Goal: Information Seeking & Learning: Learn about a topic

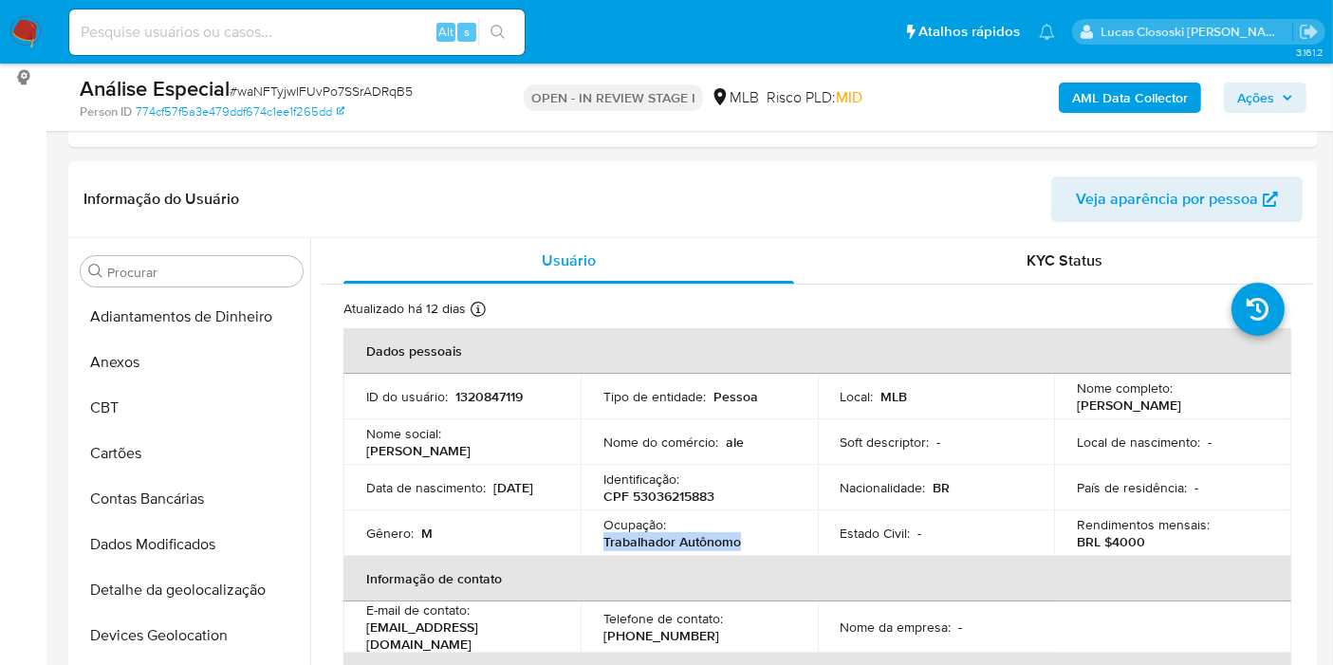
scroll to position [772, 0]
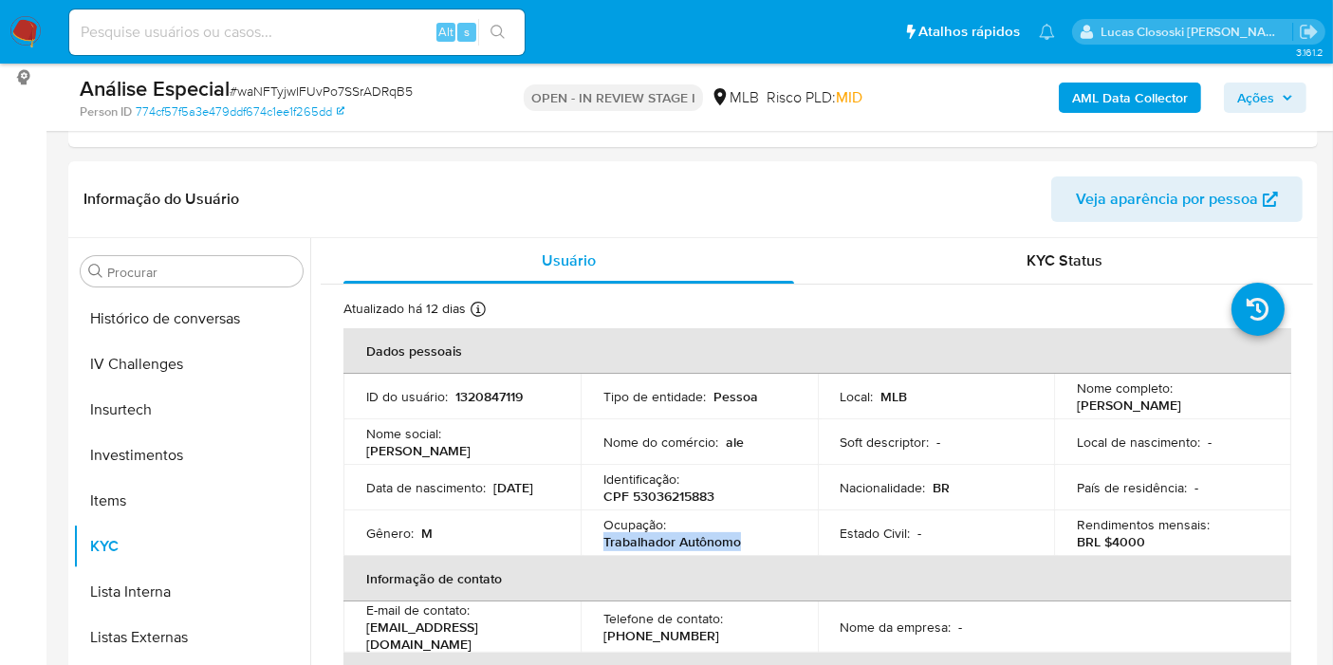
click at [1231, 99] on button "Ações" at bounding box center [1265, 98] width 83 height 30
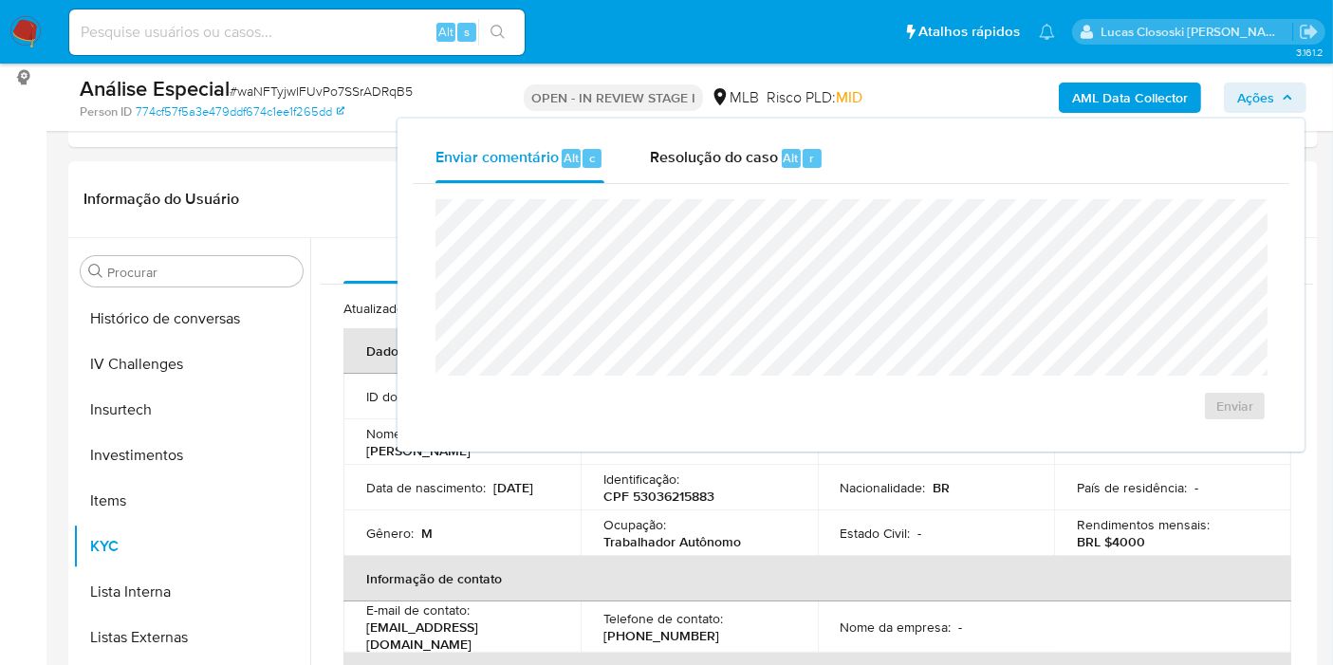
click at [689, 184] on div "Enviar" at bounding box center [851, 310] width 876 height 252
click at [742, 166] on span "Resolução do caso" at bounding box center [714, 157] width 128 height 22
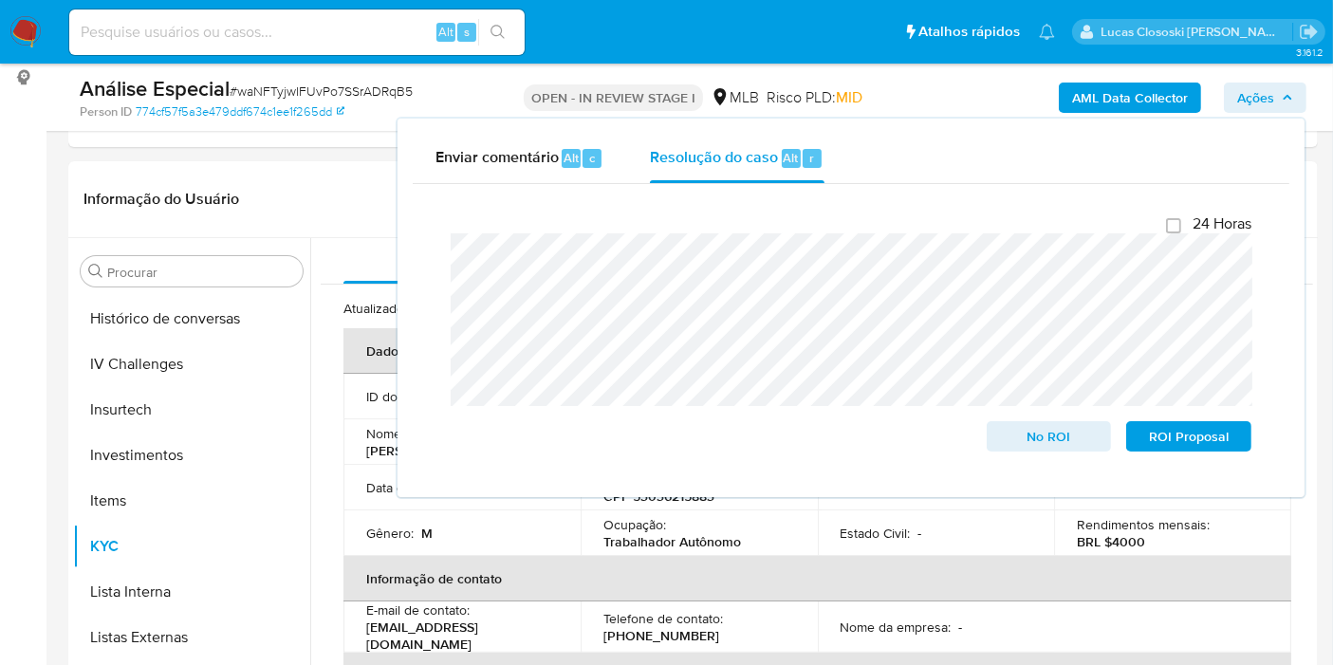
click at [1273, 107] on span "Ações" at bounding box center [1255, 98] width 37 height 30
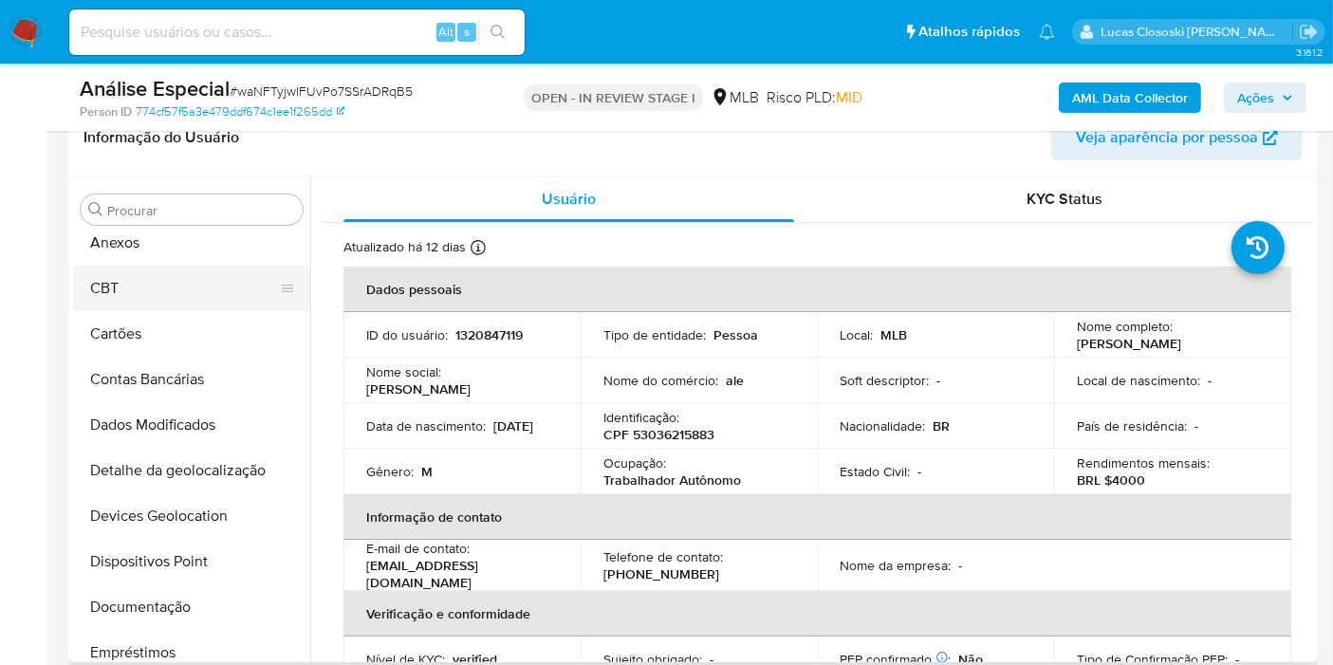
scroll to position [0, 0]
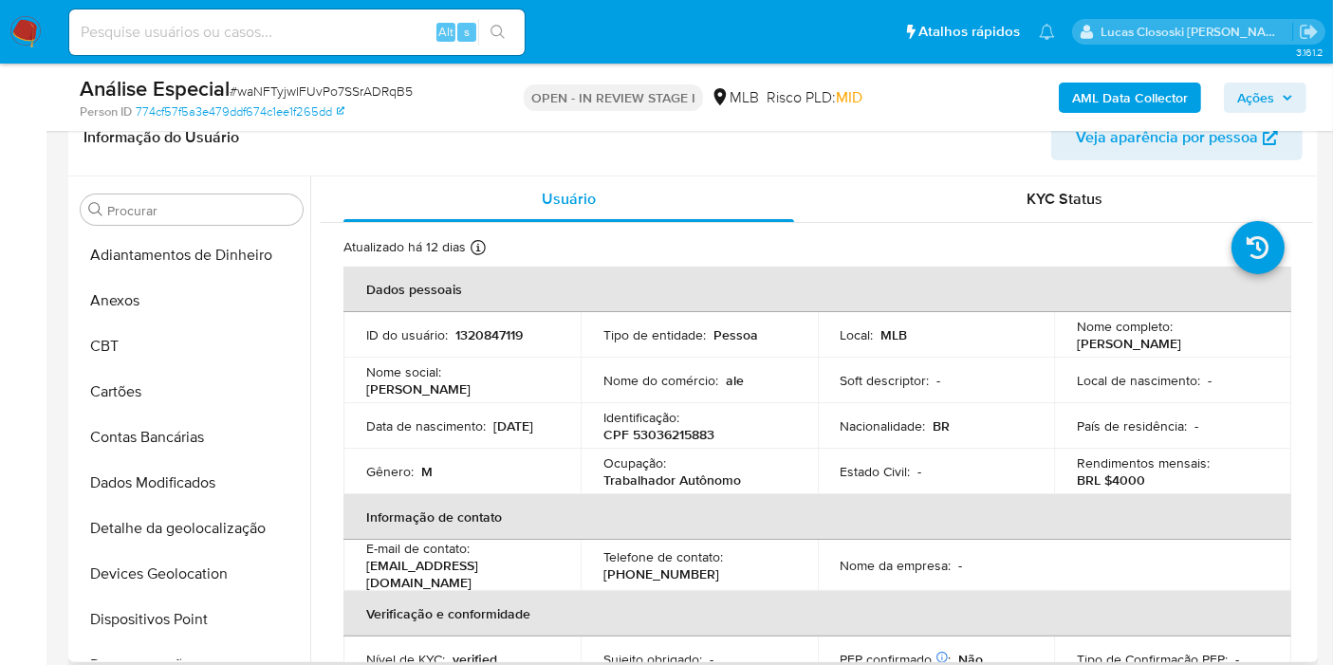
drag, startPoint x: 100, startPoint y: 286, endPoint x: 780, endPoint y: 335, distance: 681.9
click at [100, 286] on button "Anexos" at bounding box center [191, 301] width 237 height 46
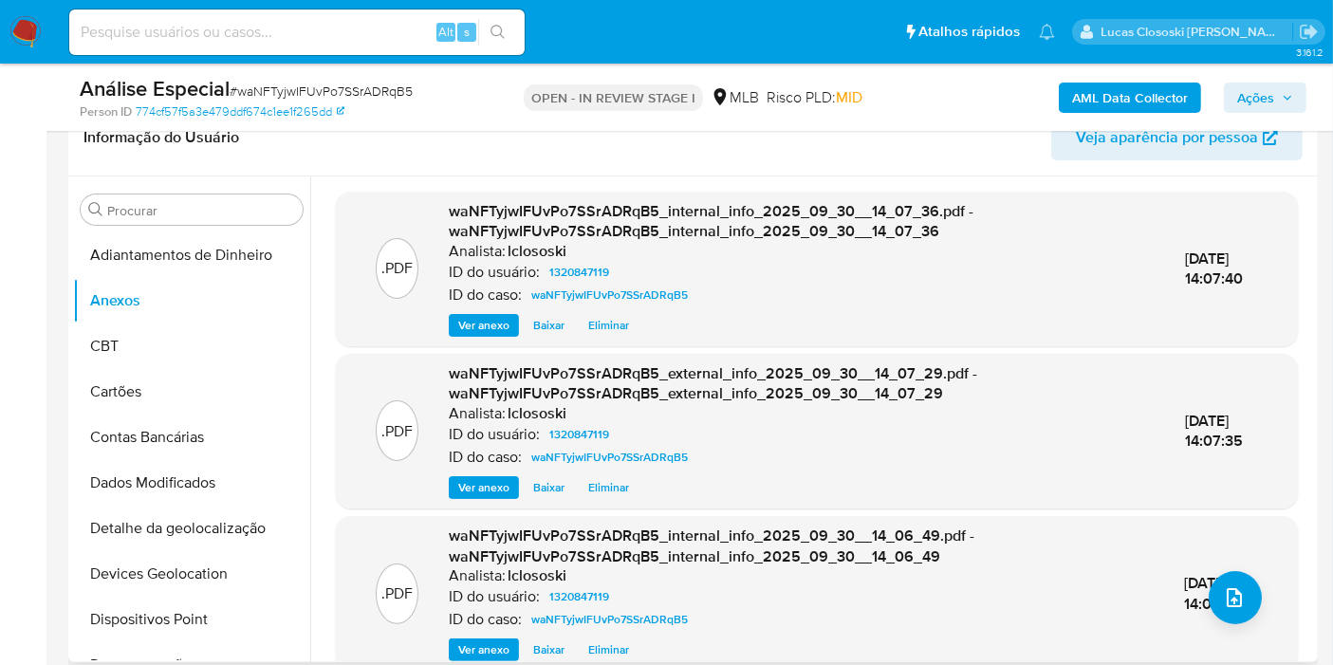
click at [1108, 562] on div "waNFTyjwIFUvPo7SSrADRqB5_internal_info_2025_09_30__14_06_49.pdf - waNFTyjwIFUvP…" at bounding box center [802, 593] width 706 height 136
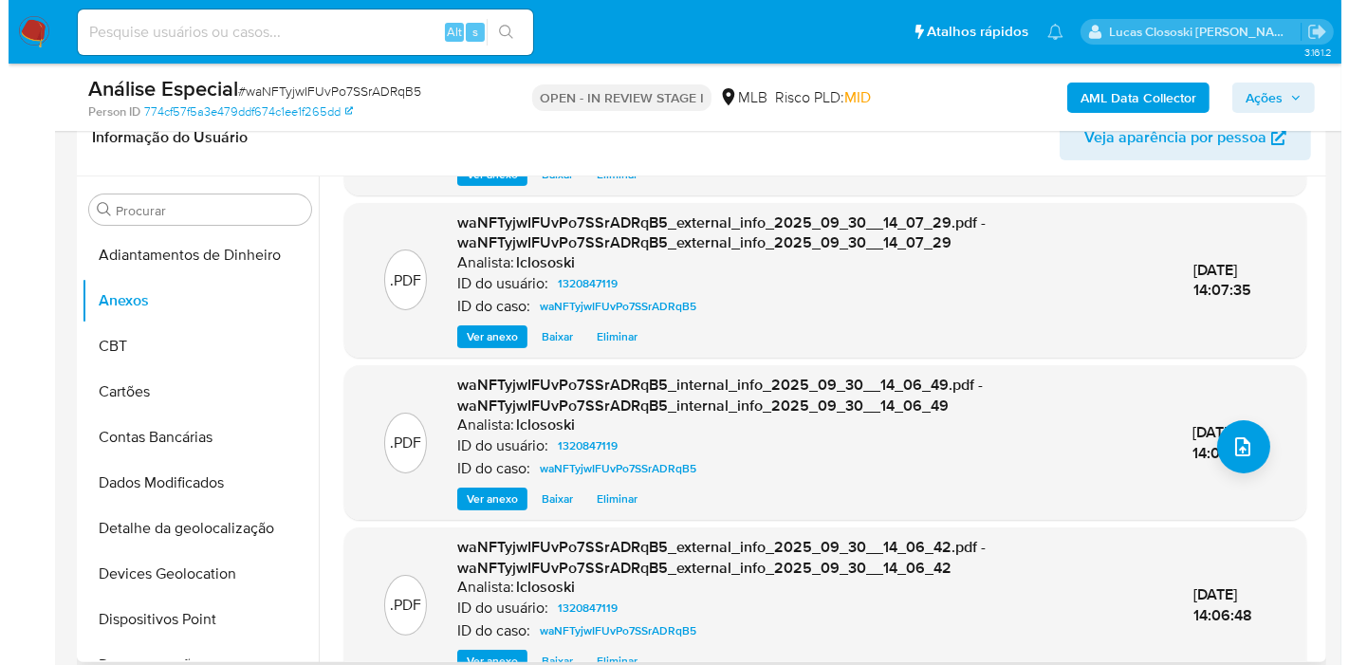
scroll to position [188, 0]
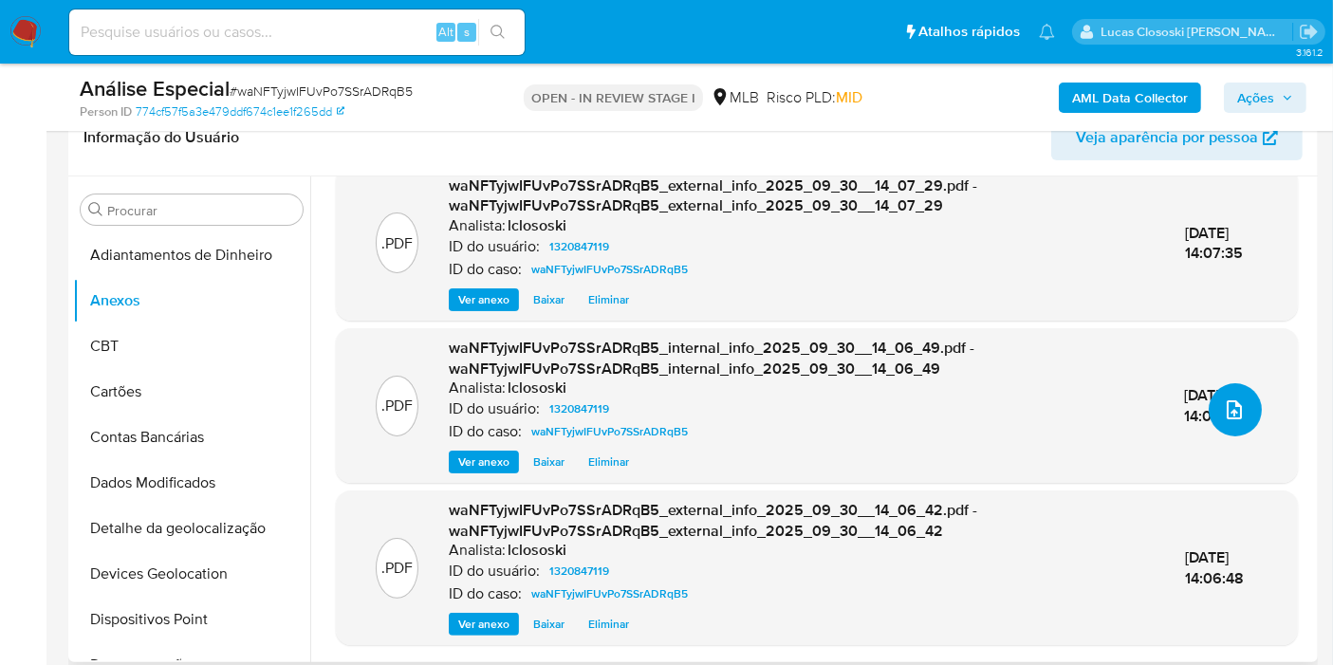
click at [1227, 406] on icon "upload-file" at bounding box center [1234, 409] width 23 height 23
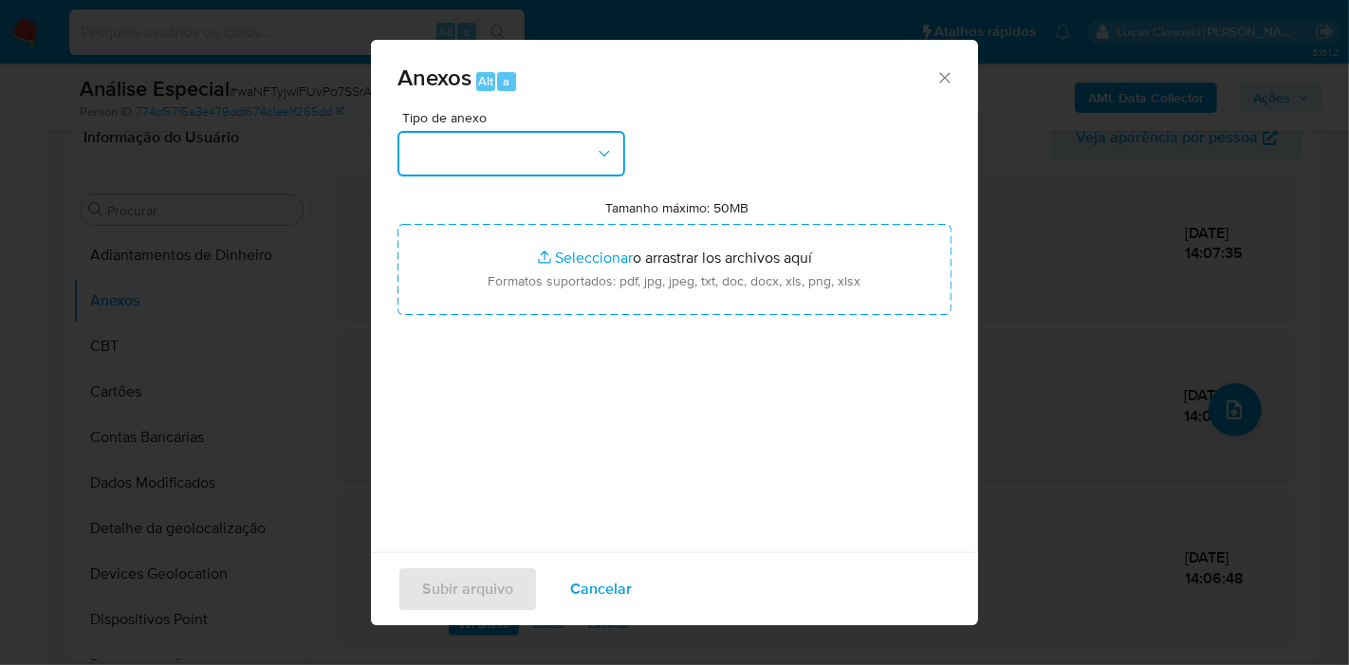
click at [495, 160] on button "button" at bounding box center [511, 154] width 228 height 46
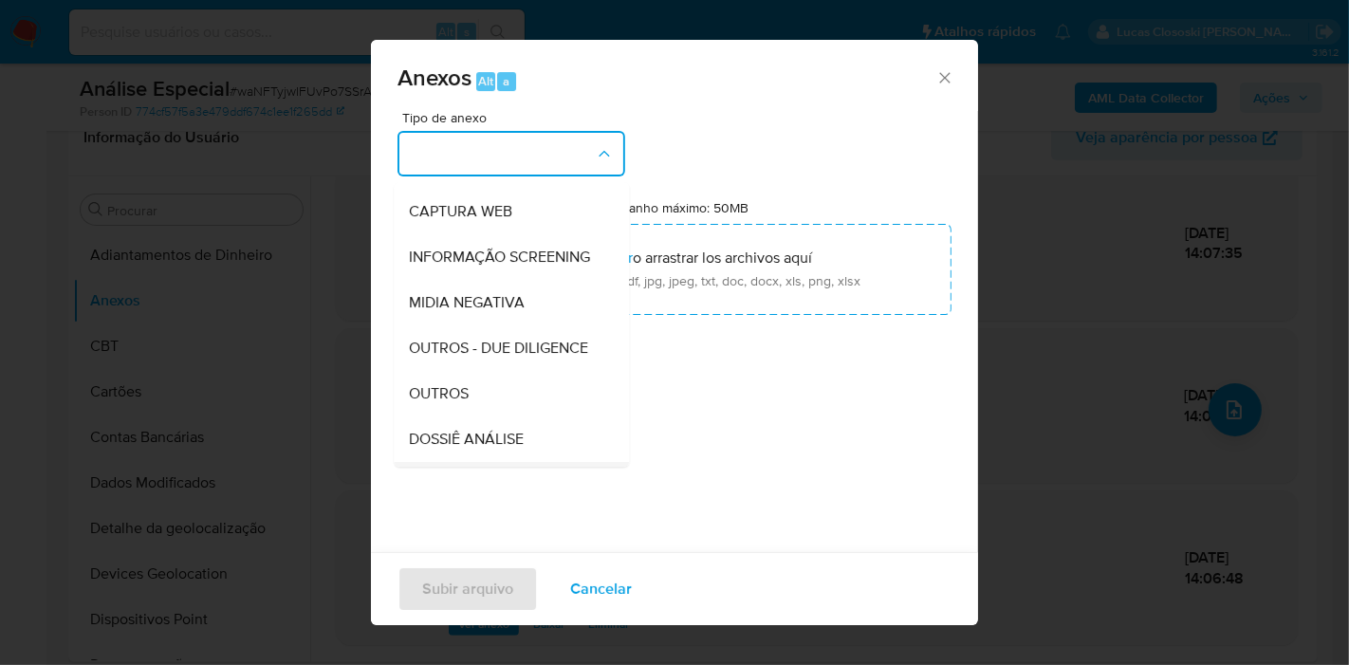
scroll to position [291, 0]
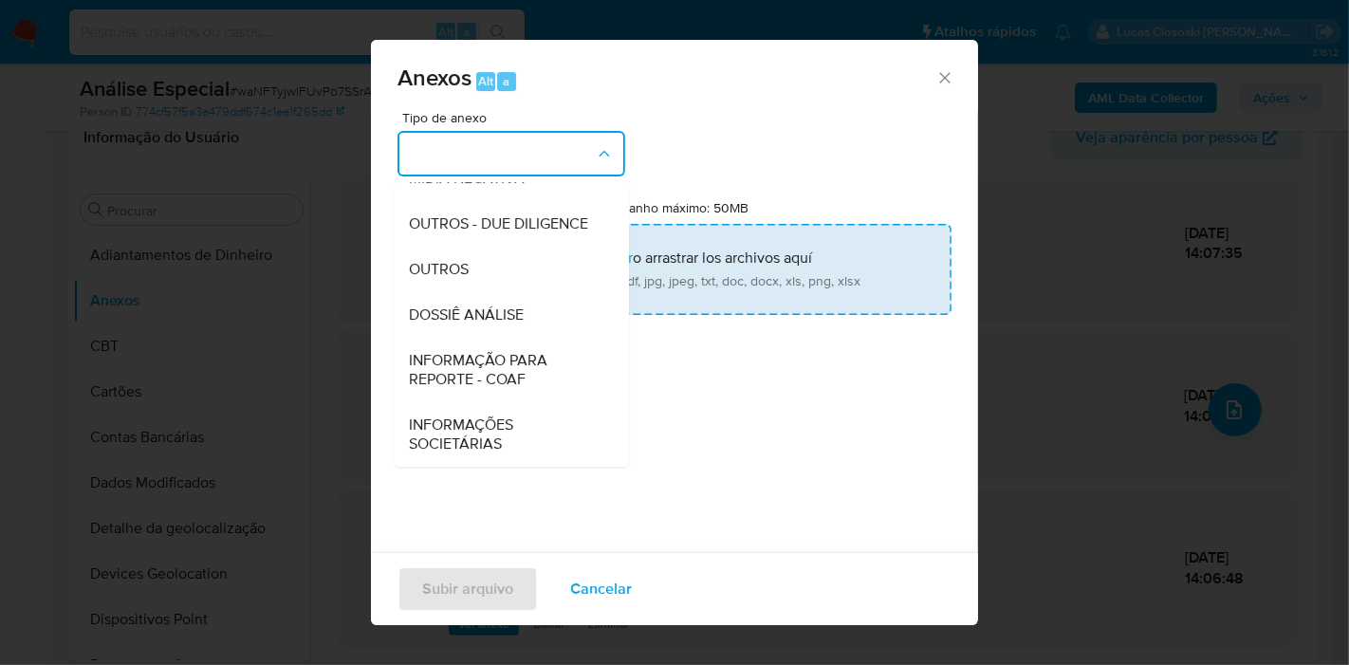
drag, startPoint x: 462, startPoint y: 307, endPoint x: 534, endPoint y: 239, distance: 99.3
click at [462, 305] on span "DOSSIÊ ANÁLISE" at bounding box center [466, 314] width 115 height 19
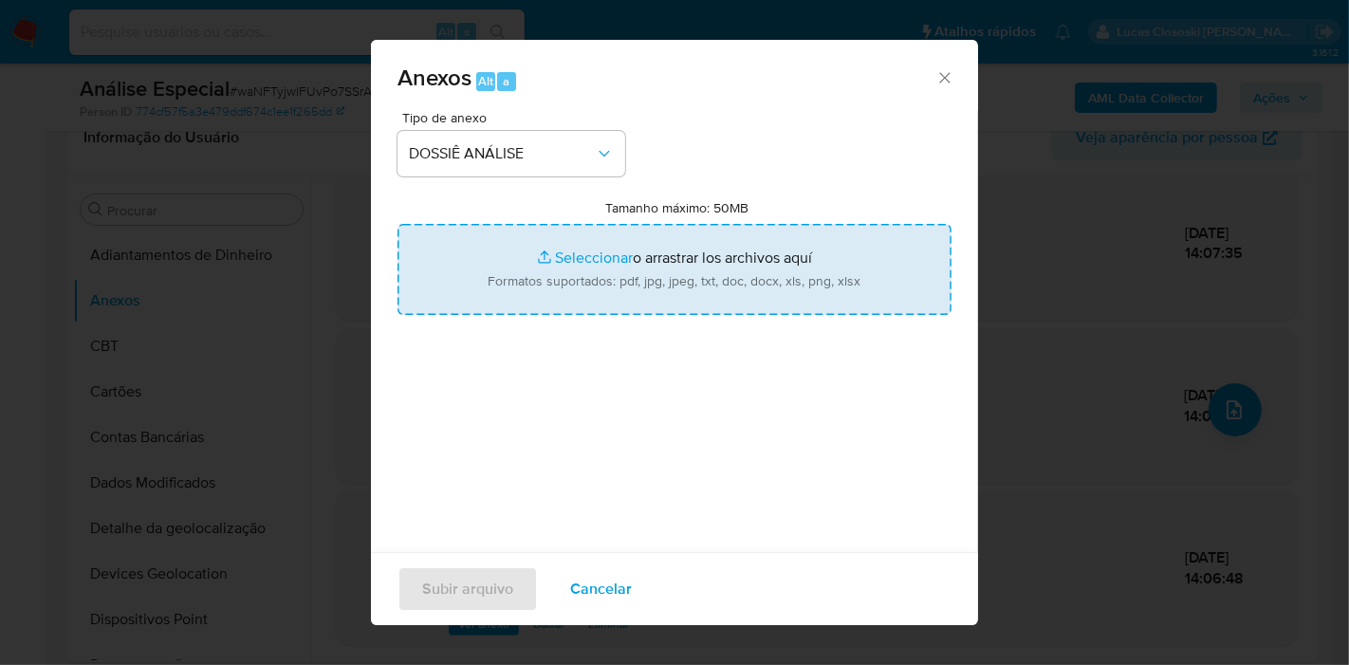
click at [534, 239] on input "Tamanho máximo: 50MB Seleccionar archivos" at bounding box center [674, 269] width 554 height 91
type input "C:\fakepath\Mulan 1320847119_2025_09_30_13_06_08.xlsx"
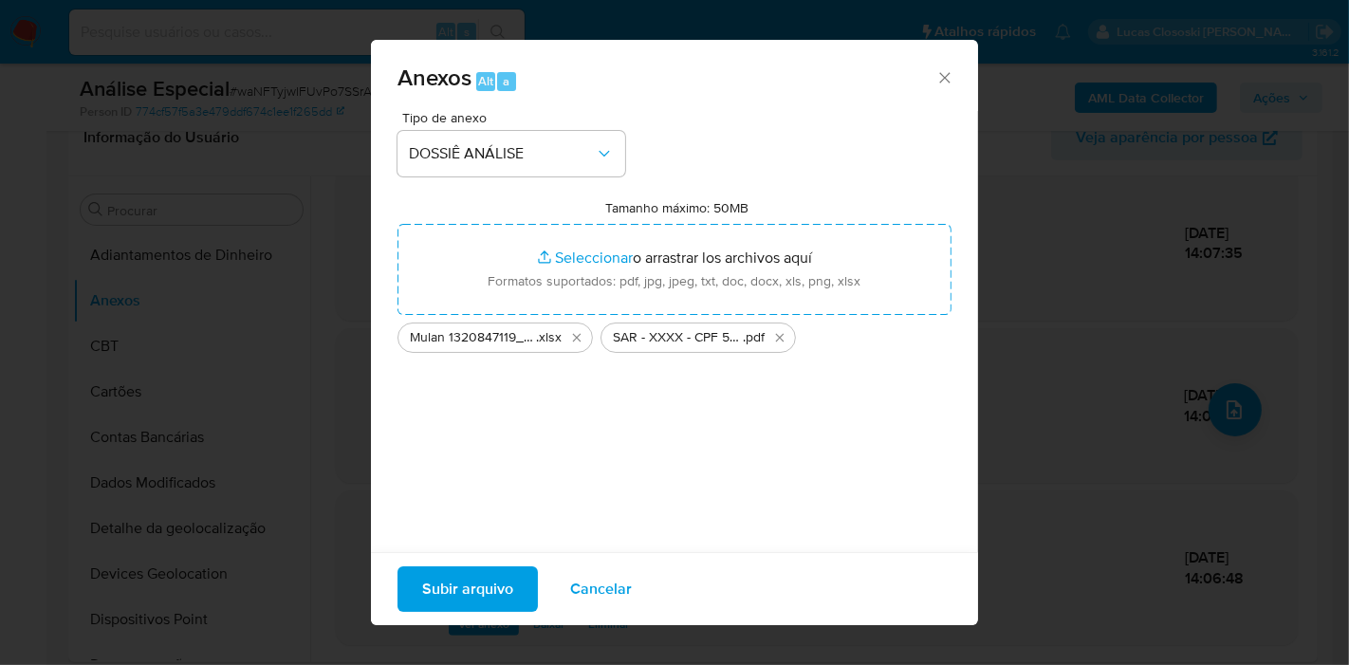
click at [465, 615] on div "Subir arquivo Cancelar" at bounding box center [674, 588] width 607 height 73
click at [465, 598] on span "Subir arquivo" at bounding box center [467, 589] width 91 height 42
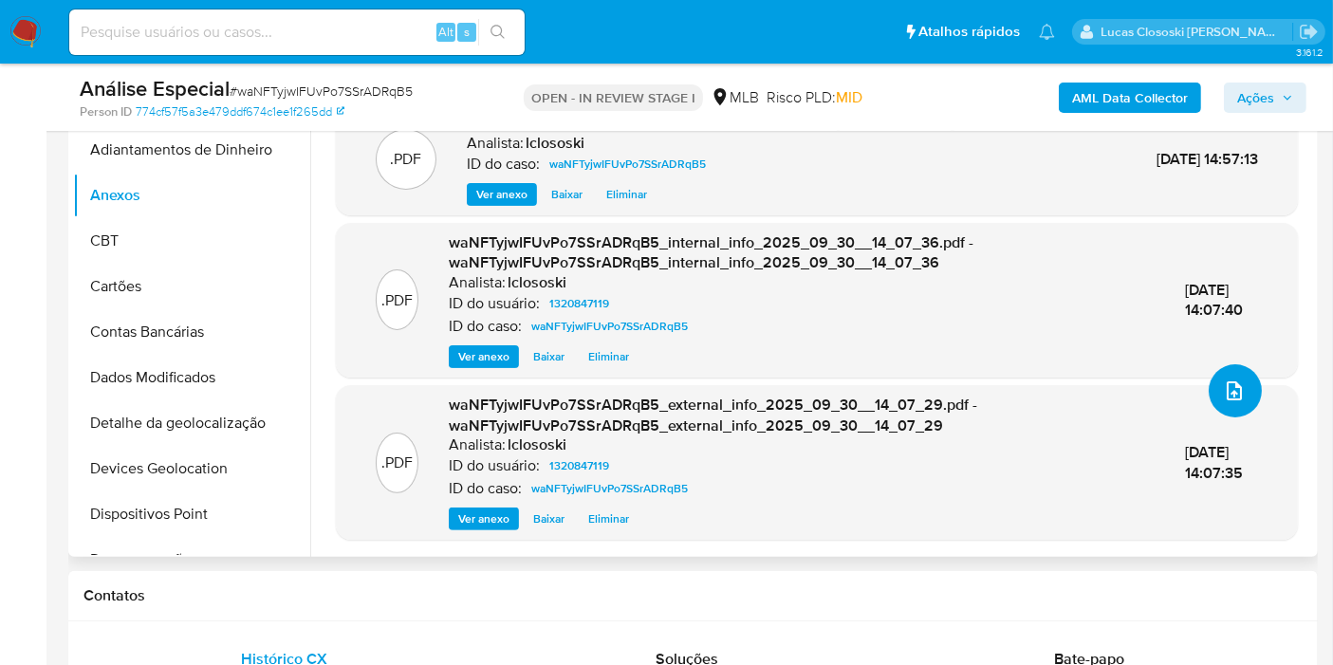
scroll to position [0, 0]
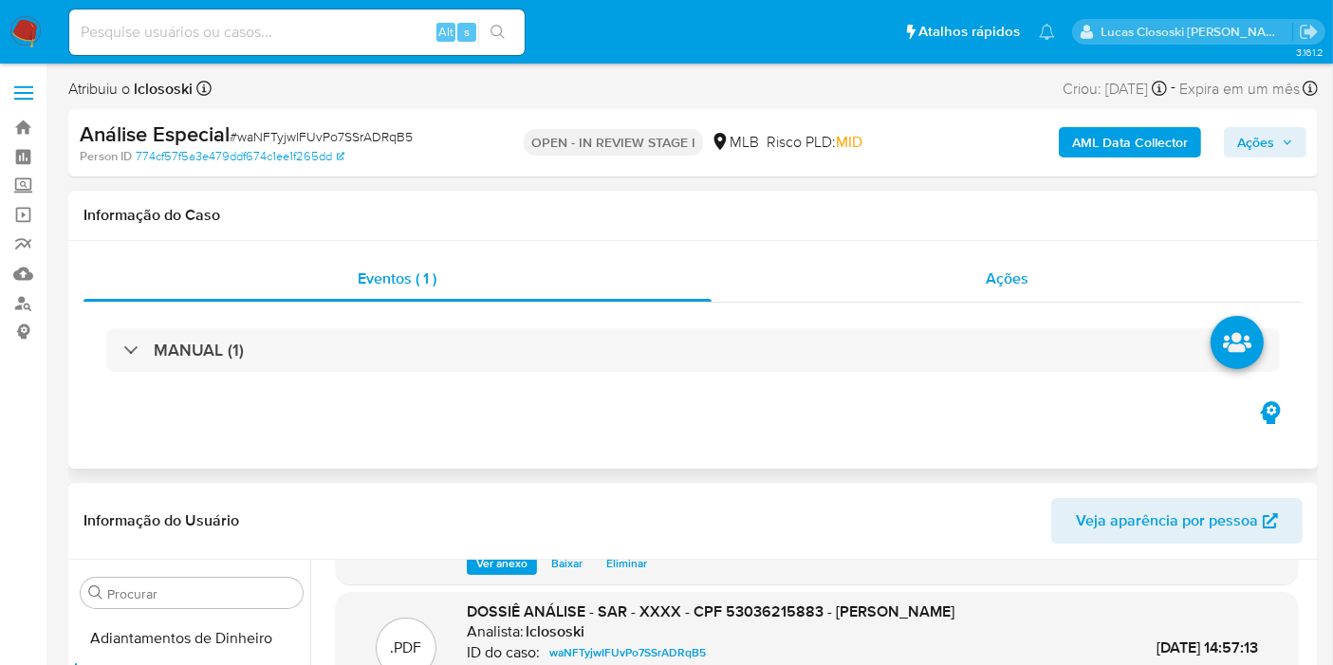
click at [1060, 301] on div "Ações" at bounding box center [1007, 279] width 592 height 46
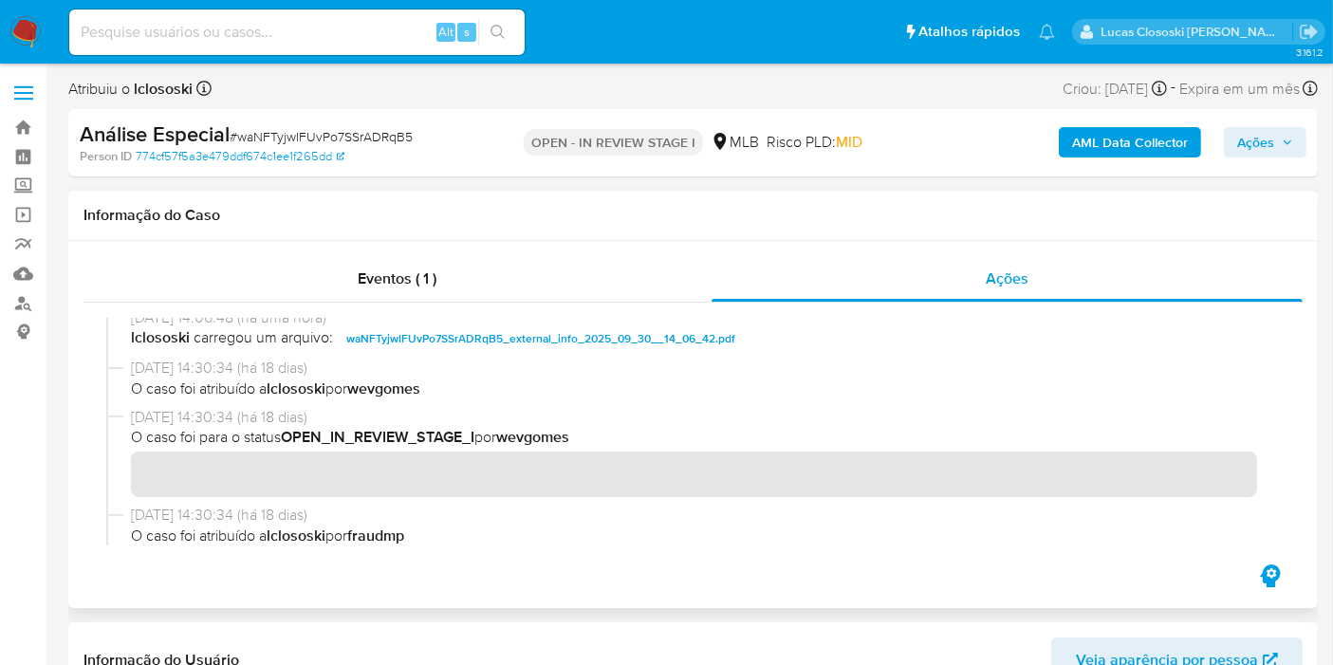
scroll to position [54, 0]
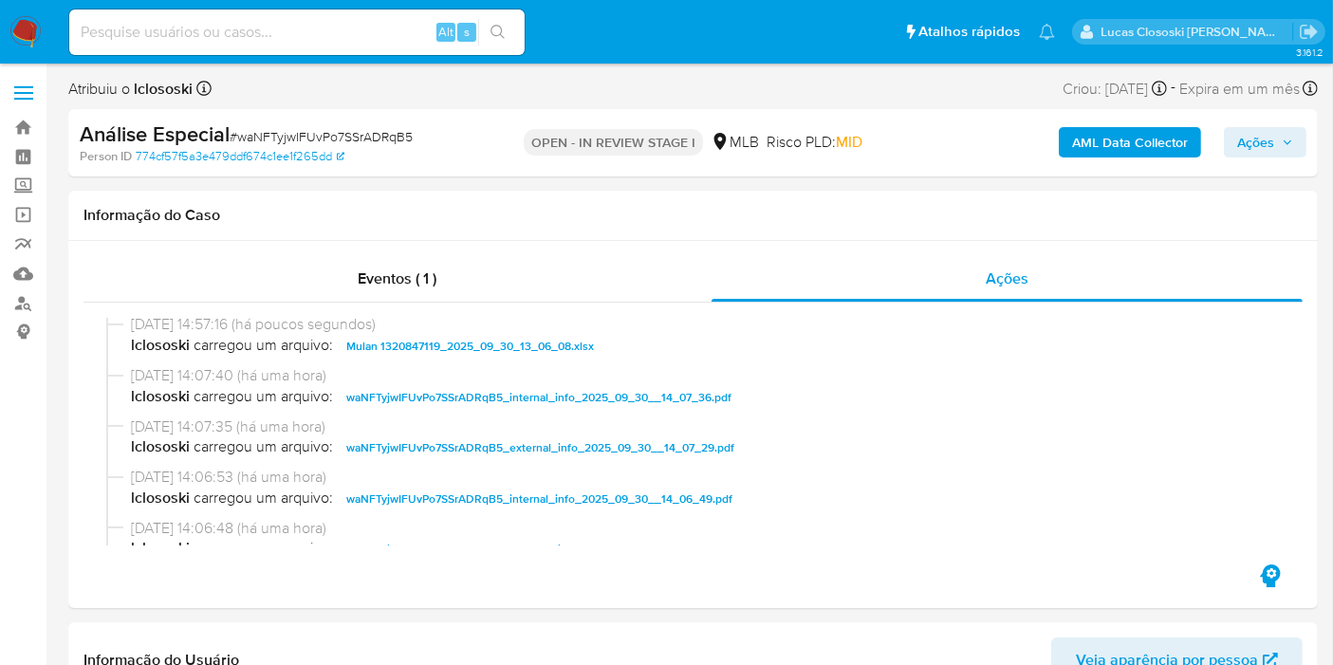
click at [1257, 141] on span "Ações" at bounding box center [1255, 142] width 37 height 30
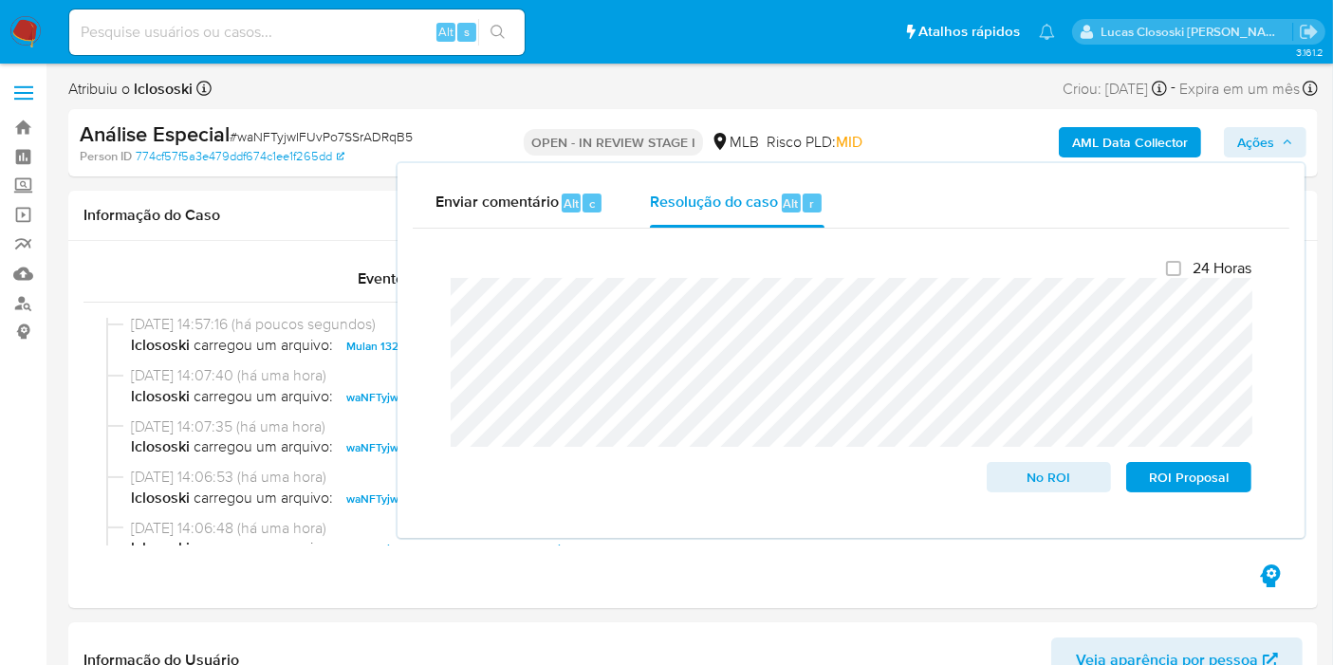
click at [1266, 153] on span "Ações" at bounding box center [1255, 142] width 37 height 30
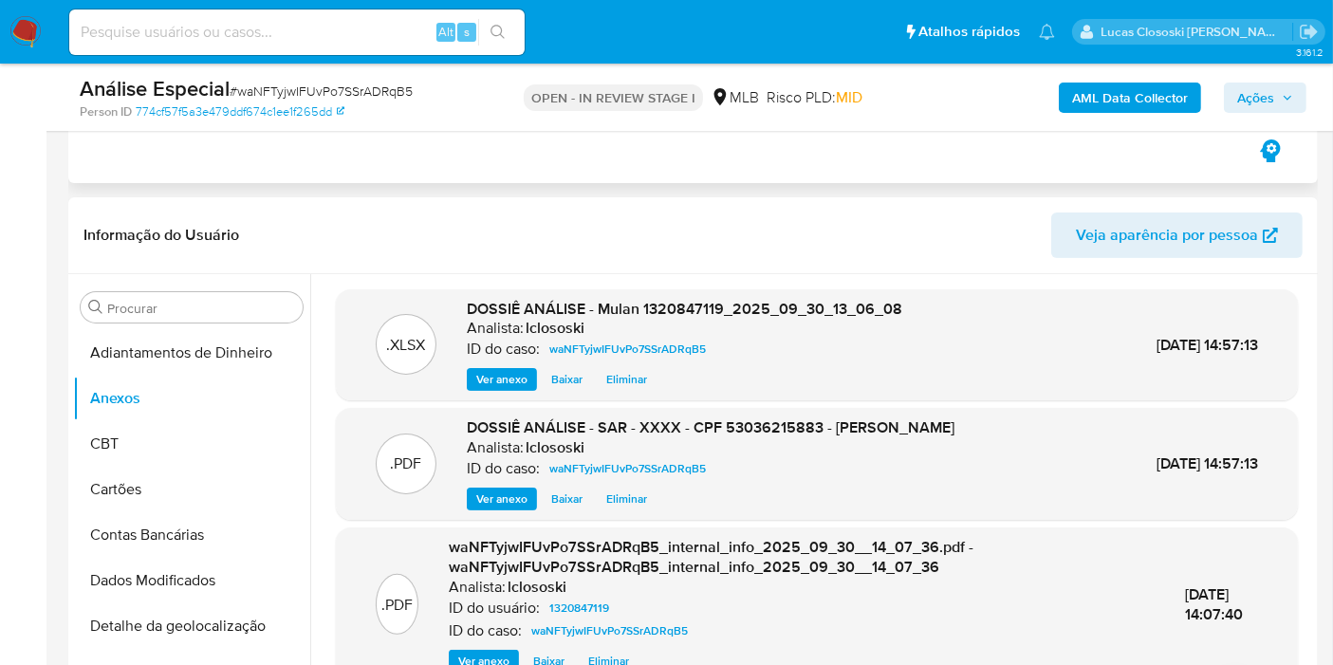
scroll to position [211, 0]
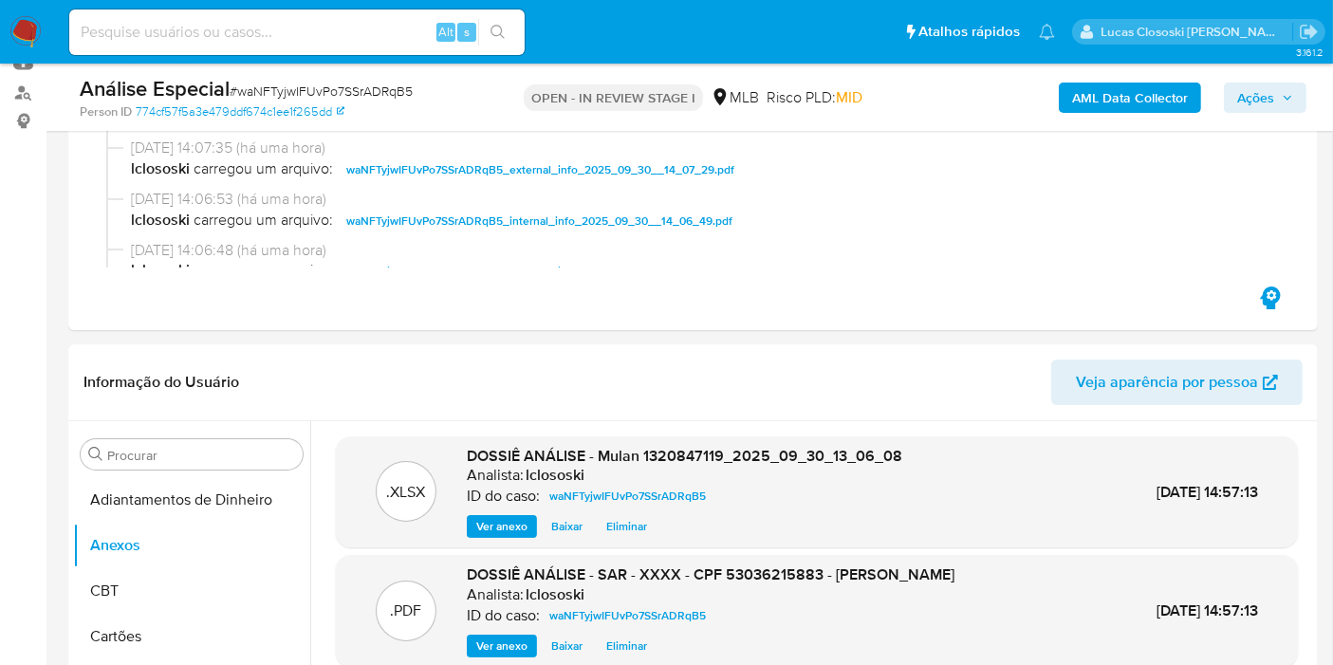
click at [1262, 104] on span "Ações" at bounding box center [1255, 98] width 37 height 30
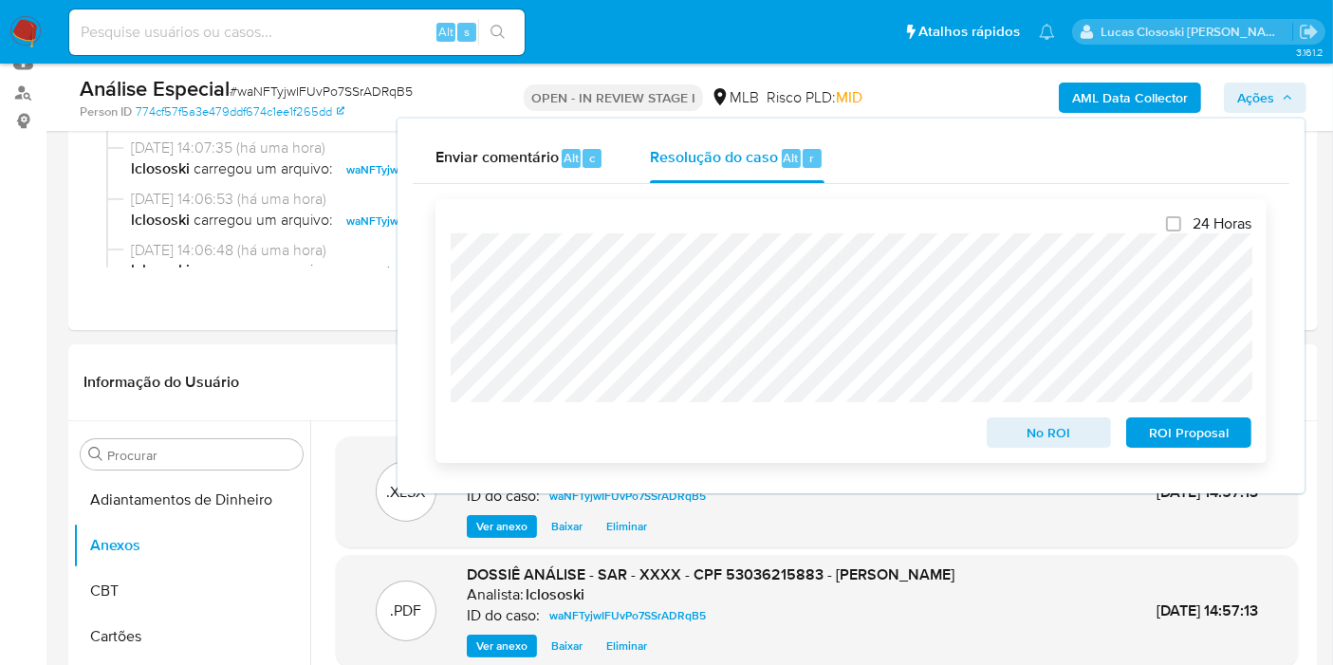
click at [1187, 426] on span "ROI Proposal" at bounding box center [1188, 432] width 99 height 27
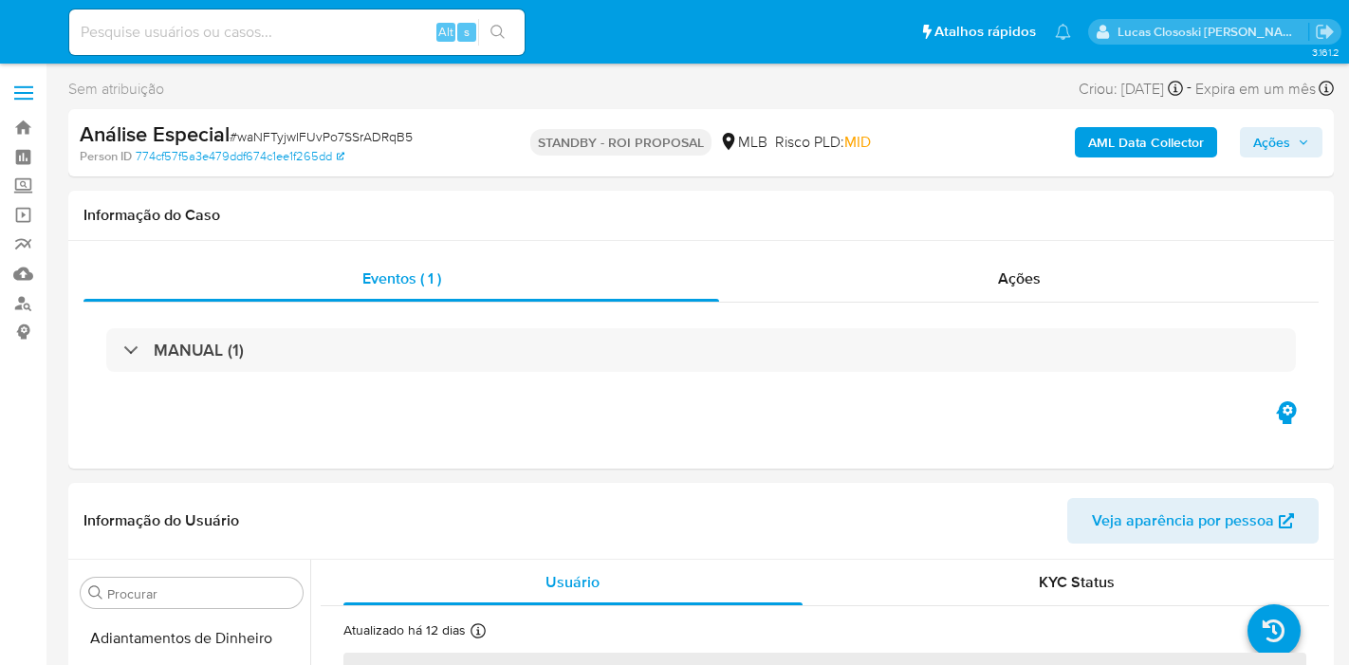
select select "10"
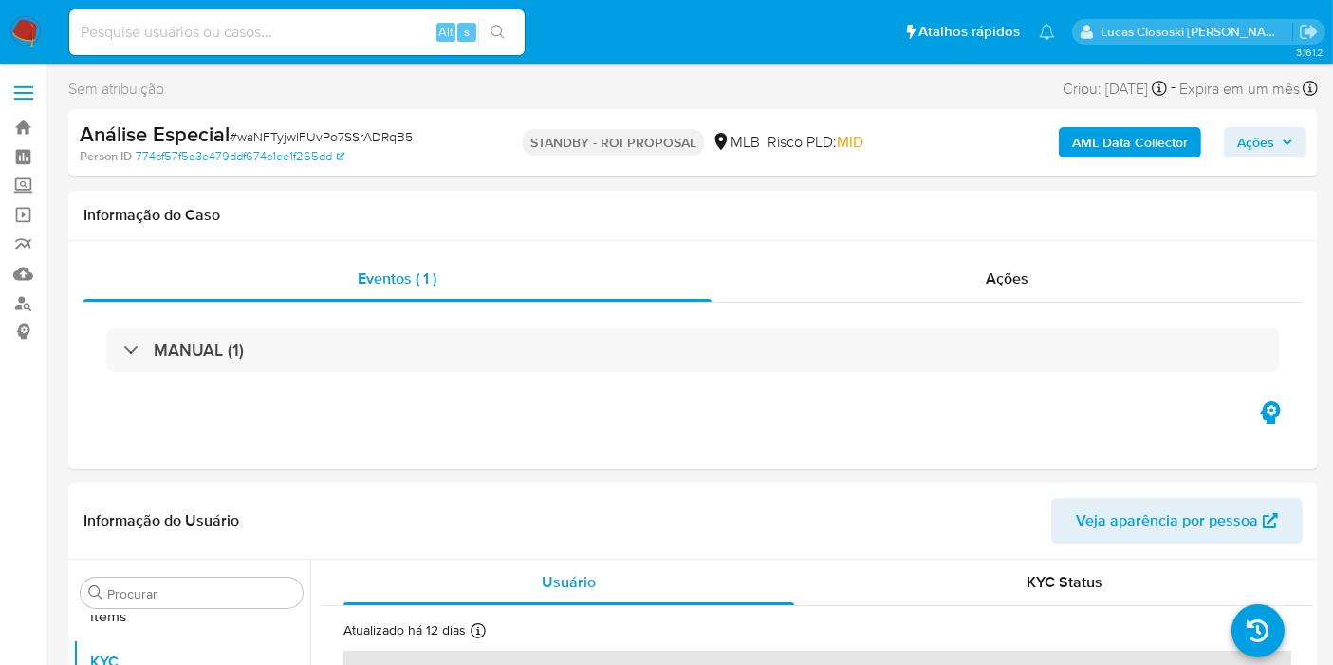
scroll to position [983, 0]
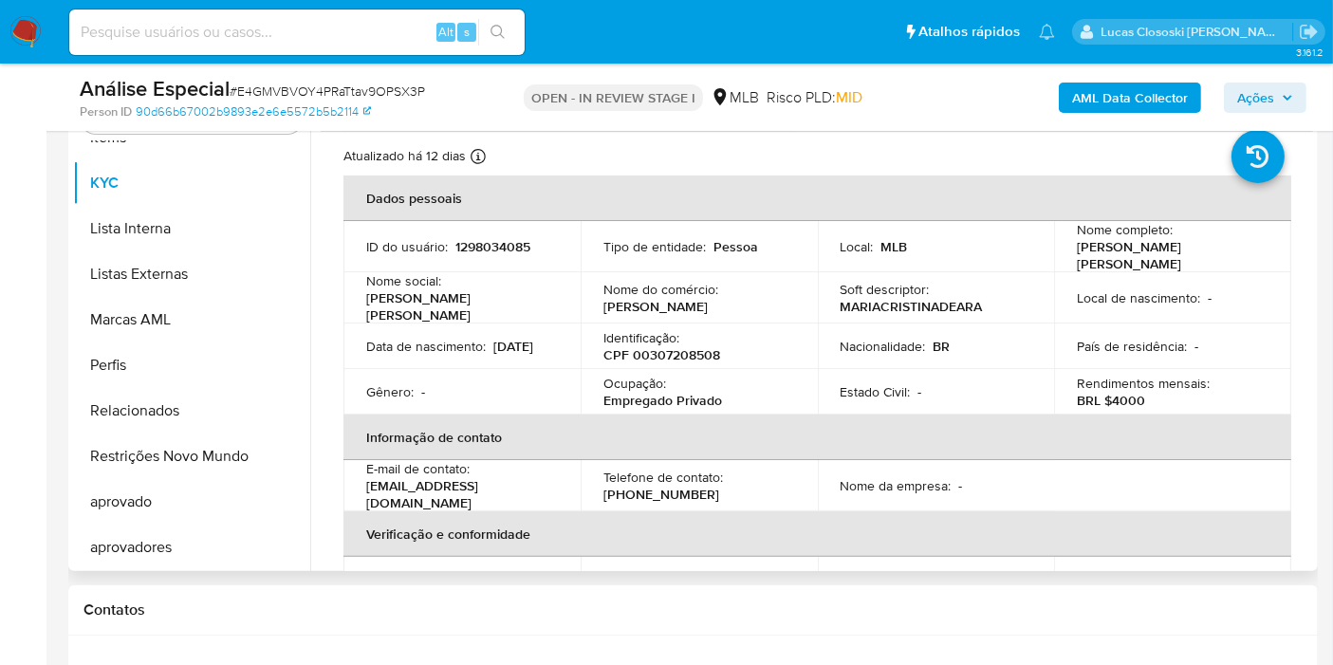
scroll to position [421, 0]
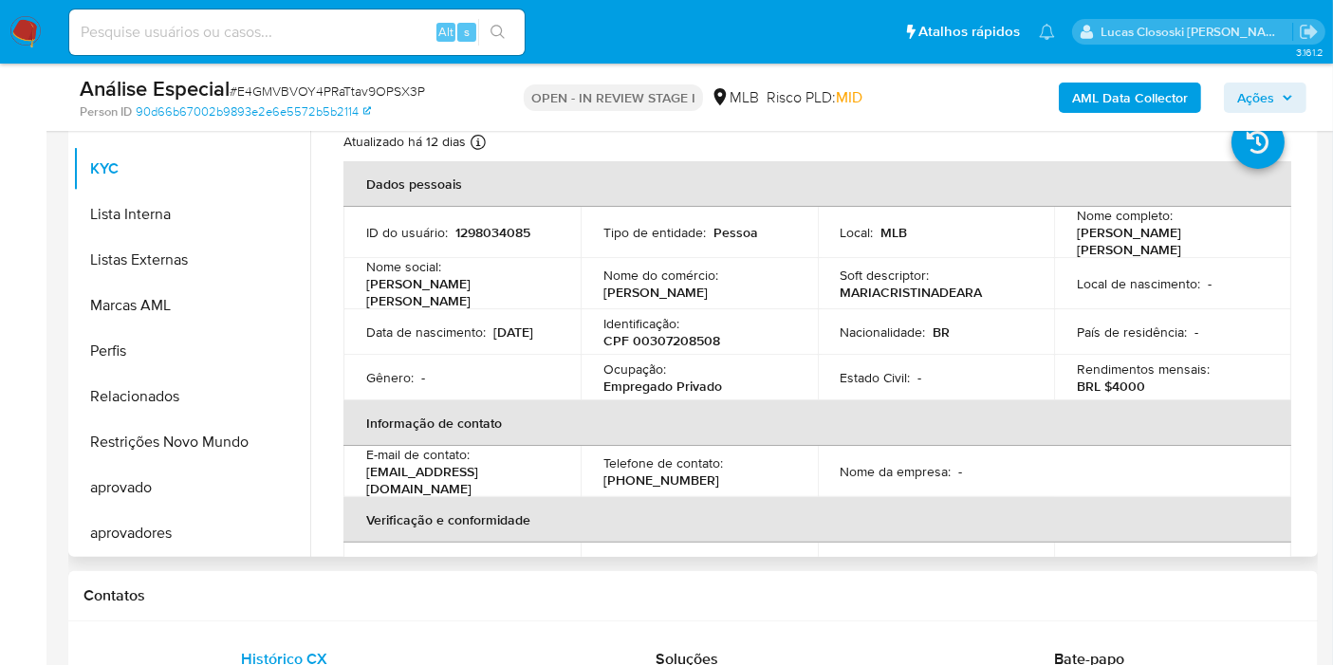
click at [673, 337] on p "CPF 00307208508" at bounding box center [661, 340] width 117 height 17
copy p "00307208508"
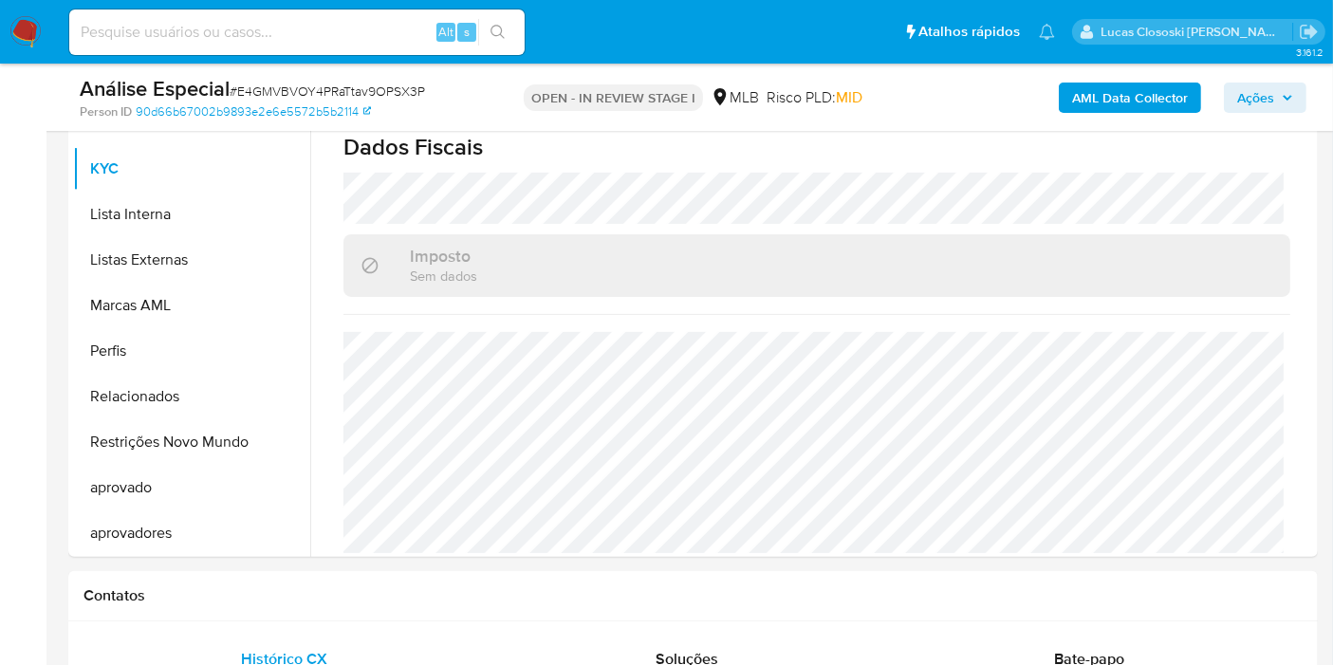
scroll to position [130, 0]
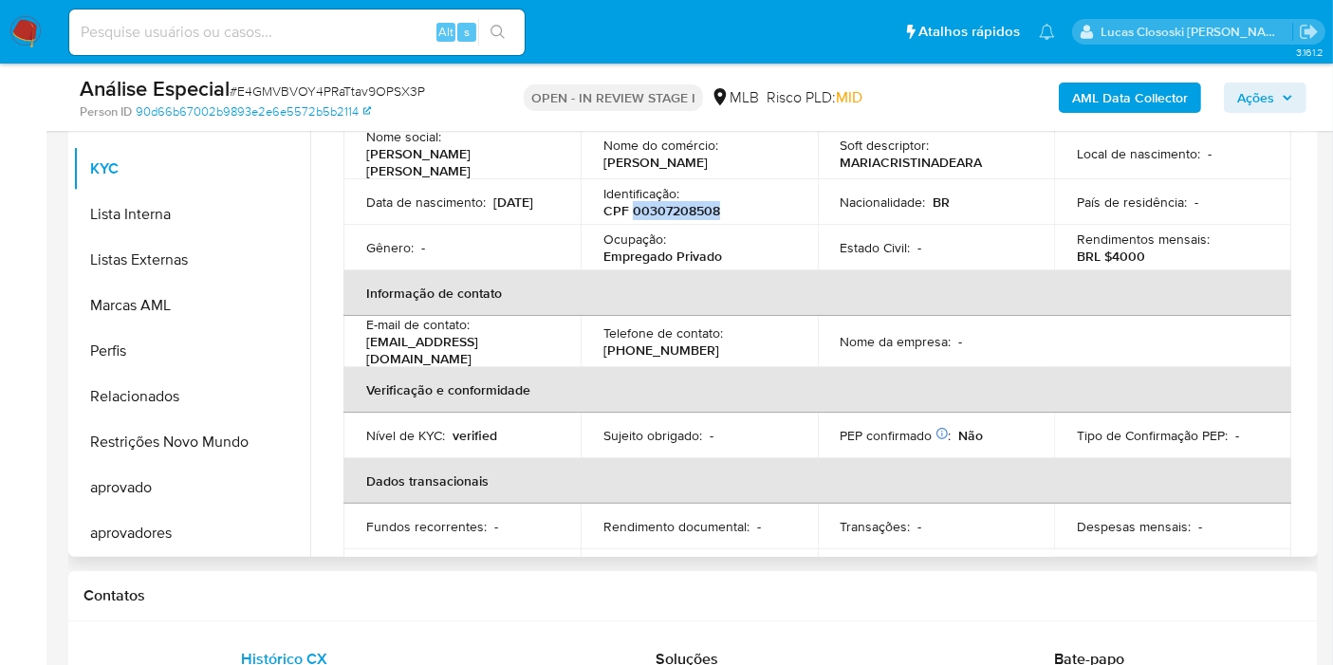
copy p "00307208508"
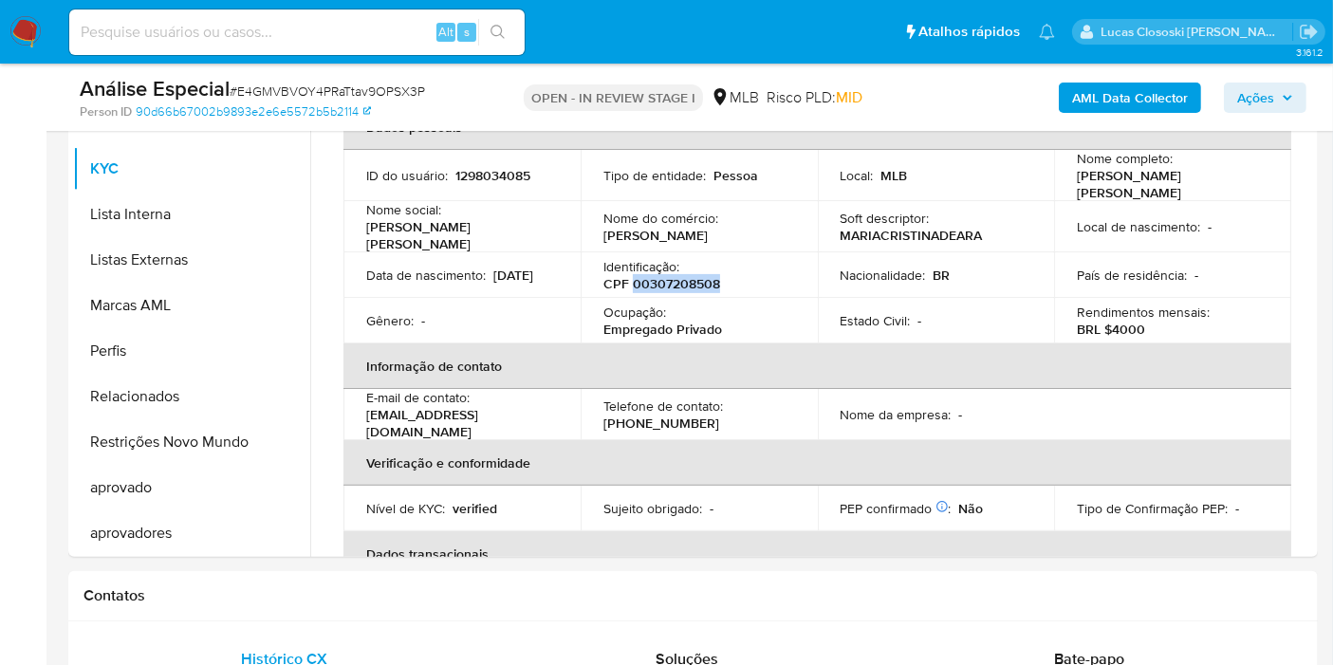
scroll to position [0, 0]
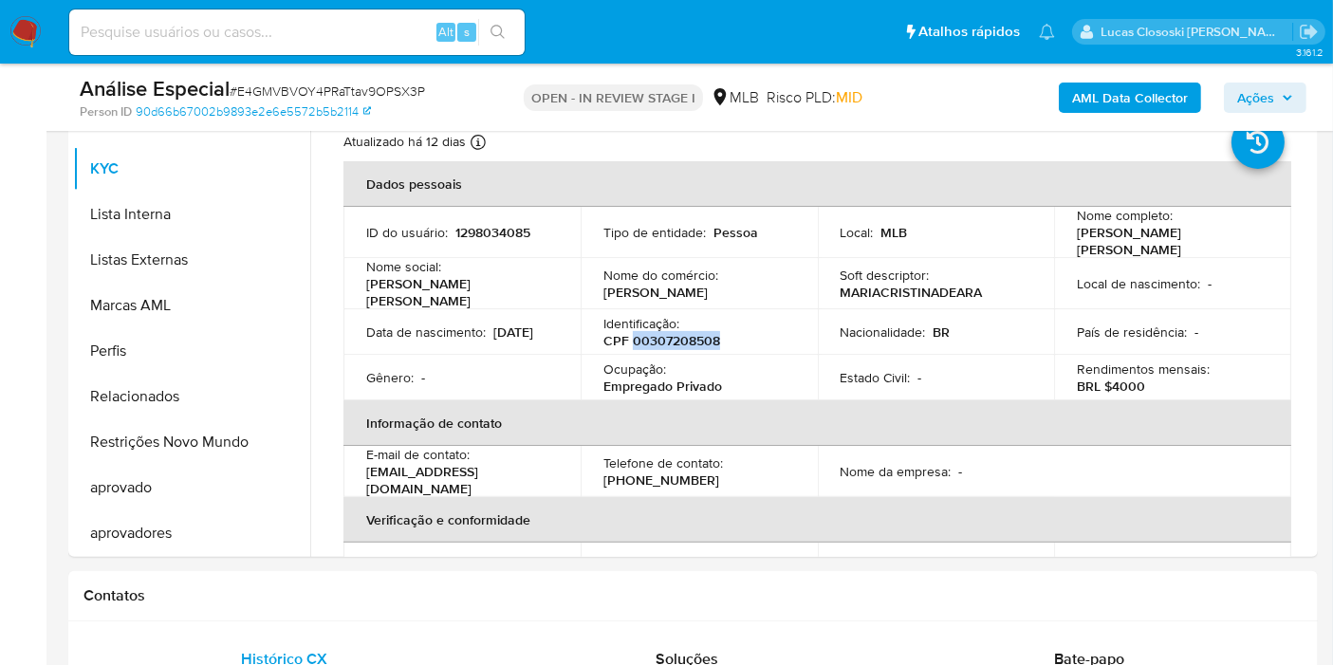
copy p "00307208508"
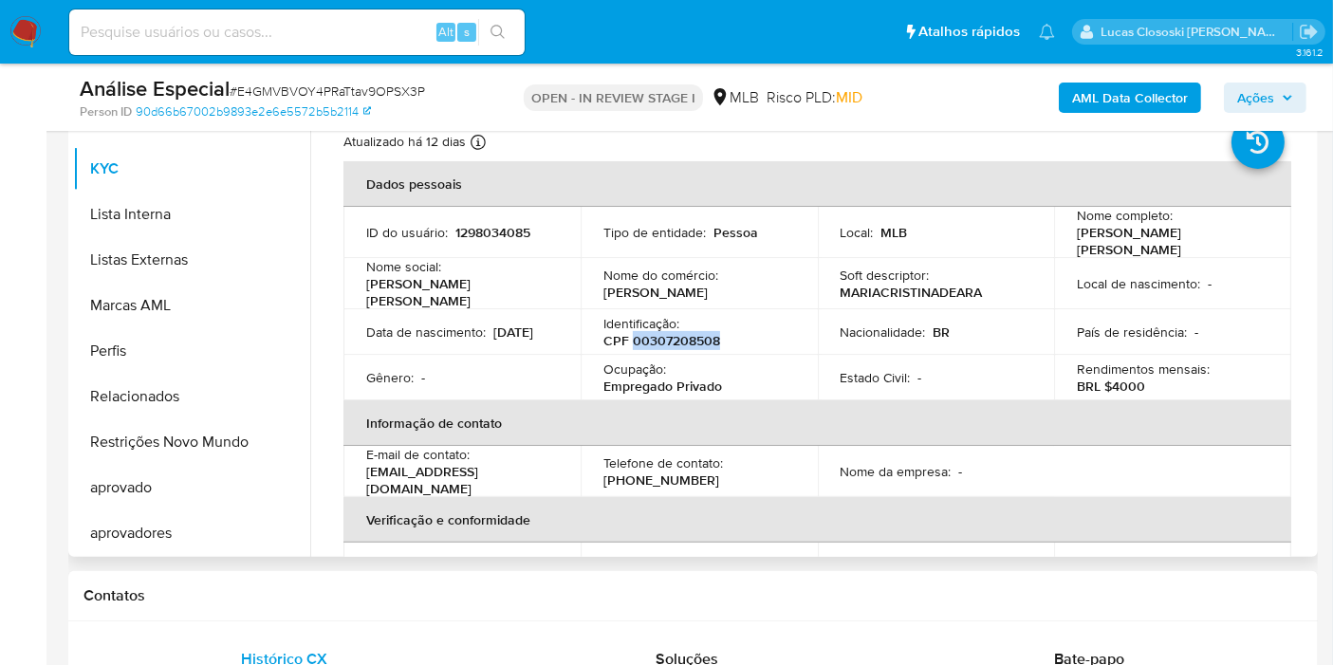
copy p "00307208508"
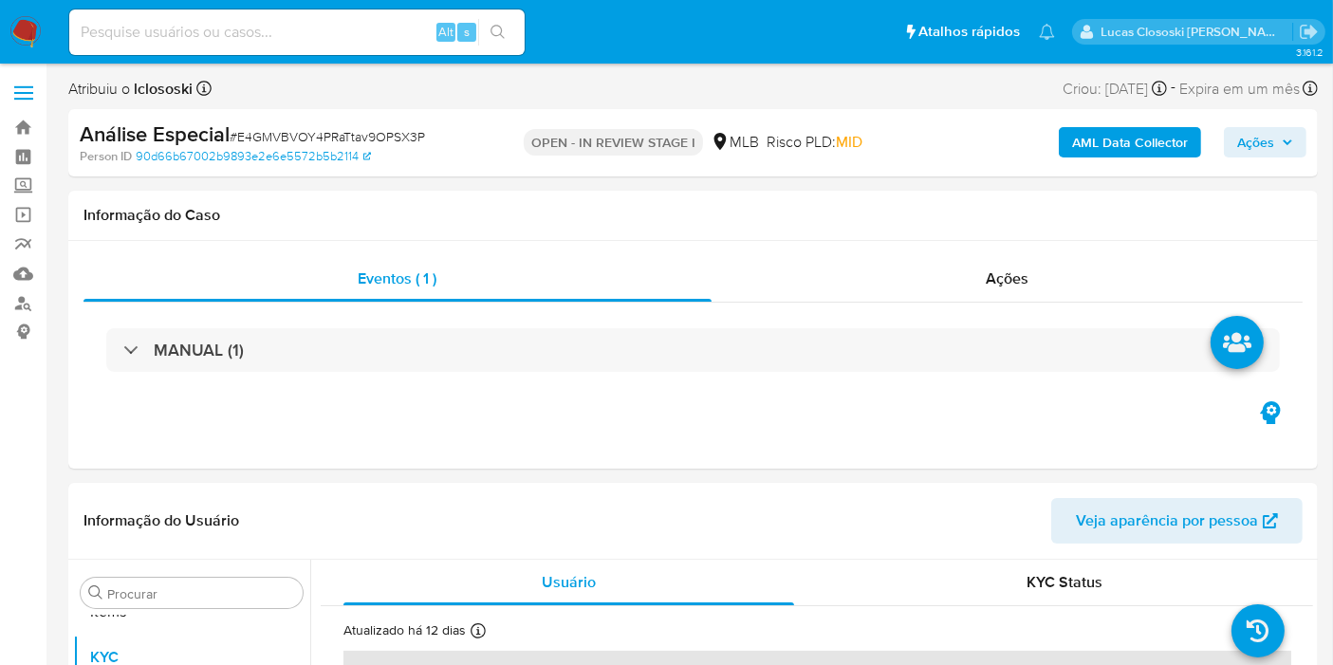
click at [1092, 144] on b "AML Data Collector" at bounding box center [1130, 142] width 116 height 30
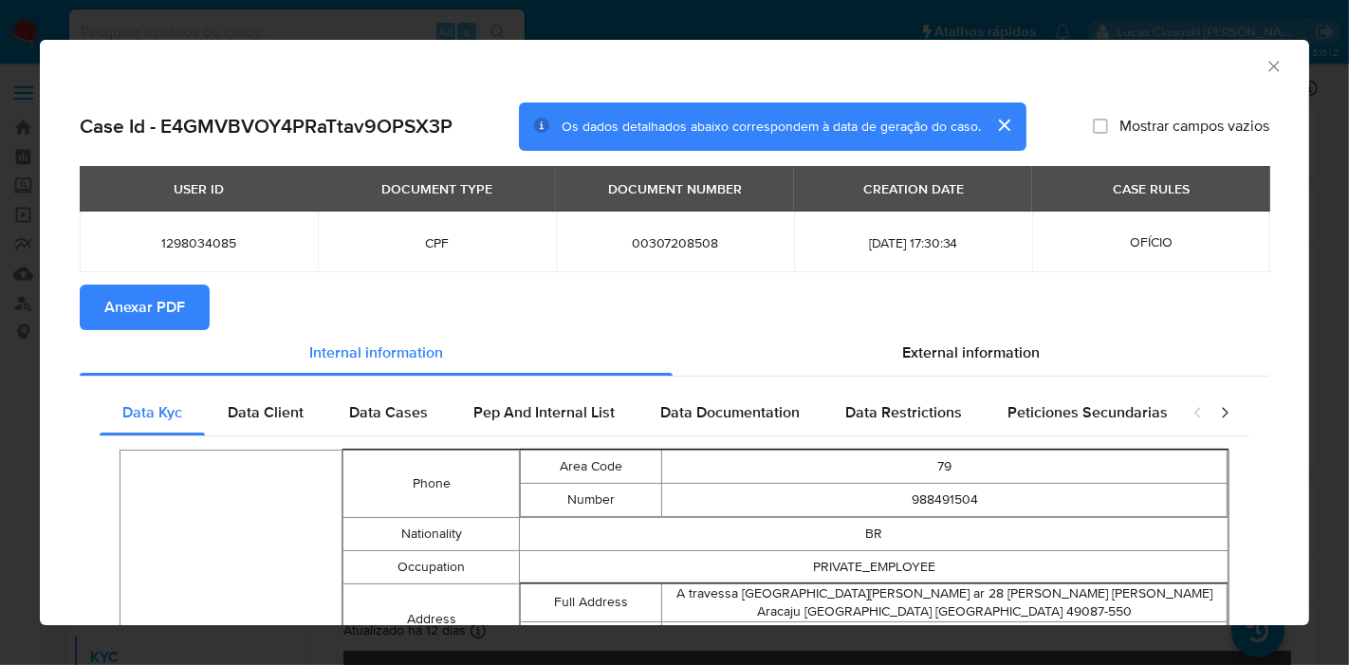
click at [175, 322] on span "Anexar PDF" at bounding box center [144, 307] width 81 height 42
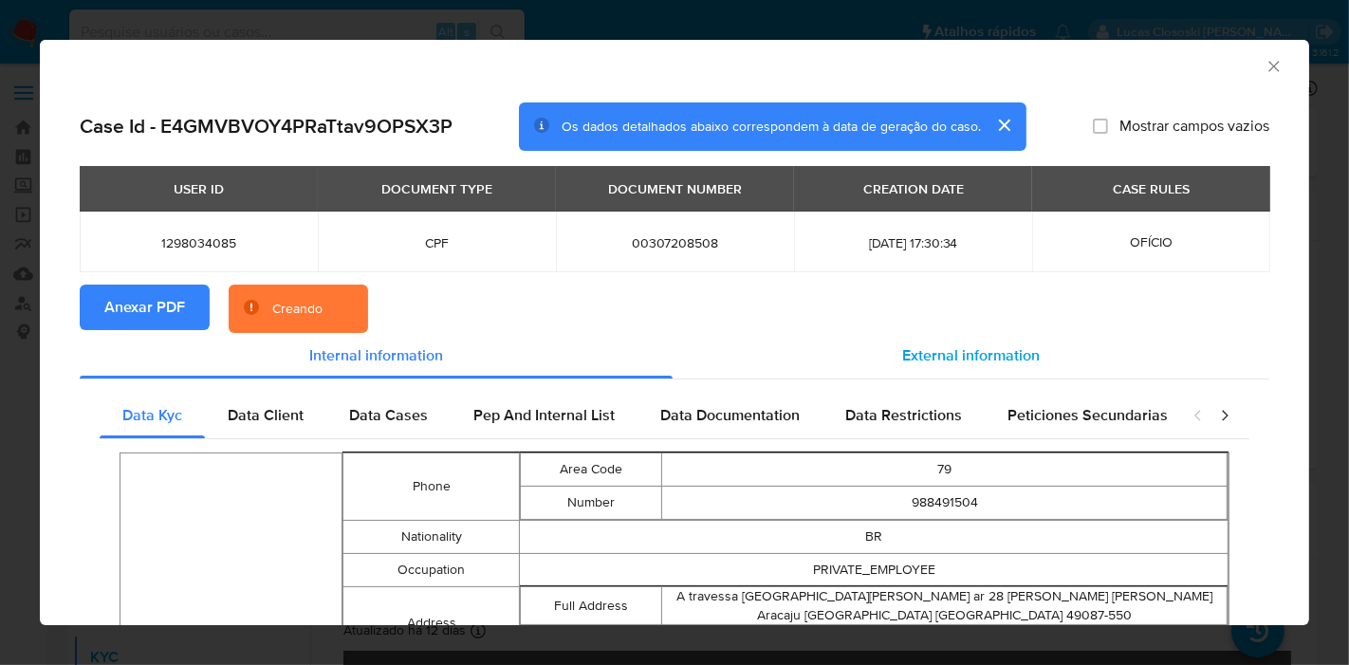
click at [940, 353] on span "External information" at bounding box center [971, 355] width 138 height 22
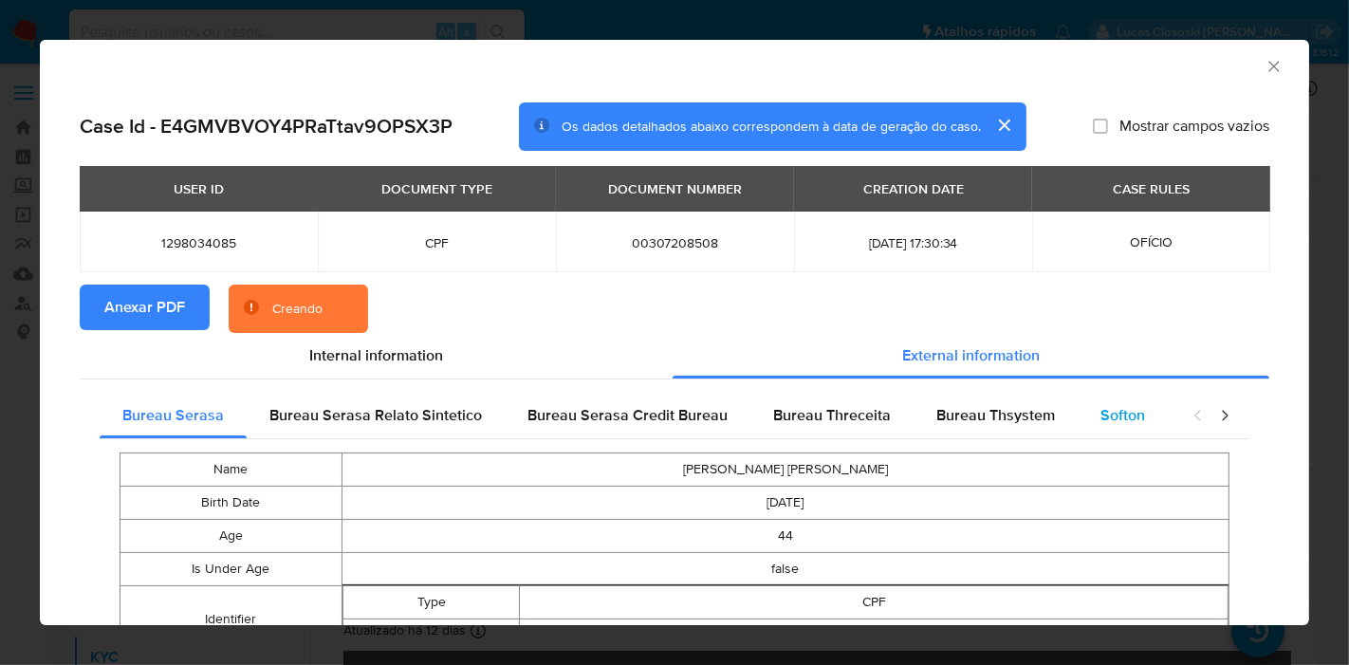
click at [1113, 408] on span "Softon" at bounding box center [1122, 415] width 45 height 22
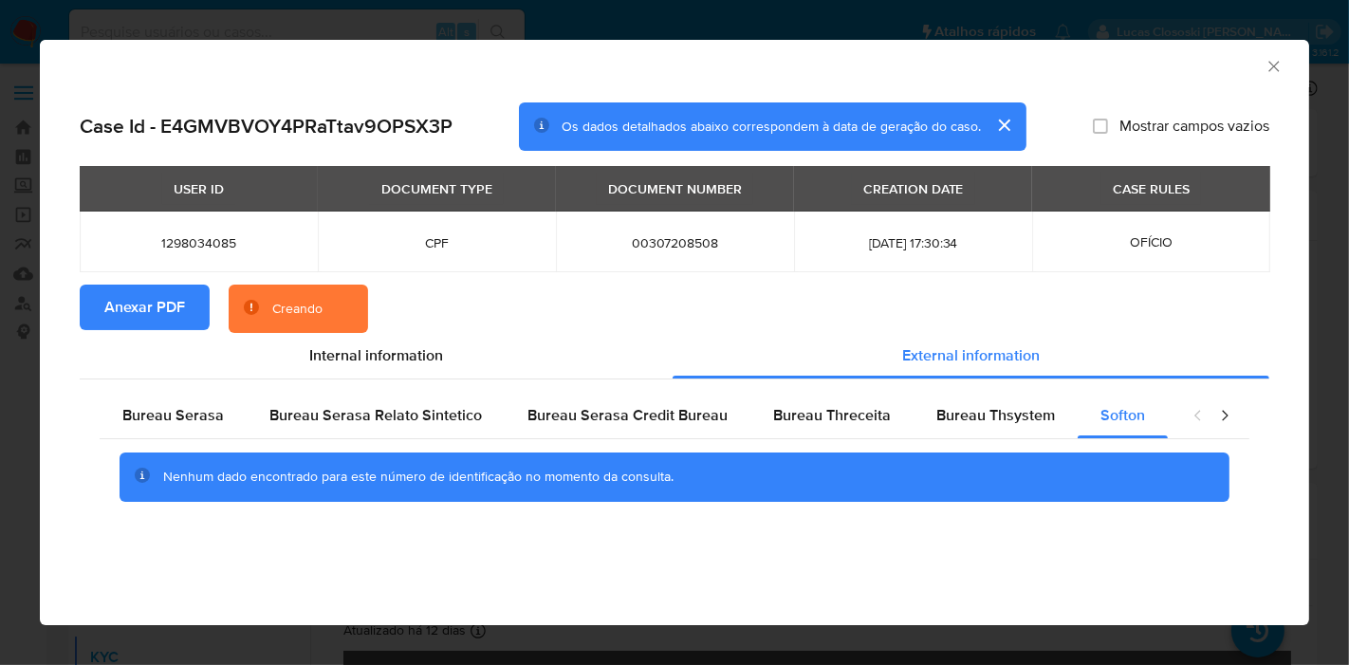
click at [1270, 66] on icon "Fechar a janela" at bounding box center [1273, 66] width 19 height 19
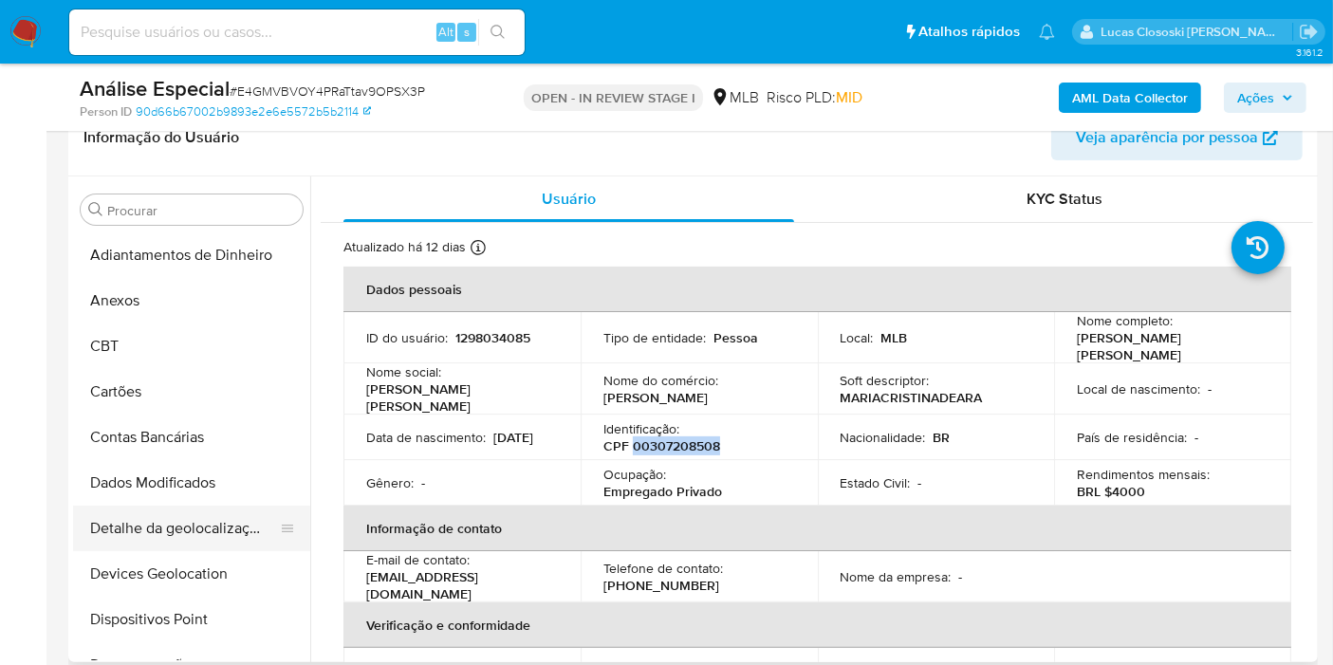
click at [214, 557] on button "Devices Geolocation" at bounding box center [191, 574] width 237 height 46
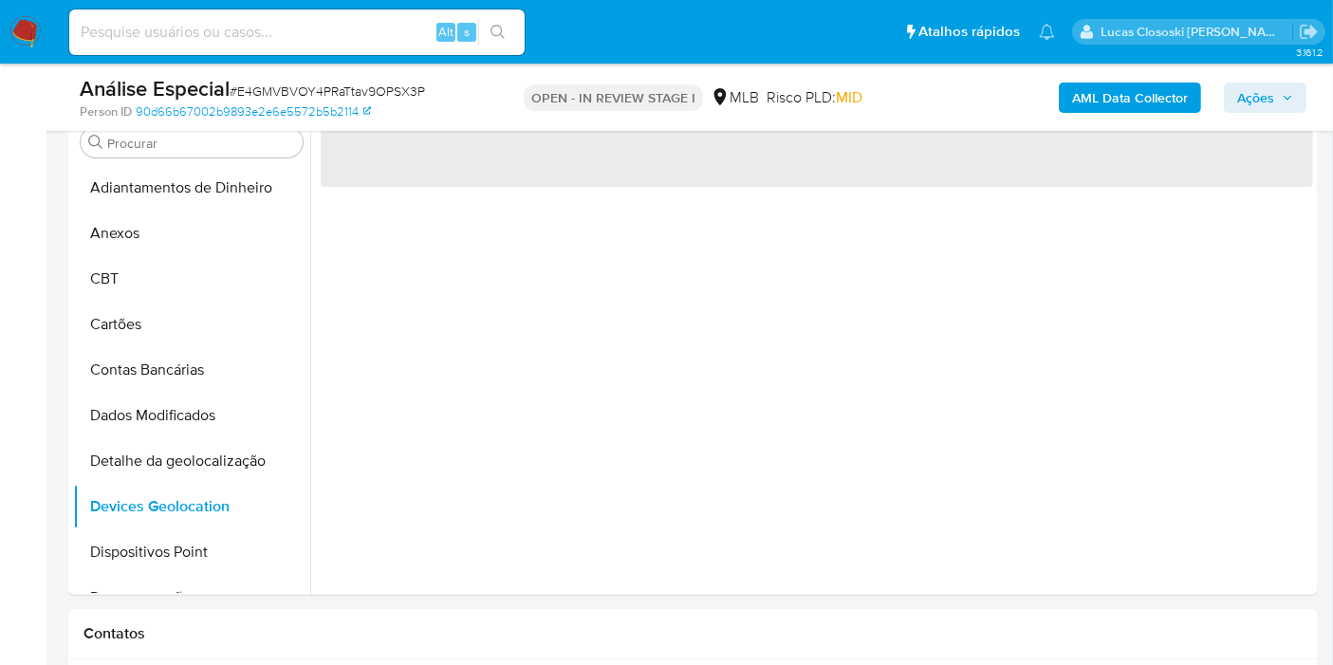
scroll to position [364, 0]
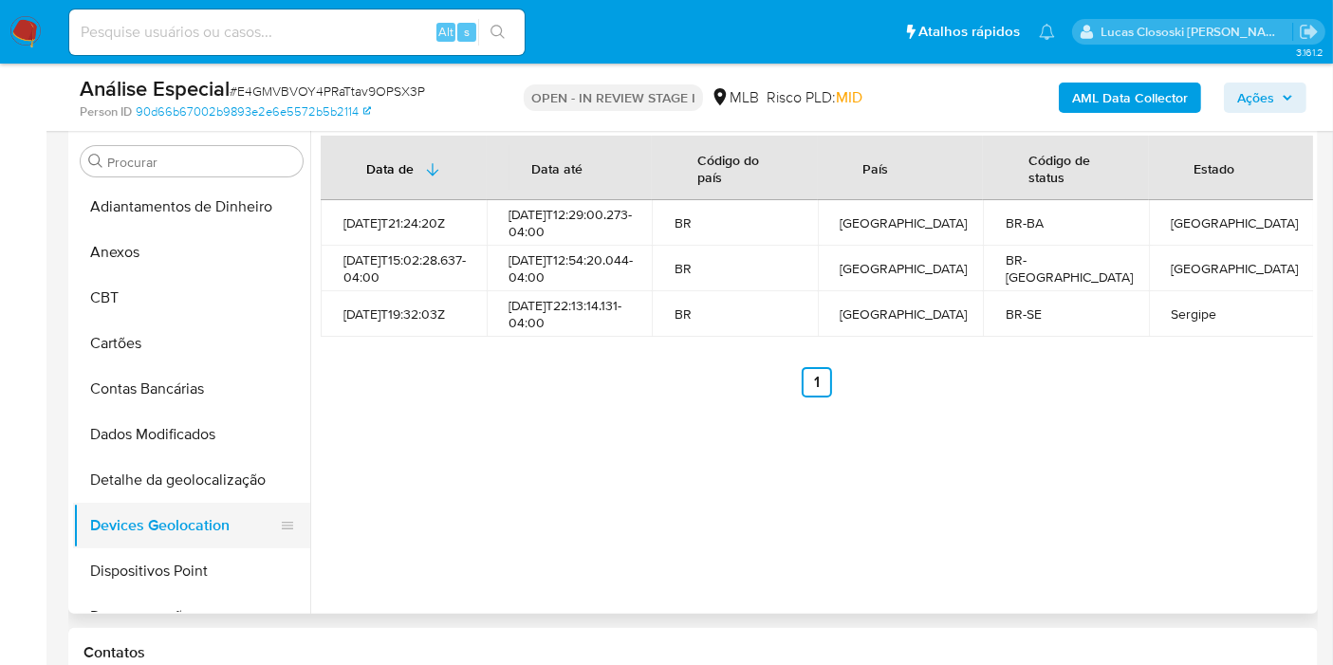
click at [226, 540] on button "Devices Geolocation" at bounding box center [184, 526] width 222 height 46
click at [208, 572] on button "Dispositivos Point" at bounding box center [184, 571] width 222 height 46
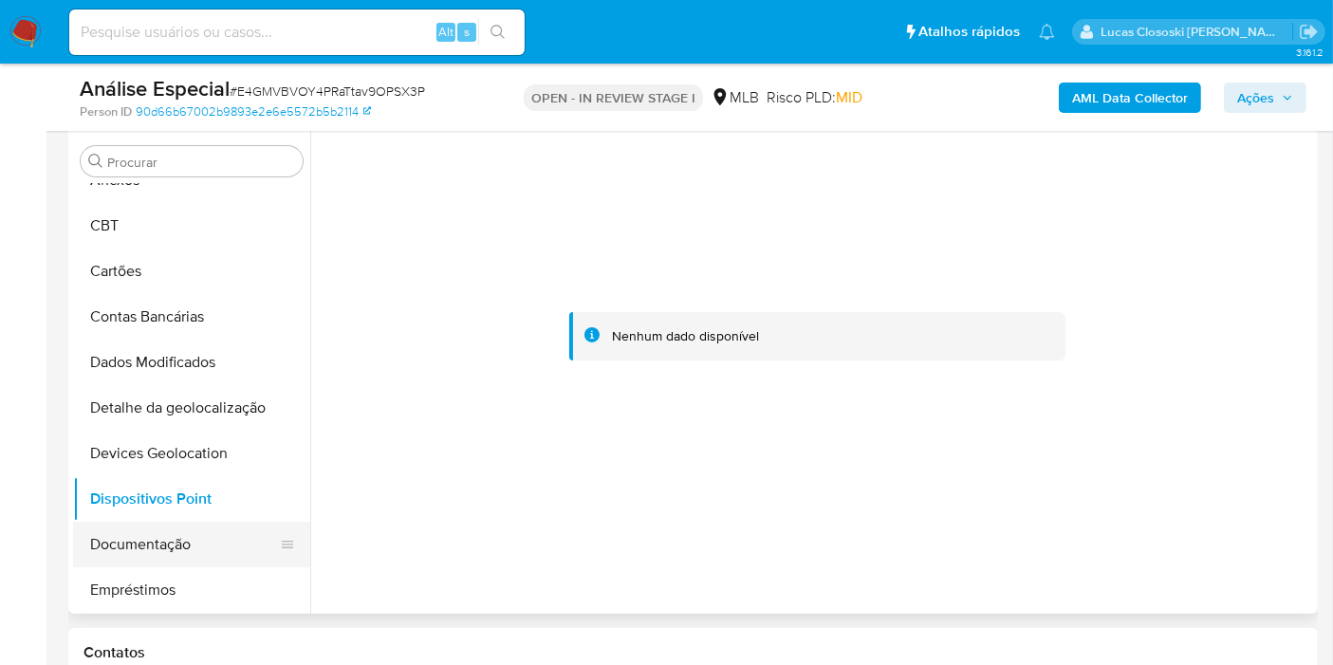
scroll to position [105, 0]
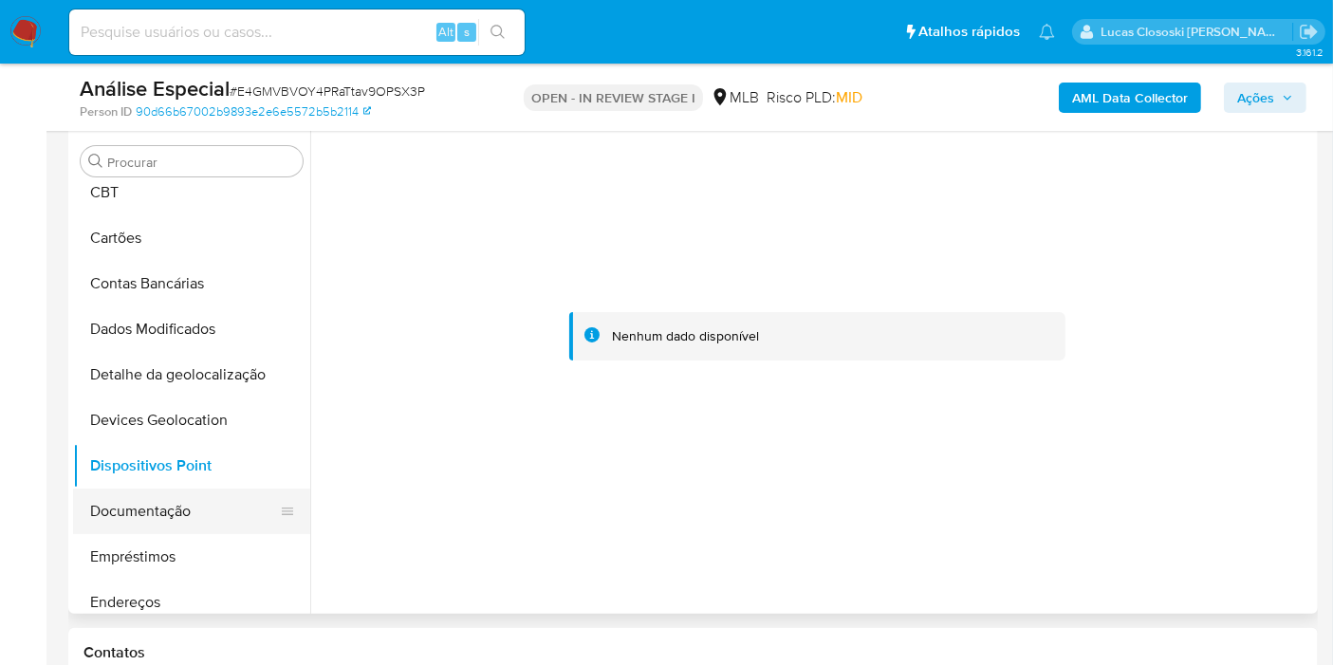
click at [167, 516] on button "Documentação" at bounding box center [184, 511] width 222 height 46
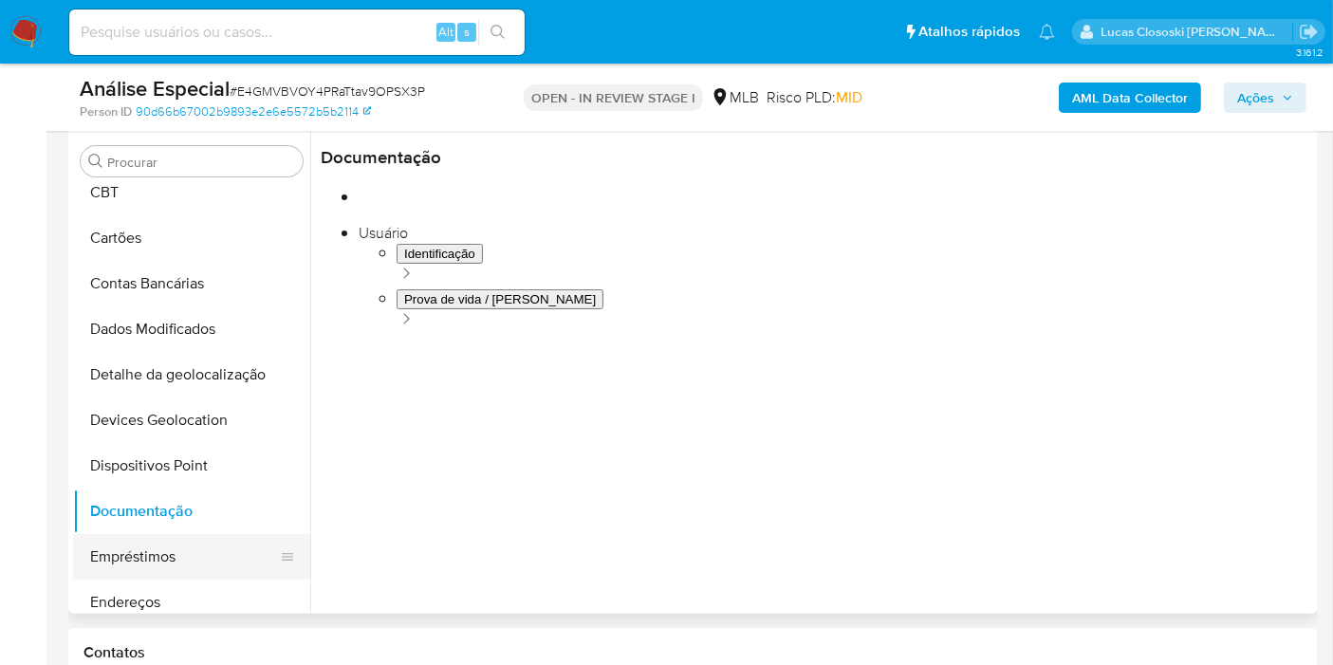
scroll to position [211, 0]
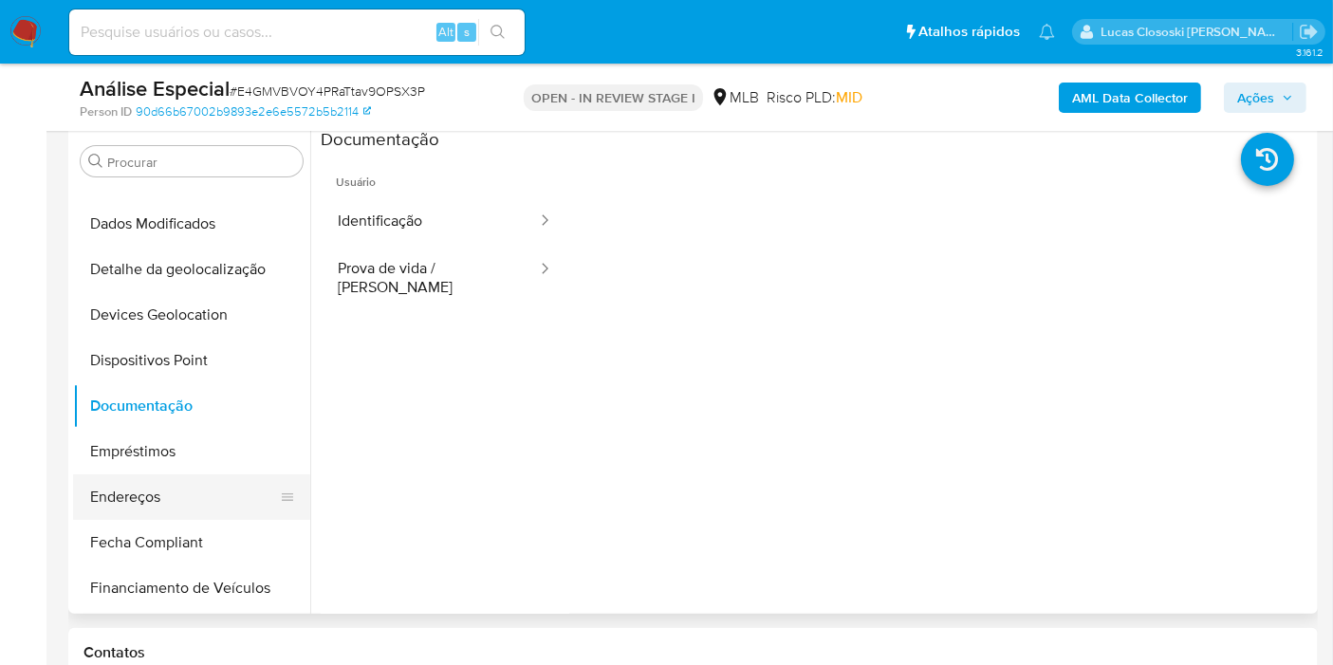
click at [139, 510] on button "Endereços" at bounding box center [184, 497] width 222 height 46
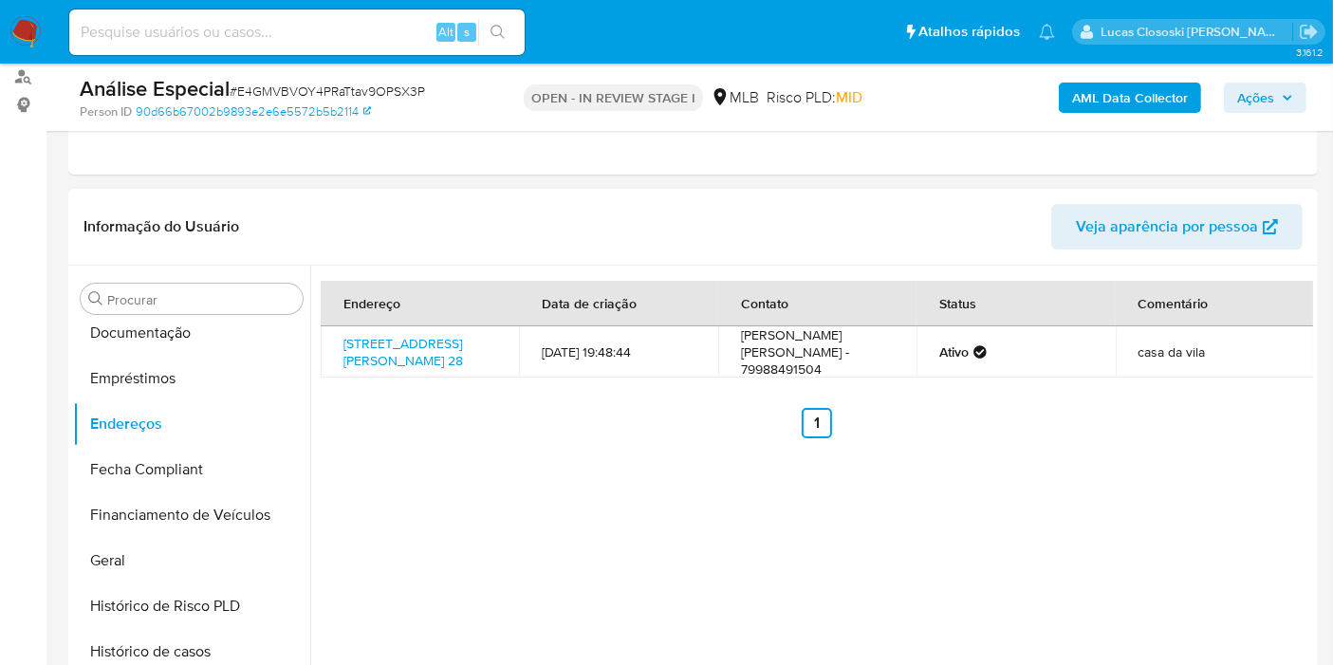
scroll to position [259, 0]
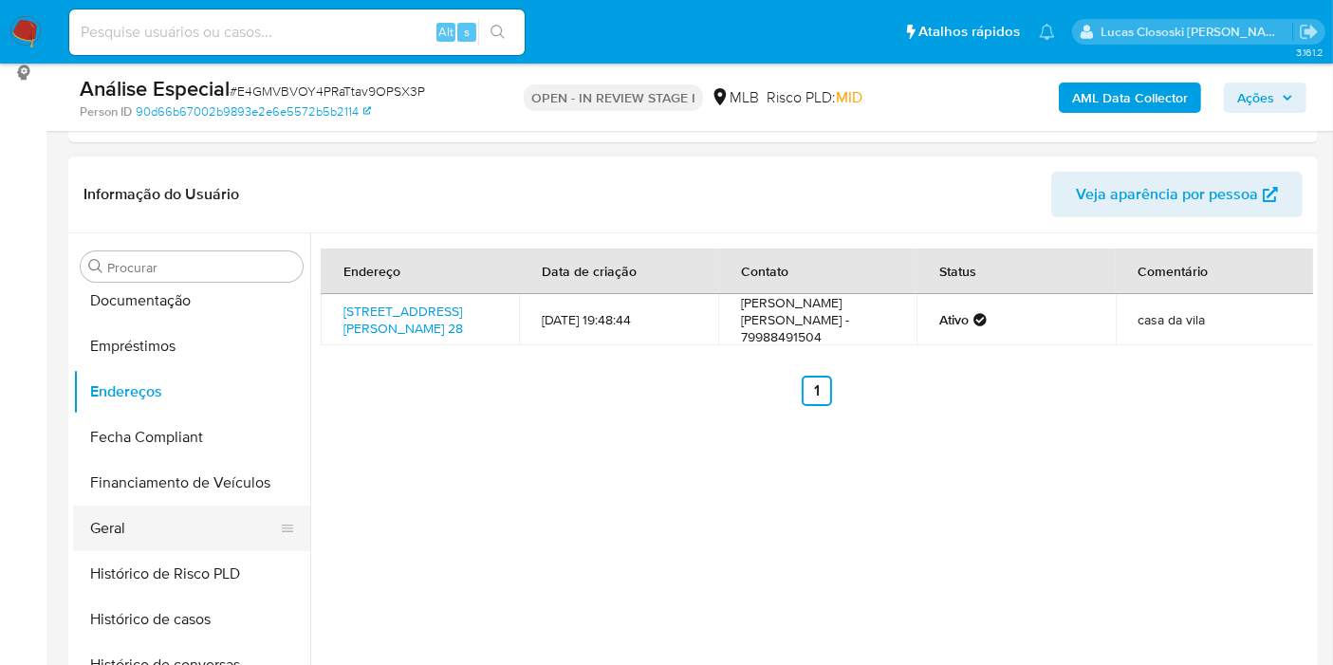
click at [103, 519] on button "Geral" at bounding box center [184, 529] width 222 height 46
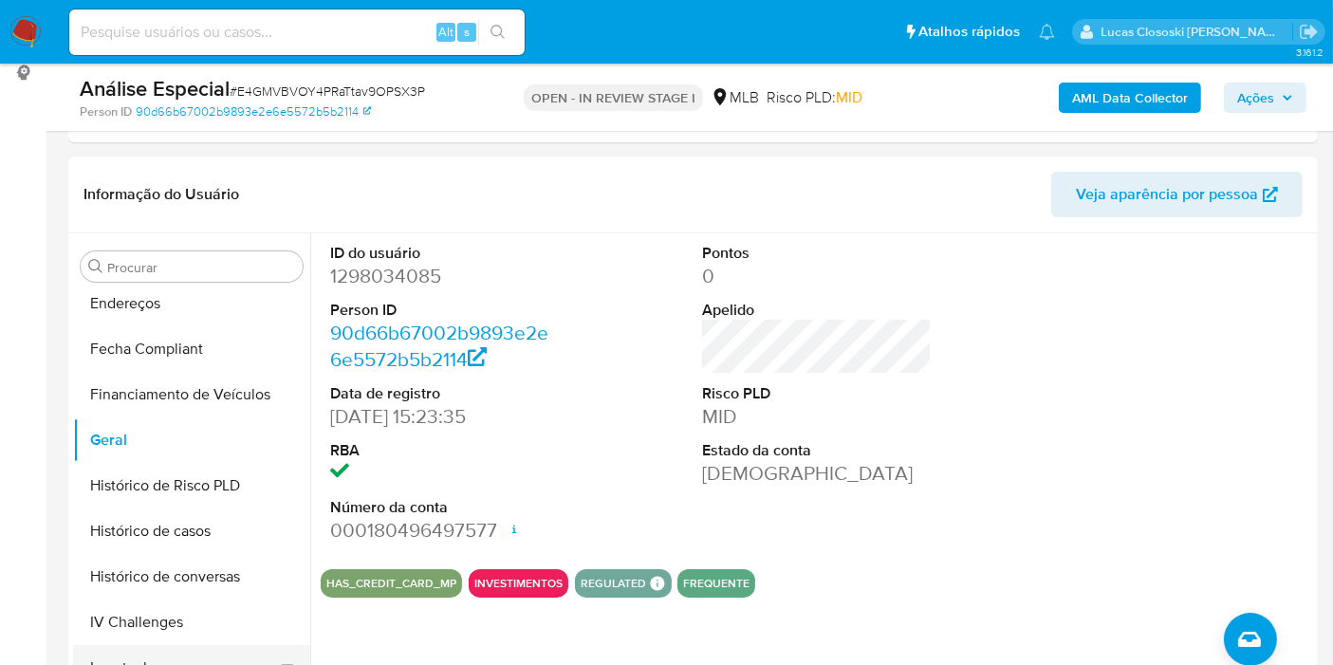
scroll to position [632, 0]
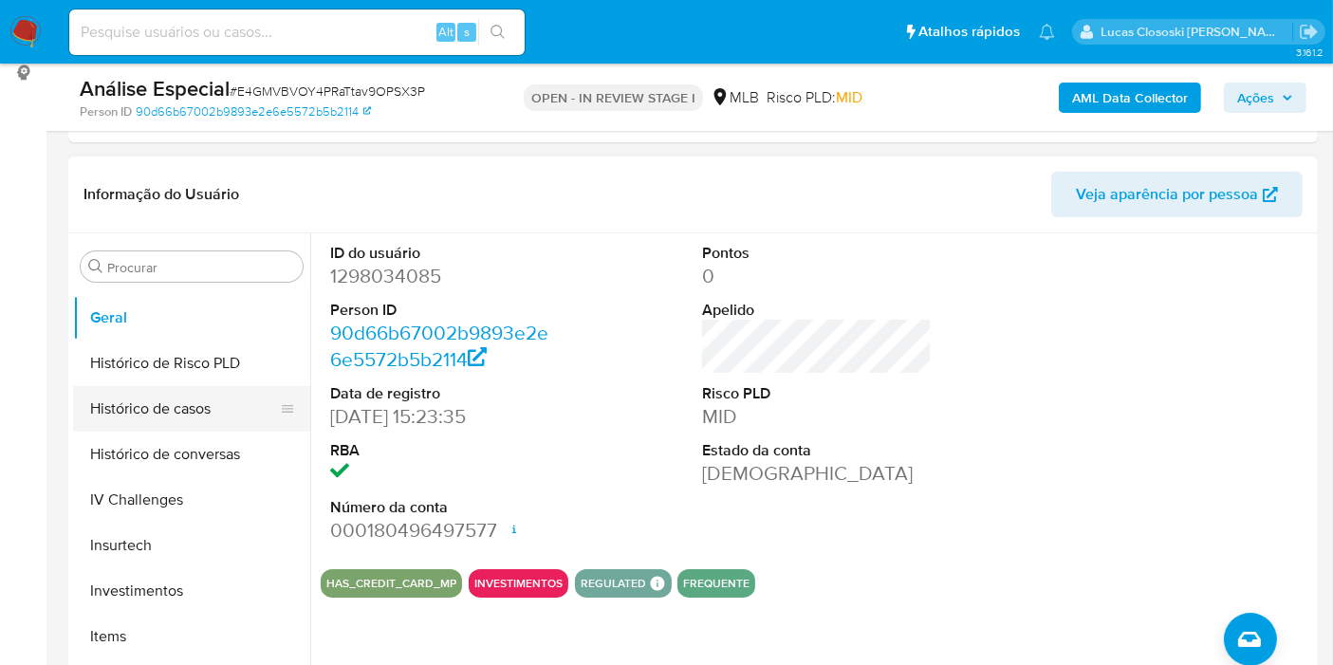
click at [157, 410] on button "Histórico de casos" at bounding box center [184, 409] width 222 height 46
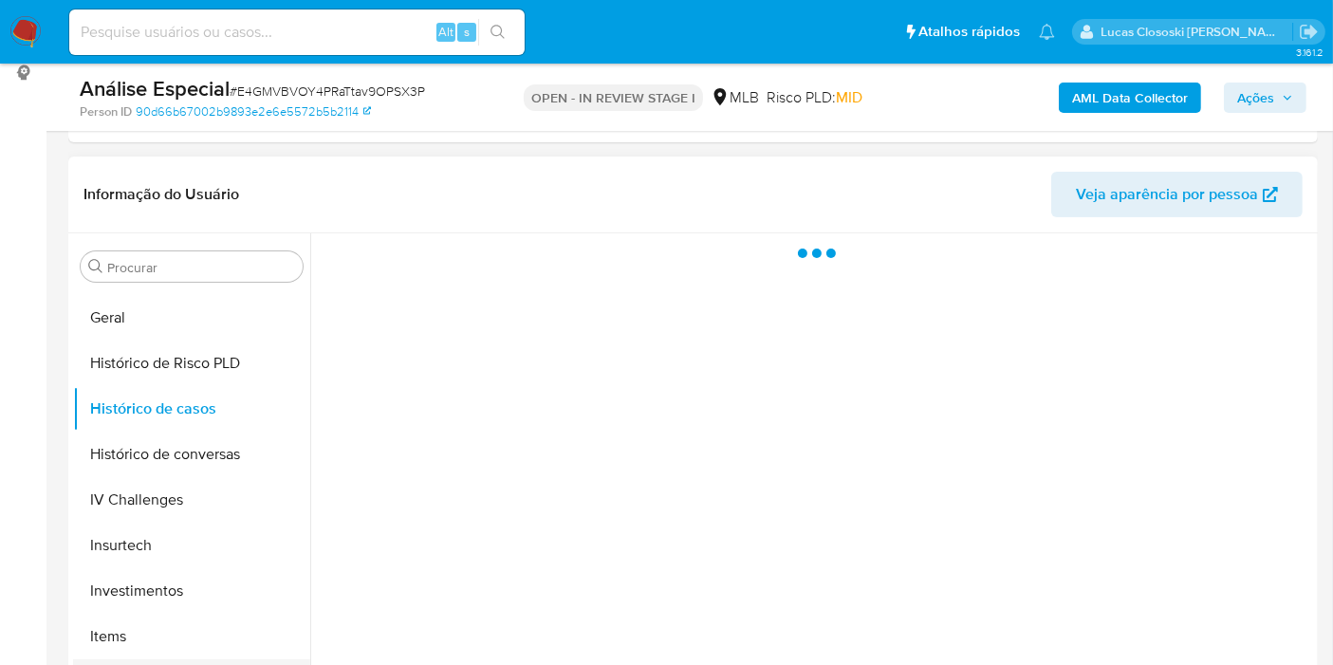
scroll to position [737, 0]
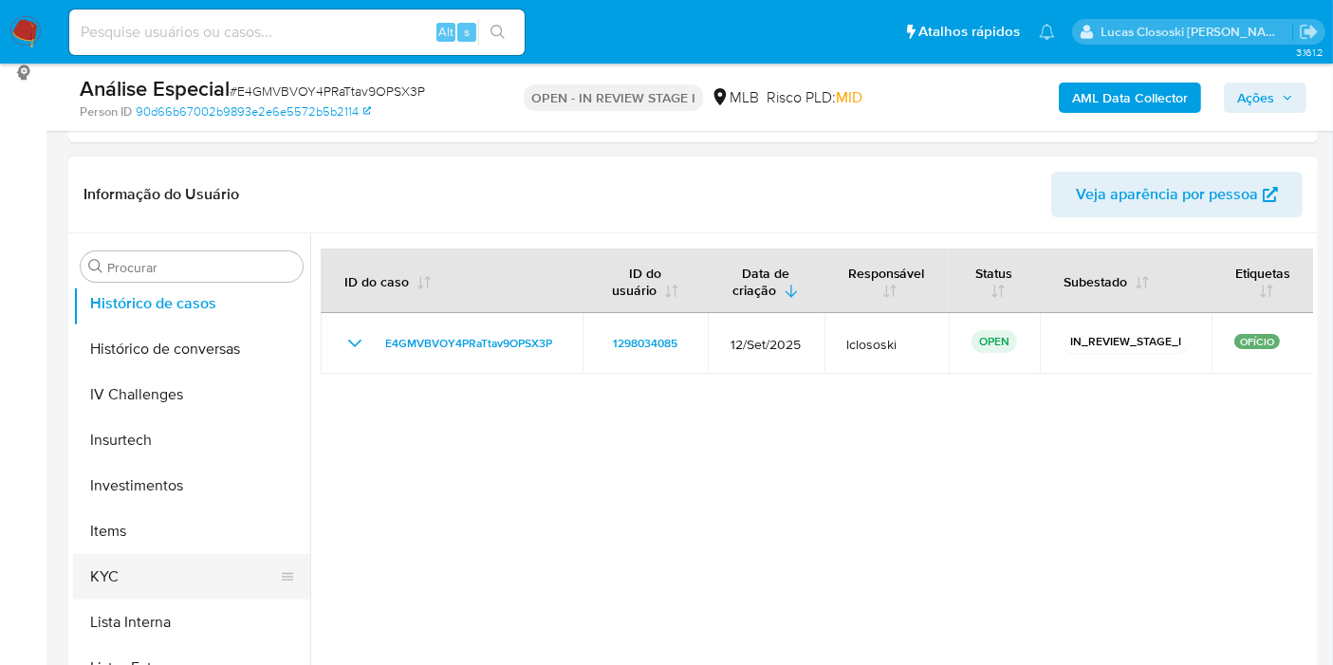
click at [165, 595] on button "KYC" at bounding box center [184, 577] width 222 height 46
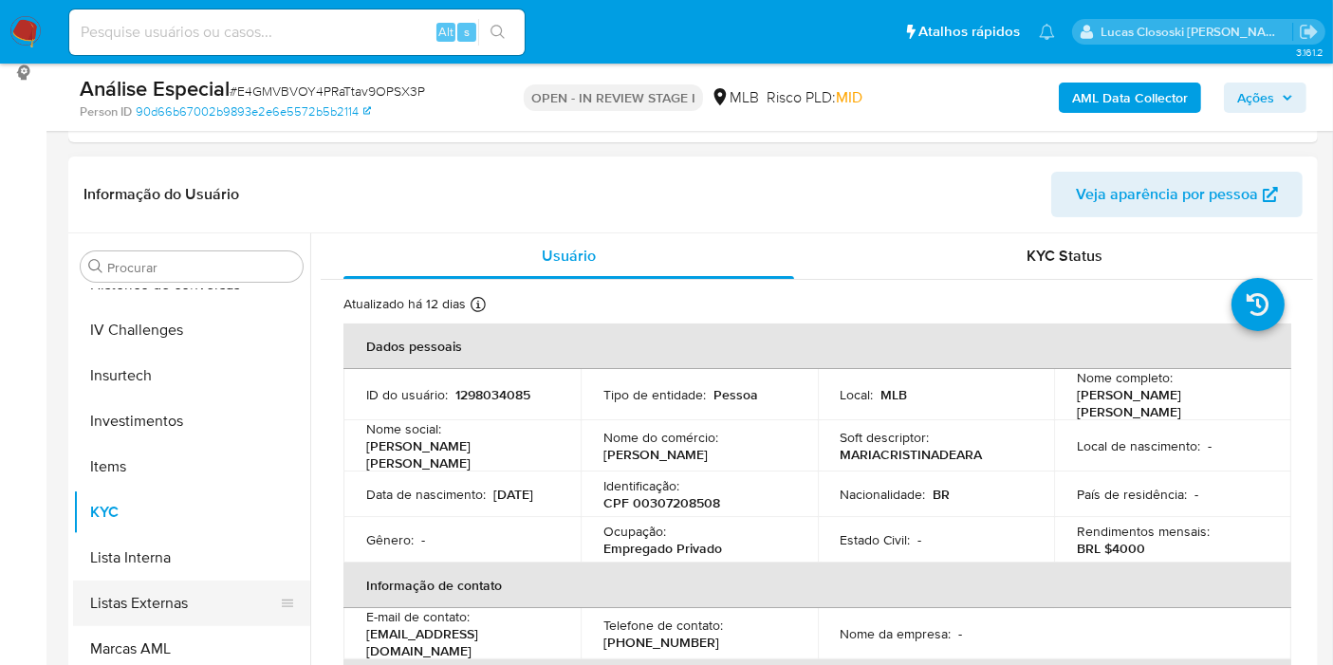
scroll to position [949, 0]
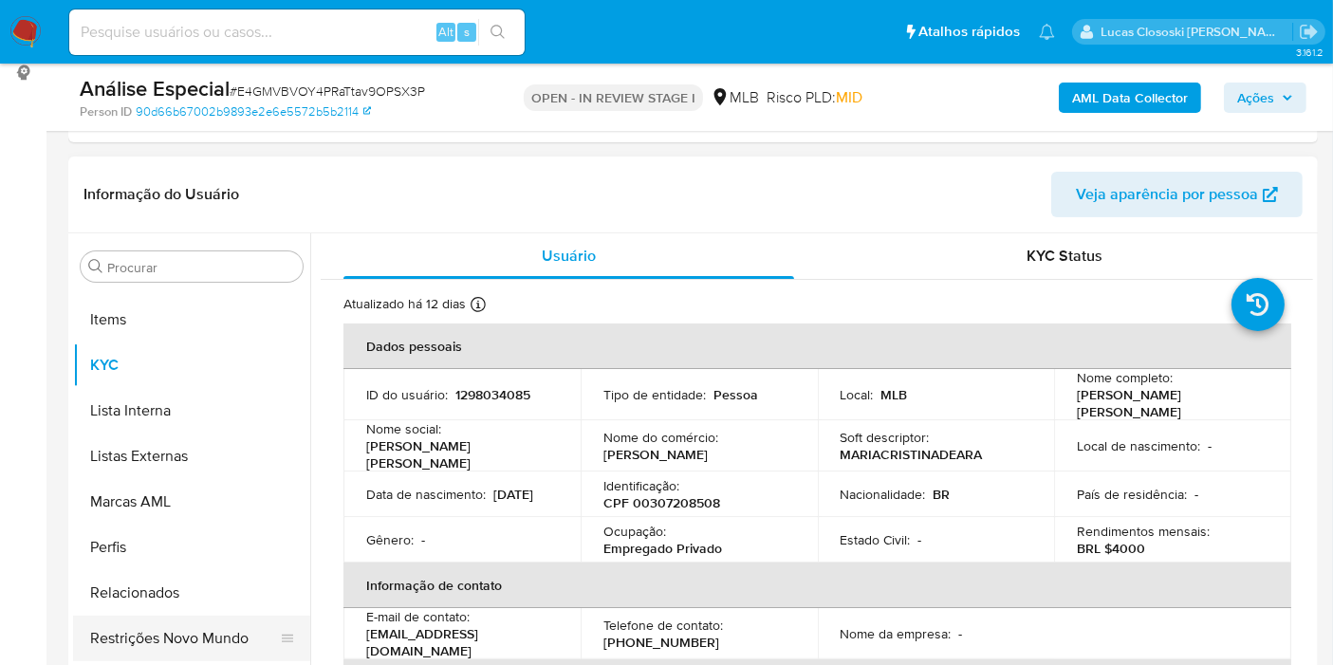
click at [212, 637] on button "Restrições Novo Mundo" at bounding box center [184, 639] width 222 height 46
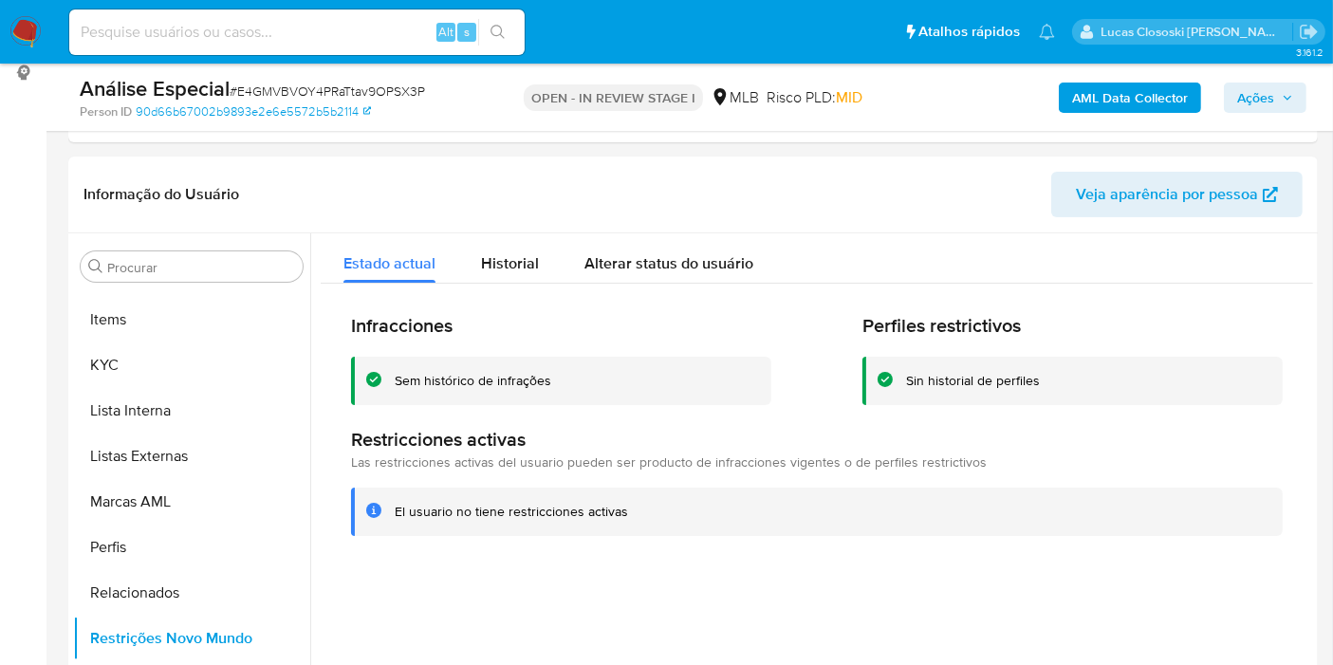
drag, startPoint x: 434, startPoint y: 114, endPoint x: 466, endPoint y: 114, distance: 31.3
click at [436, 114] on div "Person ID 90d66b67002b9893e2e6e5572b5b2114" at bounding box center [282, 111] width 404 height 17
click at [407, 91] on span "# E4GMVBVOY4PRaTtav9OPSX3P" at bounding box center [327, 91] width 195 height 19
copy span "E4GMVBVOY4PRaTtav9OPSX3P"
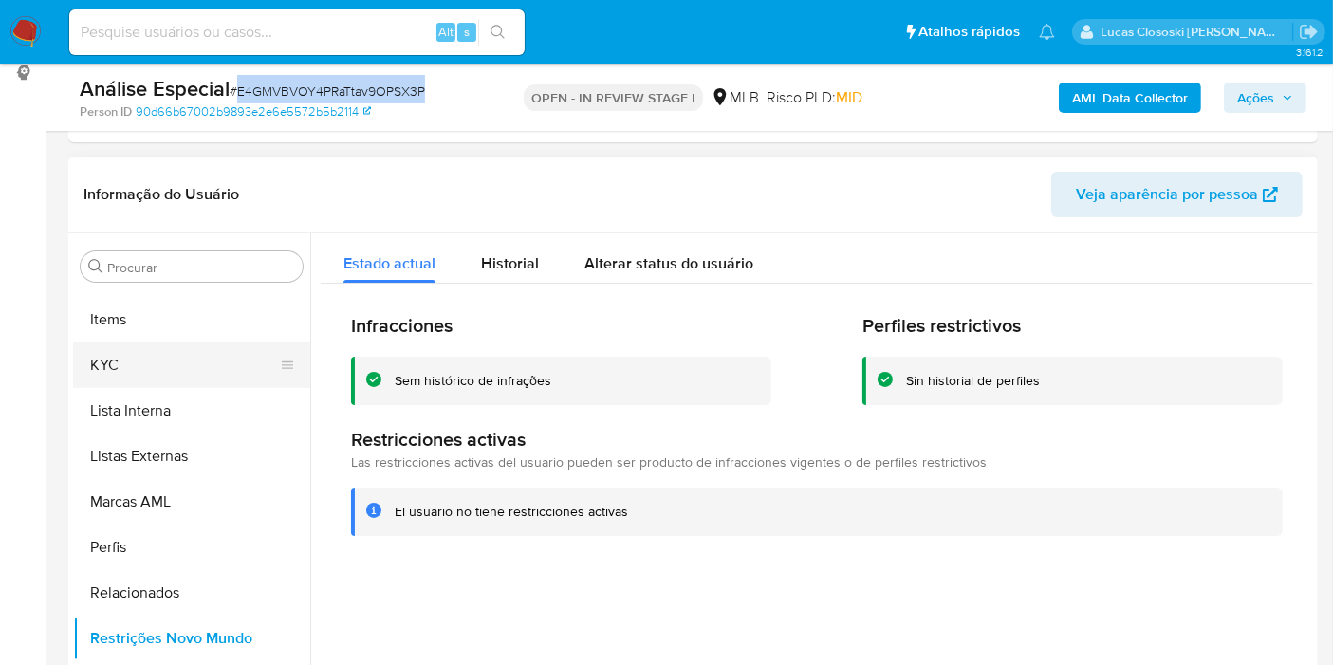
click at [157, 373] on button "KYC" at bounding box center [184, 365] width 222 height 46
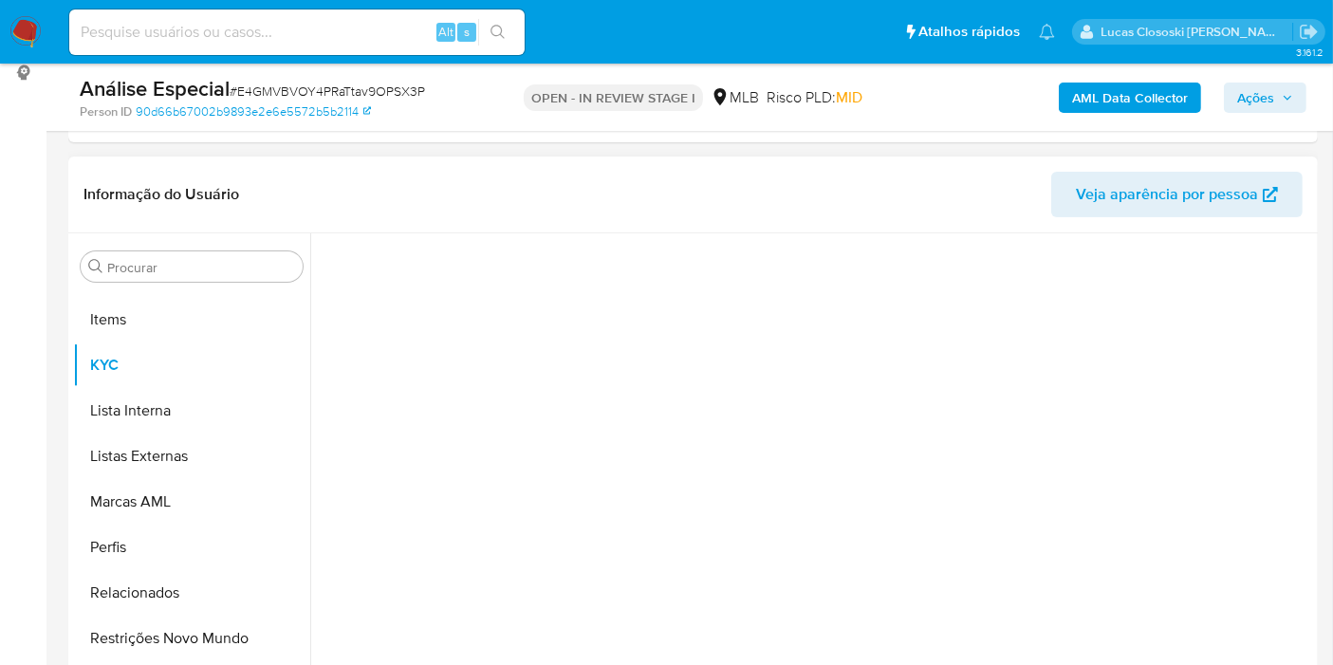
click at [473, 223] on div "Informação do Usuário Veja aparência por pessoa" at bounding box center [692, 195] width 1249 height 77
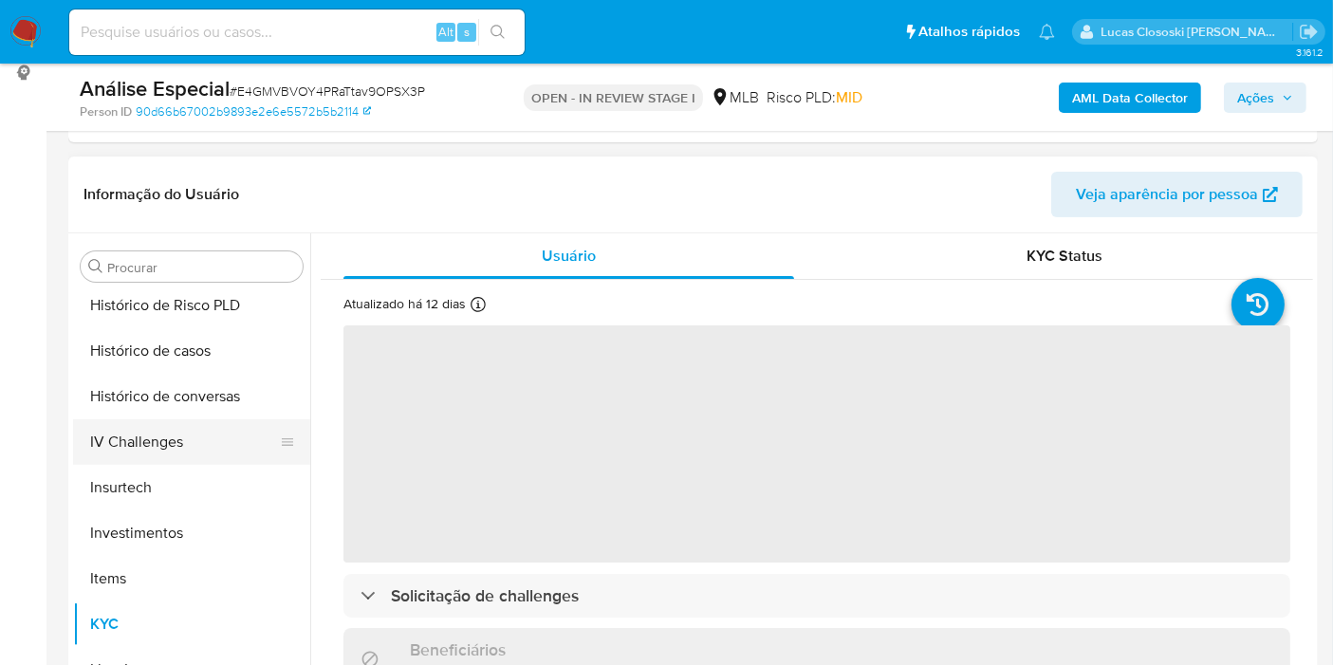
scroll to position [632, 0]
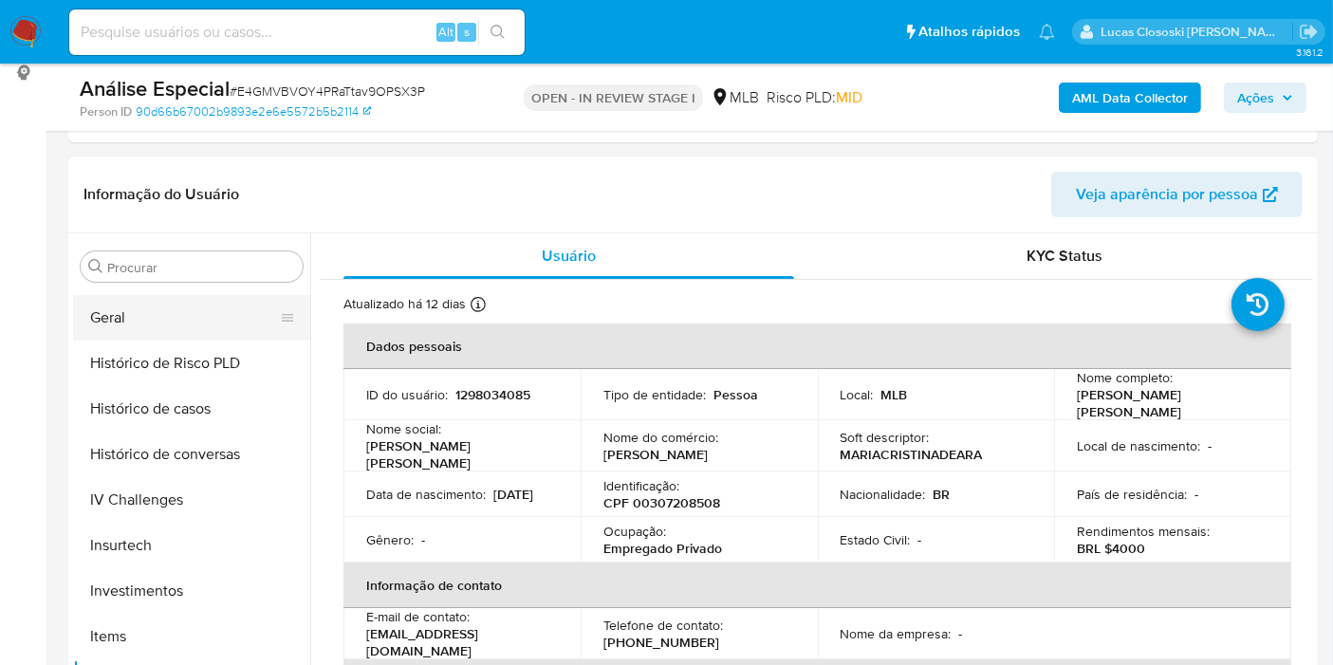
click at [143, 304] on button "Geral" at bounding box center [184, 318] width 222 height 46
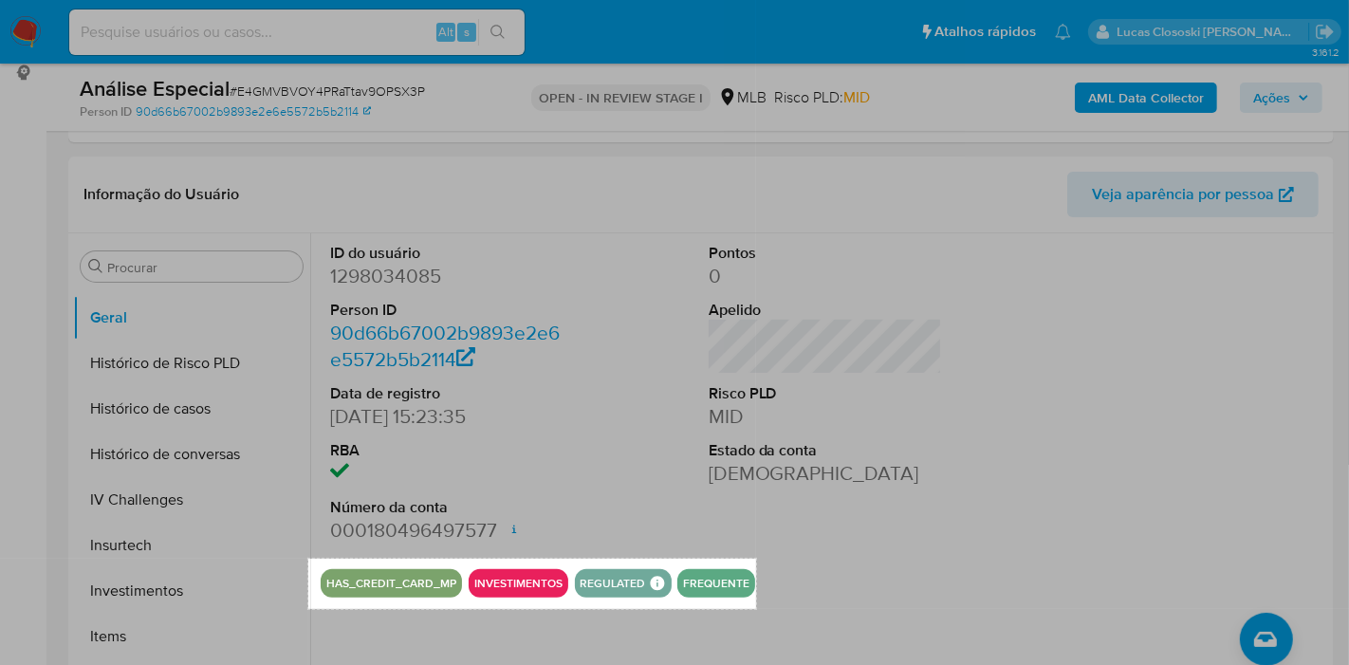
drag, startPoint x: 308, startPoint y: 559, endPoint x: 758, endPoint y: 609, distance: 452.4
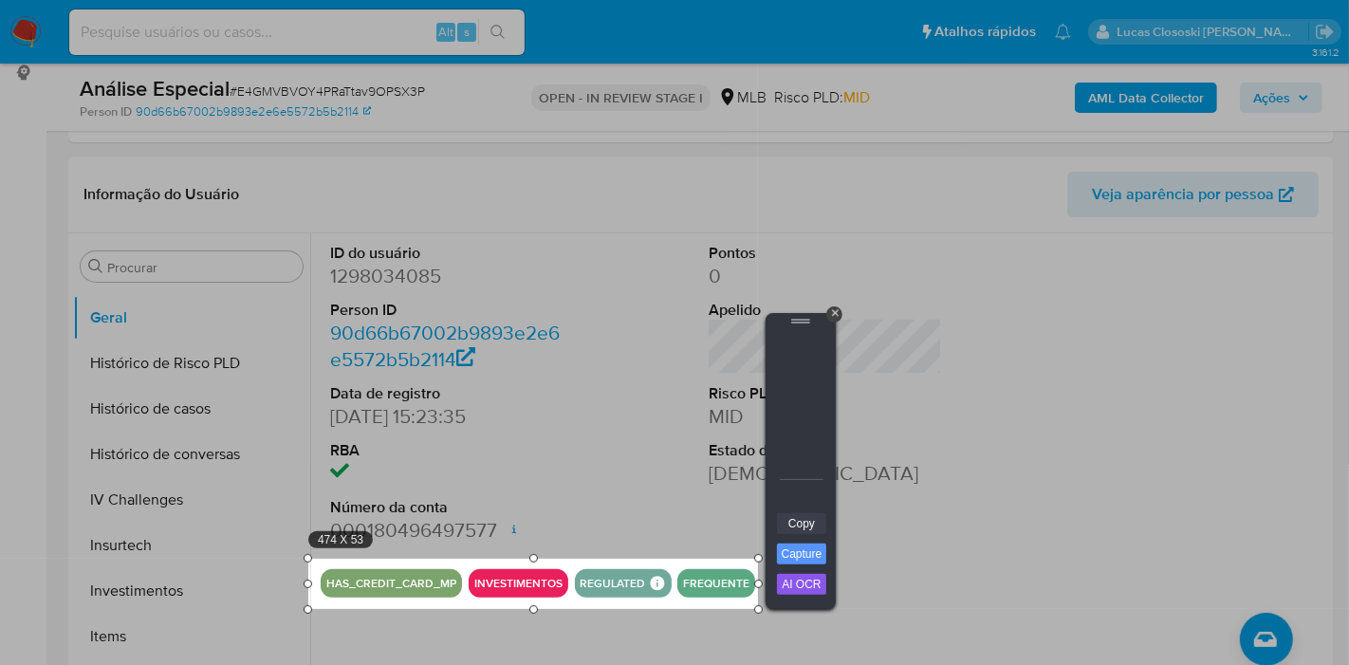
click at [797, 522] on link "Copy" at bounding box center [801, 523] width 49 height 21
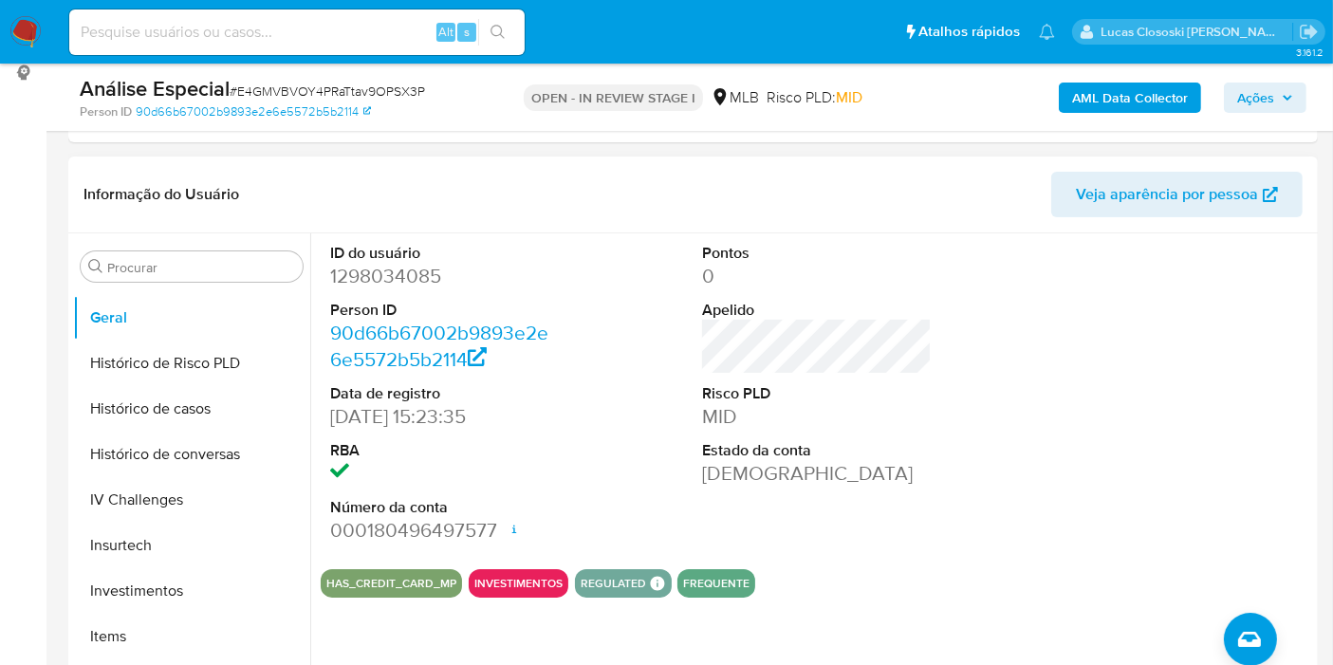
scroll to position [949, 0]
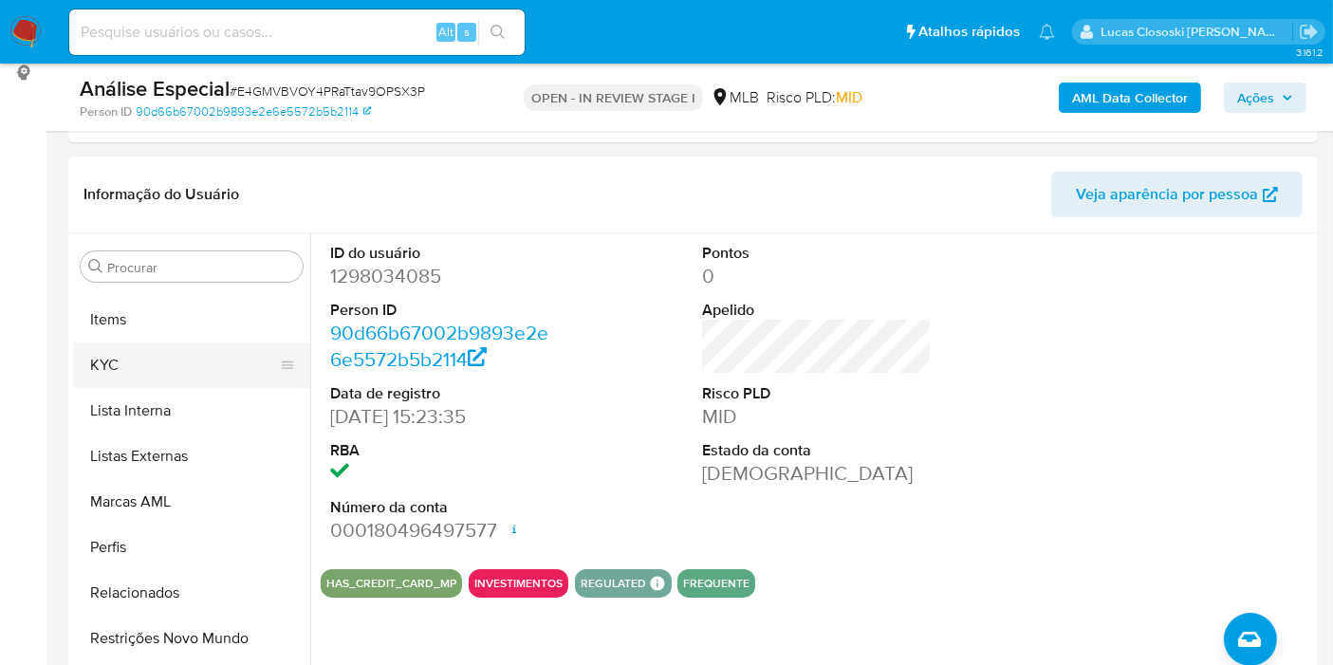
click at [145, 373] on button "KYC" at bounding box center [184, 365] width 222 height 46
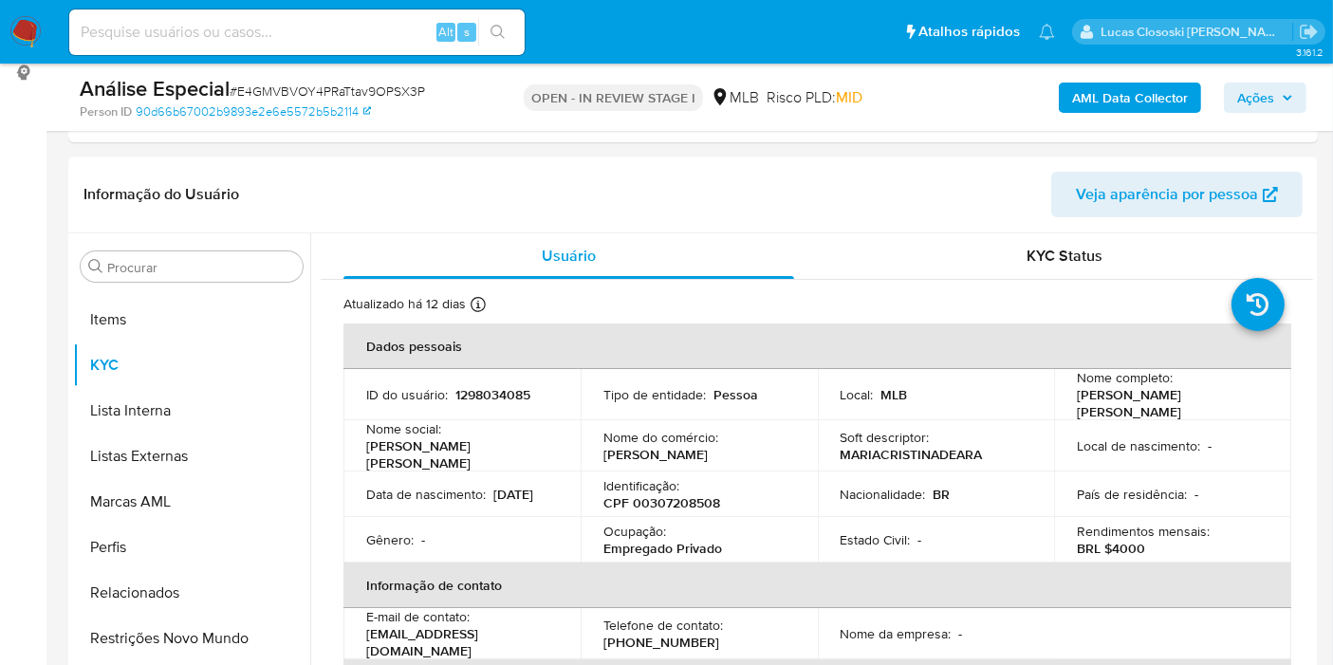
click at [1290, 93] on icon "button" at bounding box center [1286, 97] width 11 height 11
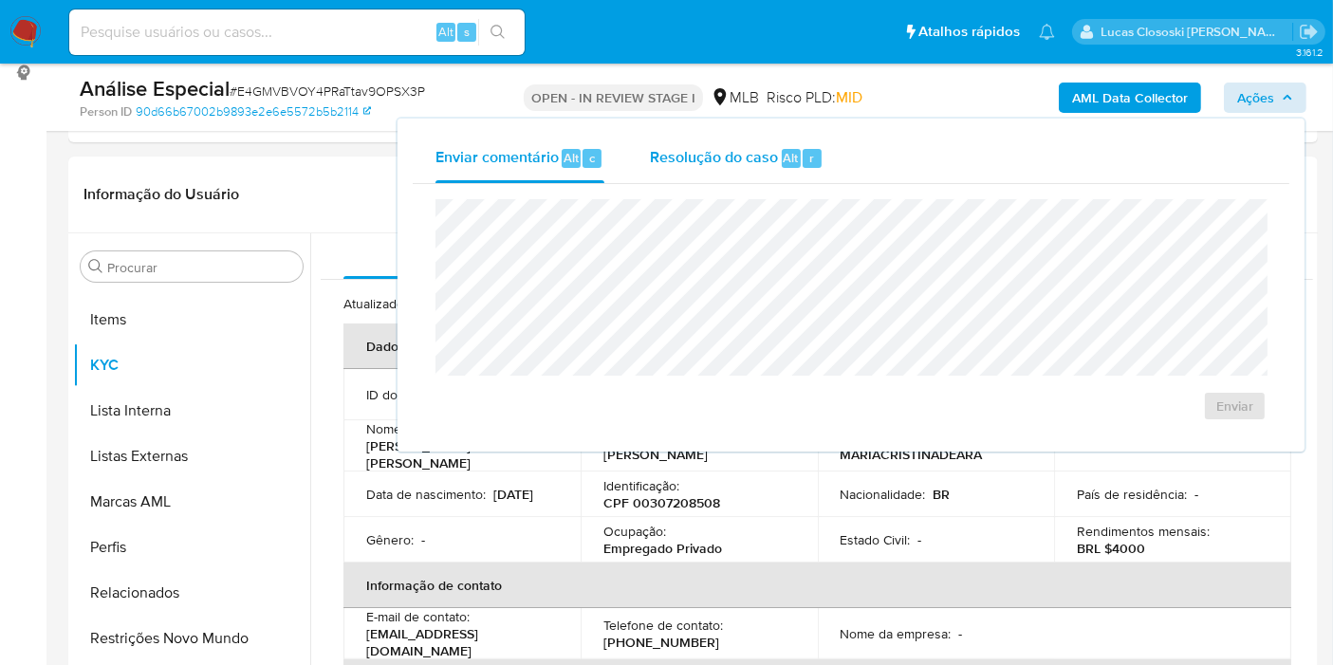
click at [783, 176] on div "Resolução do caso Alt r" at bounding box center [737, 158] width 174 height 49
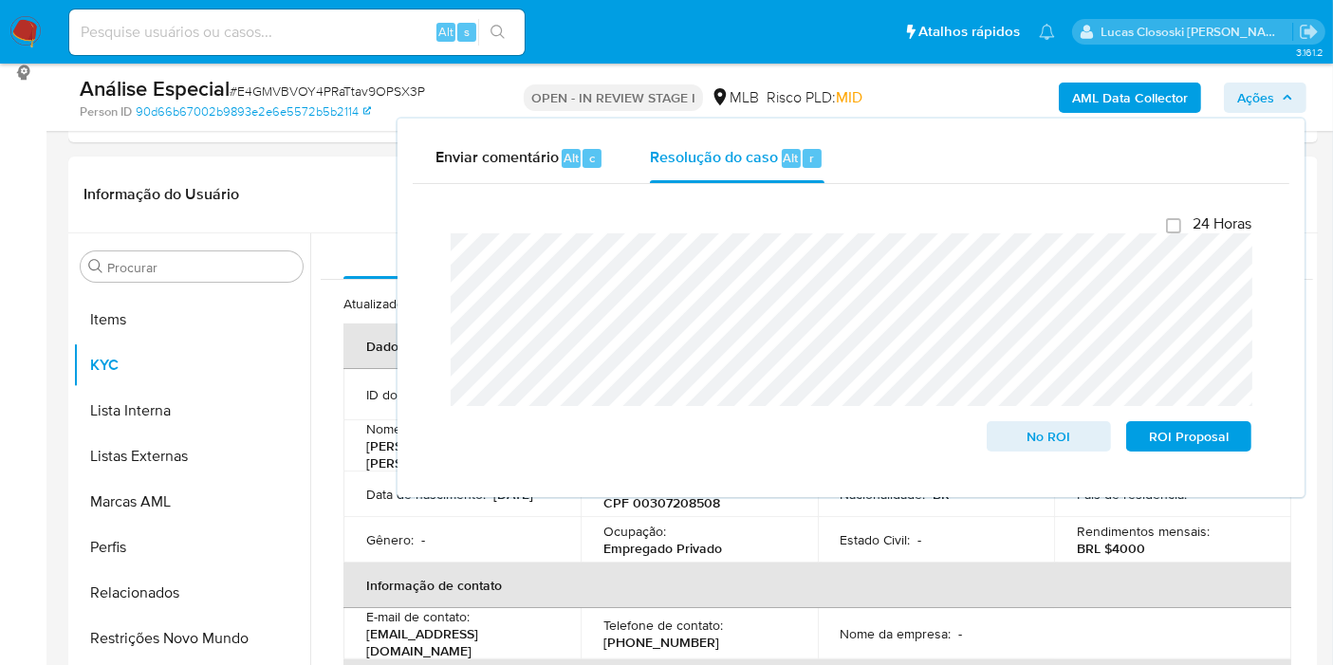
click at [1298, 85] on button "Ações" at bounding box center [1265, 98] width 83 height 30
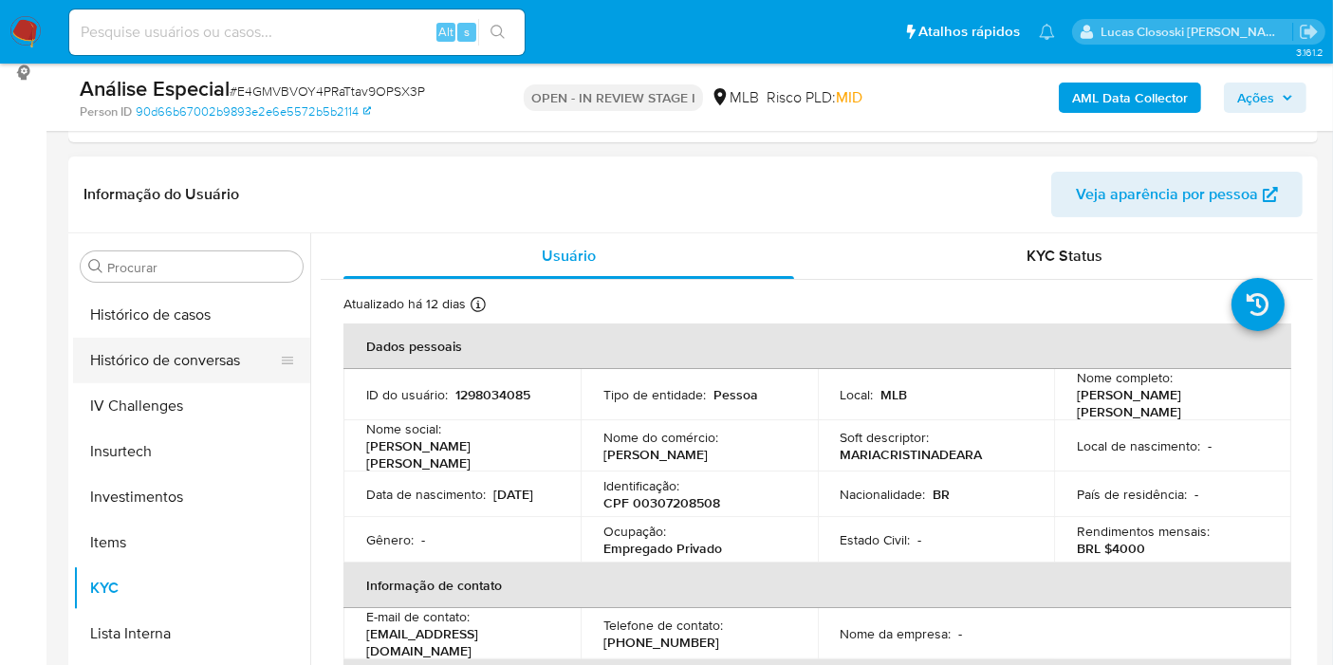
scroll to position [632, 0]
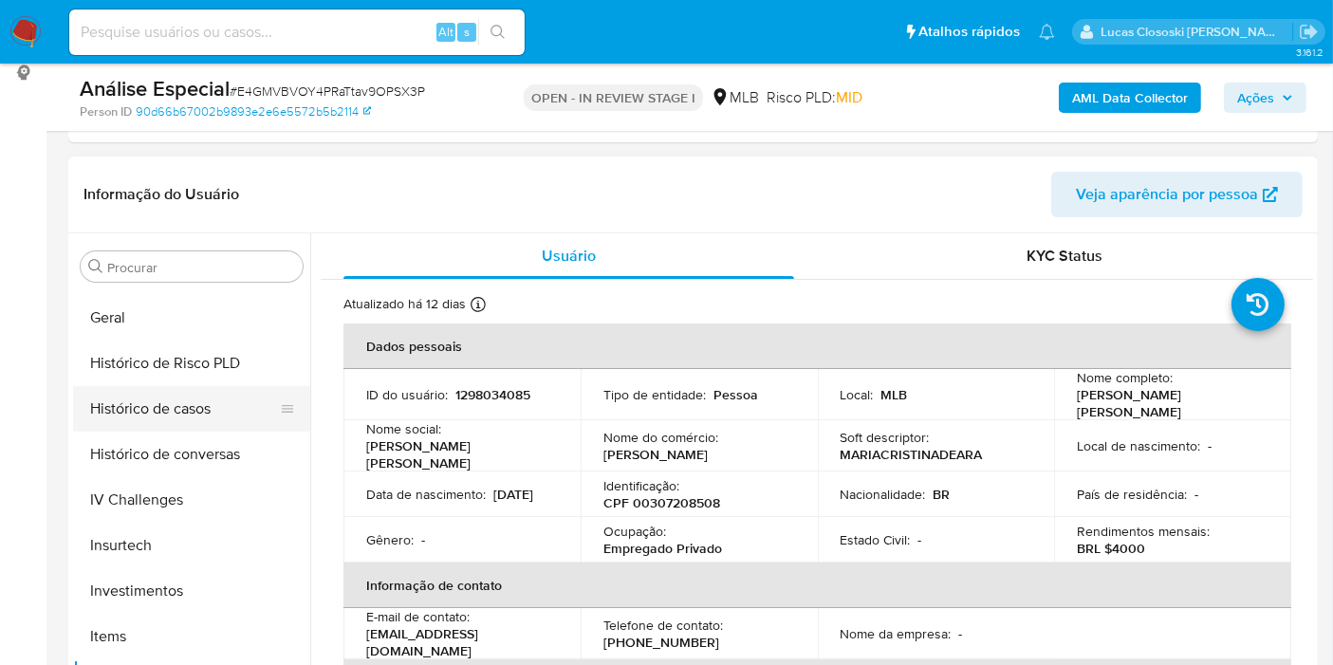
click at [149, 420] on button "Histórico de casos" at bounding box center [184, 409] width 222 height 46
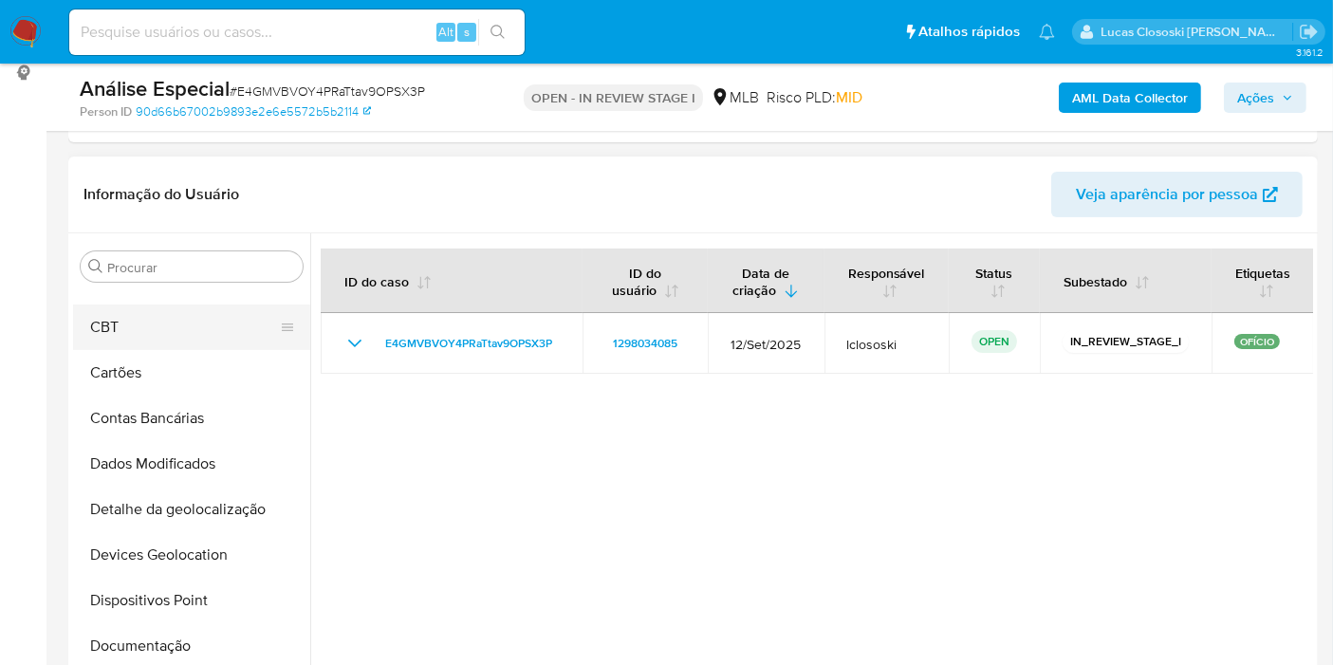
scroll to position [0, 0]
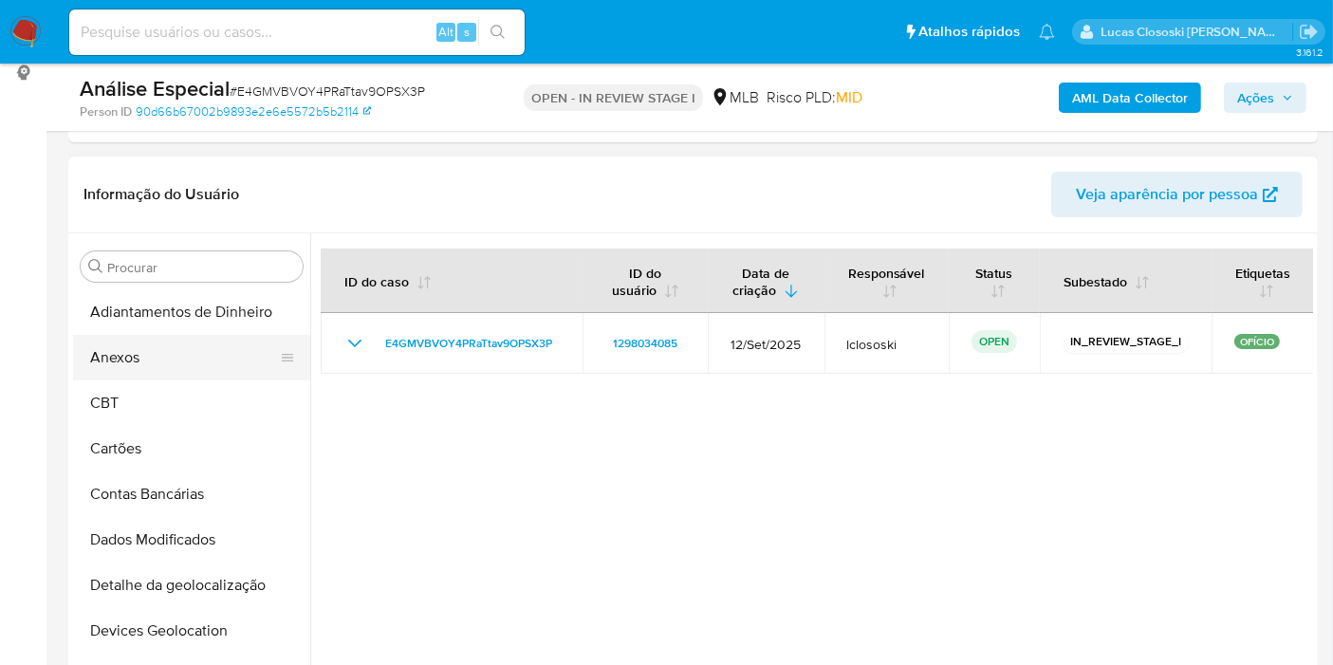
click at [140, 366] on button "Anexos" at bounding box center [184, 358] width 222 height 46
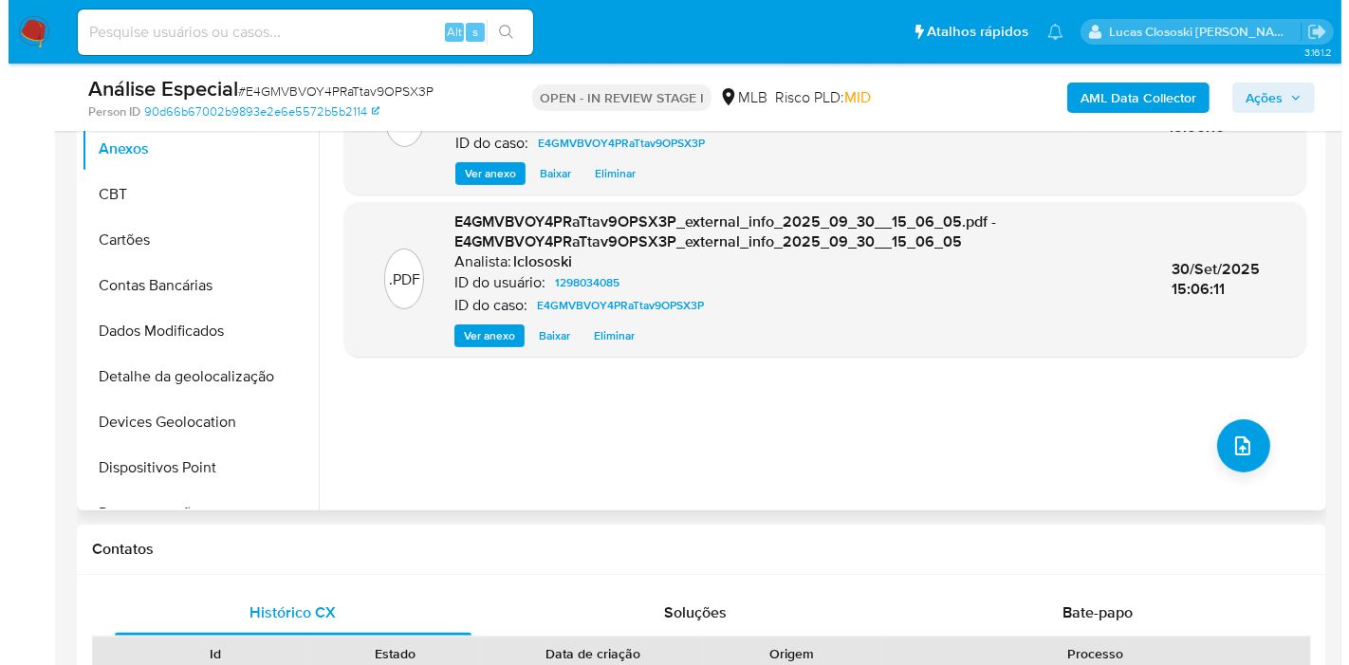
scroll to position [364, 0]
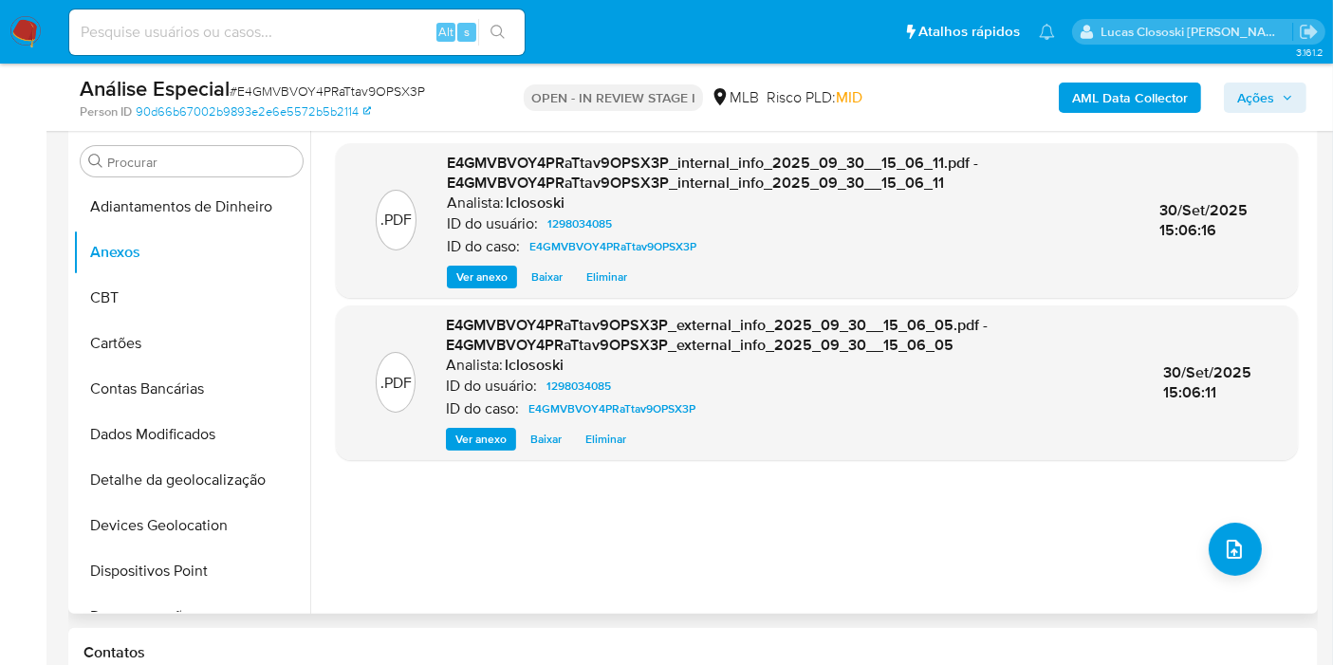
click at [1208, 522] on div ".PDF E4GMVBVOY4PRaTtav9OPSX3P_internal_info_2025_09_30__15_06_11.pdf - E4GMVBVO…" at bounding box center [817, 370] width 962 height 455
click at [1268, 589] on div ".PDF E4GMVBVOY4PRaTtav9OPSX3P_internal_info_2025_09_30__15_06_11.pdf - E4GMVBVO…" at bounding box center [817, 370] width 962 height 455
click at [1239, 563] on button "upload-file" at bounding box center [1234, 549] width 53 height 53
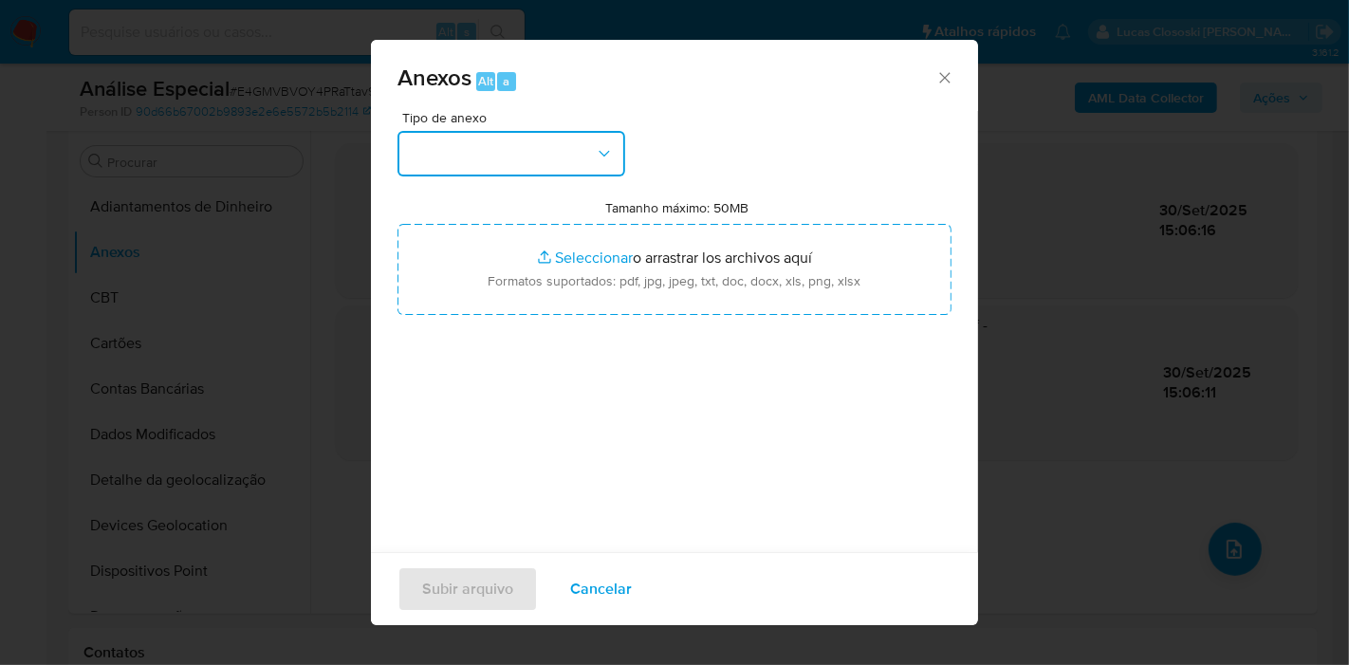
click at [494, 136] on button "button" at bounding box center [511, 154] width 228 height 46
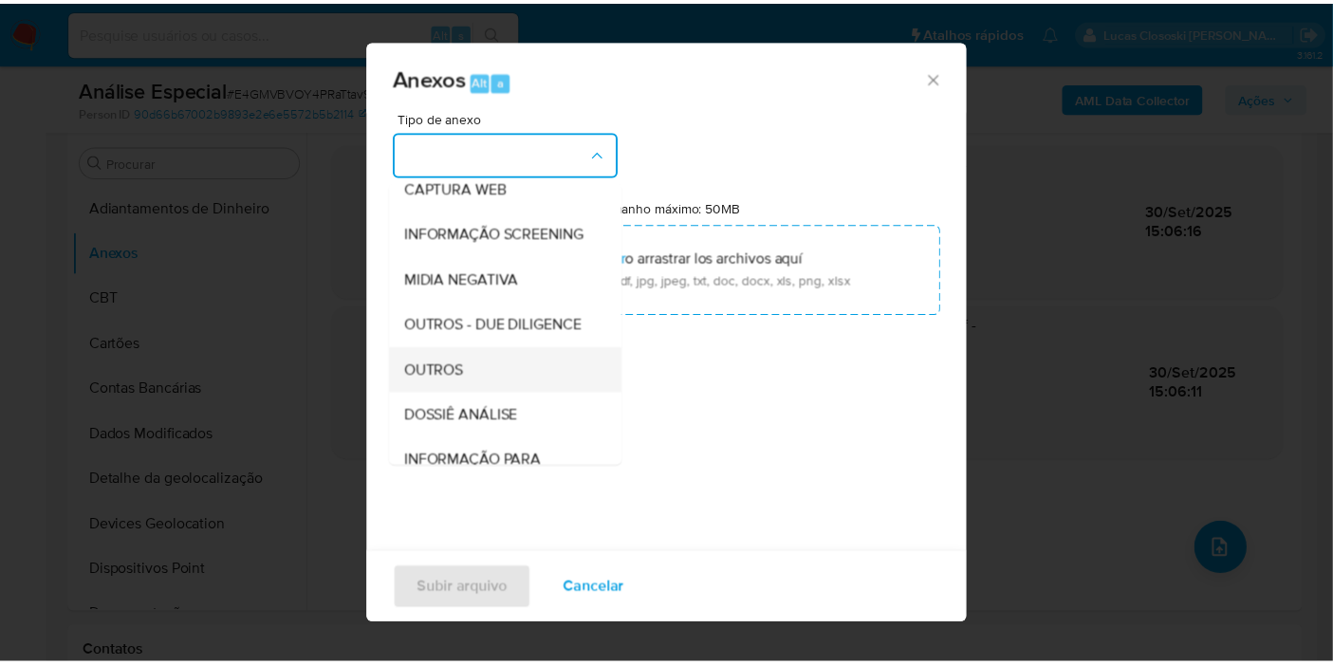
scroll to position [211, 0]
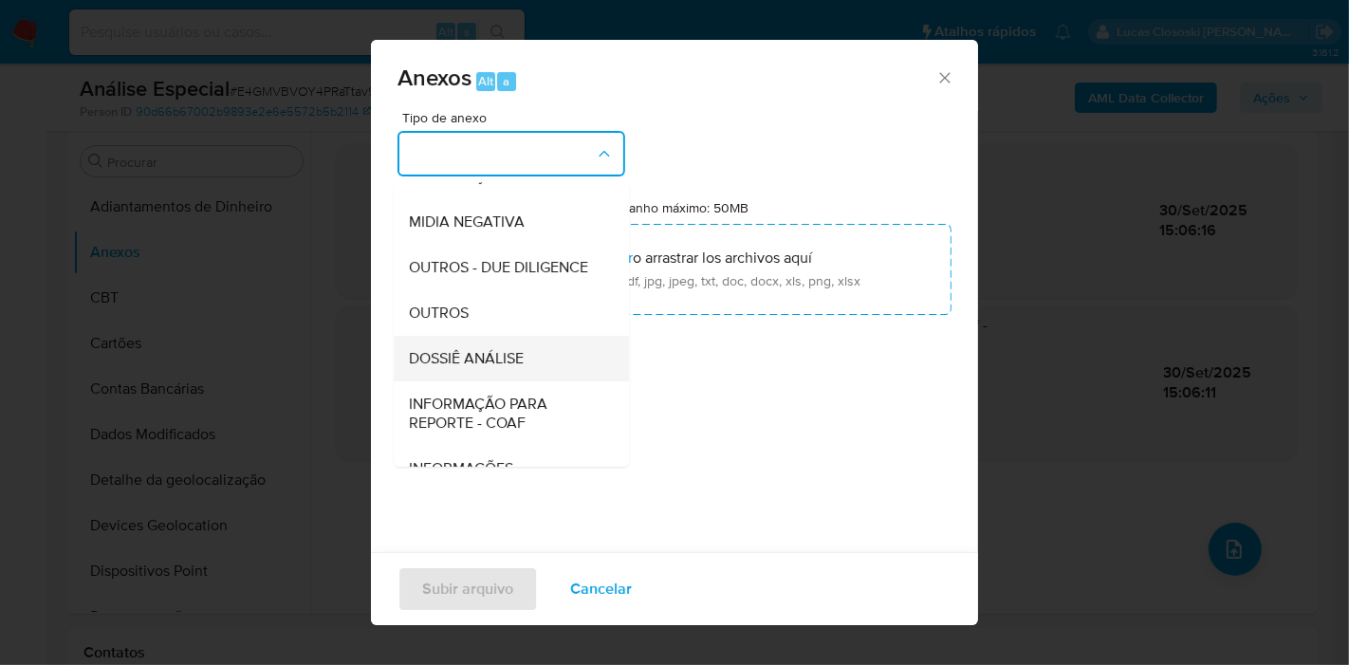
click at [512, 368] on span "DOSSIÊ ANÁLISE" at bounding box center [466, 358] width 115 height 19
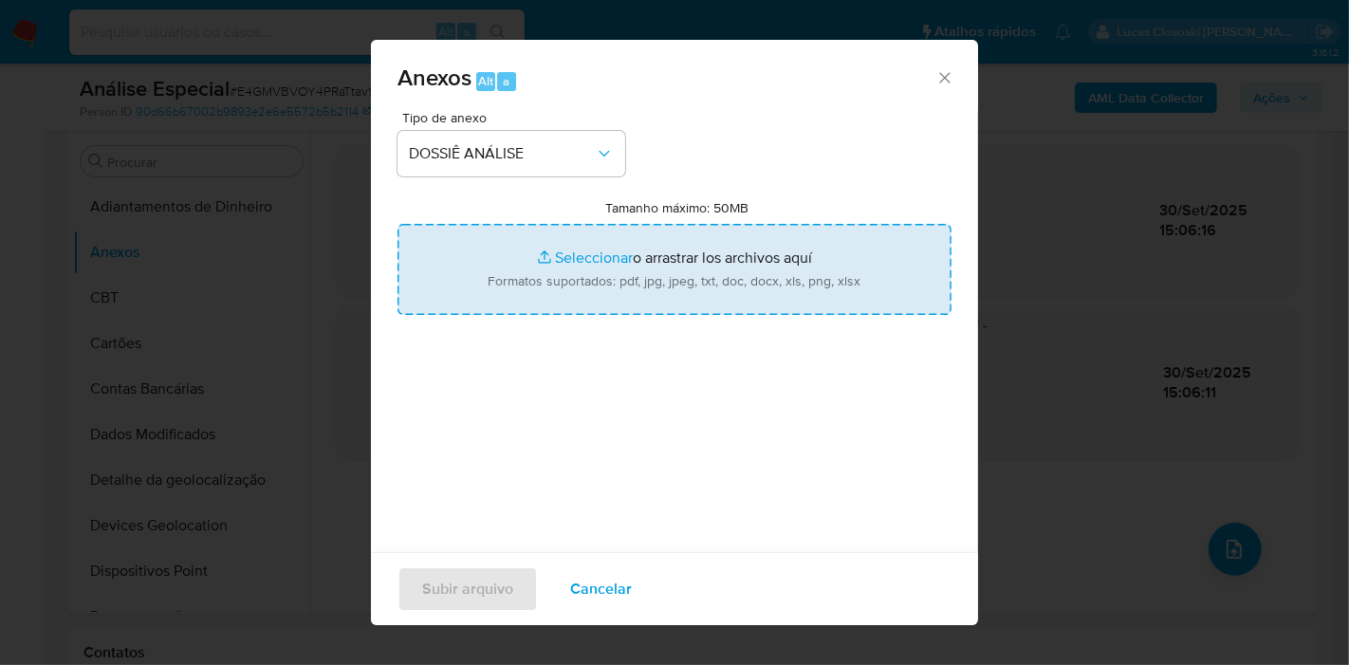
click at [532, 248] on input "Tamanho máximo: 50MB Seleccionar archivos" at bounding box center [674, 269] width 554 height 91
type input "C:\fakepath\Mulan 1298034085_2025_09_30_13_05_55.xlsx"
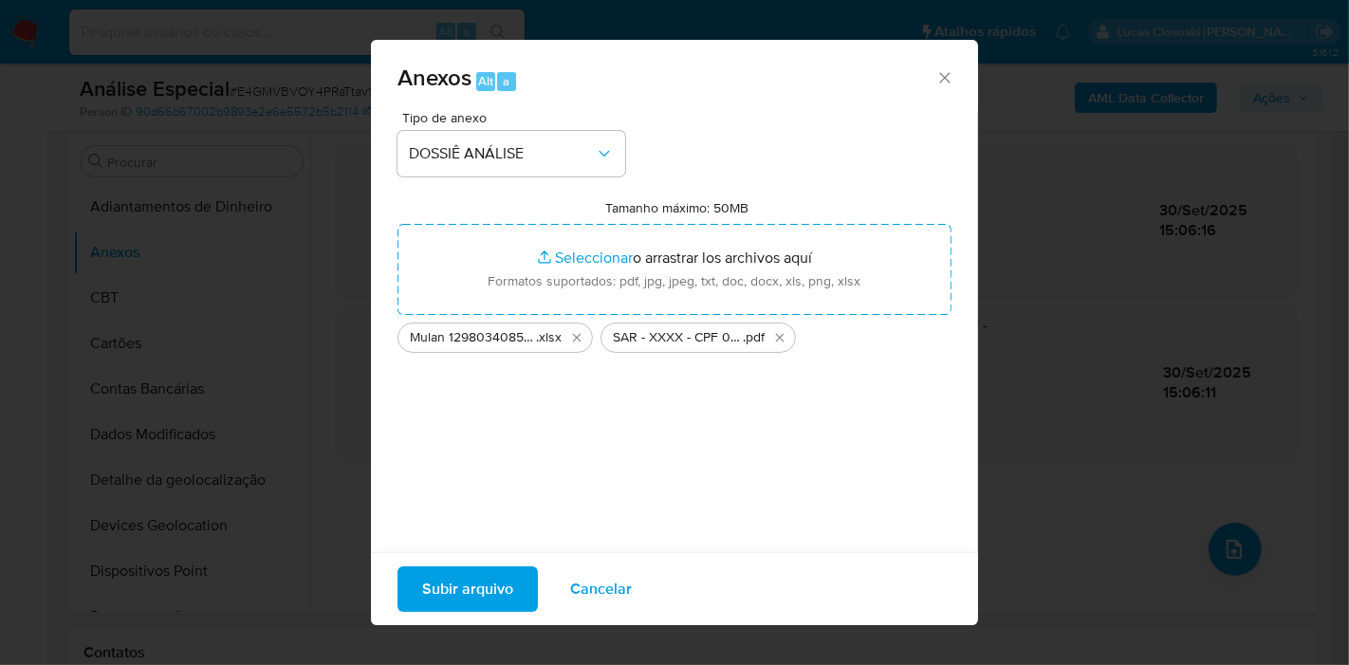
click at [483, 579] on span "Subir arquivo" at bounding box center [467, 589] width 91 height 42
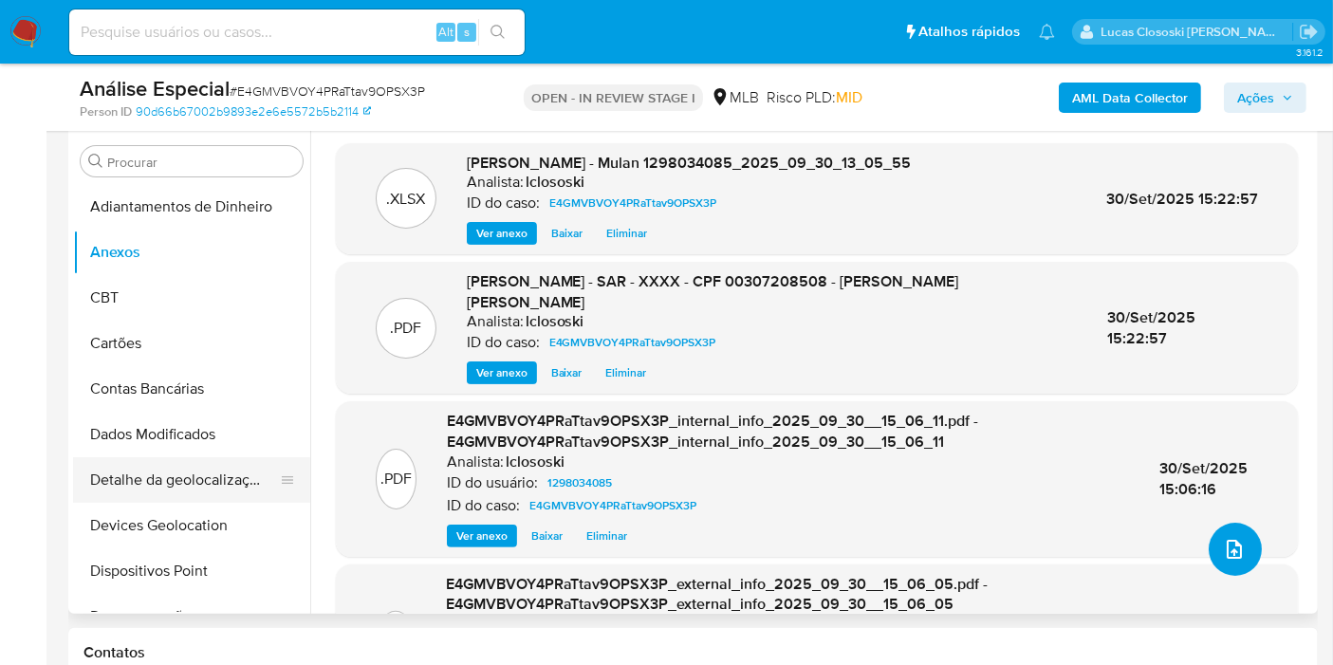
scroll to position [526, 0]
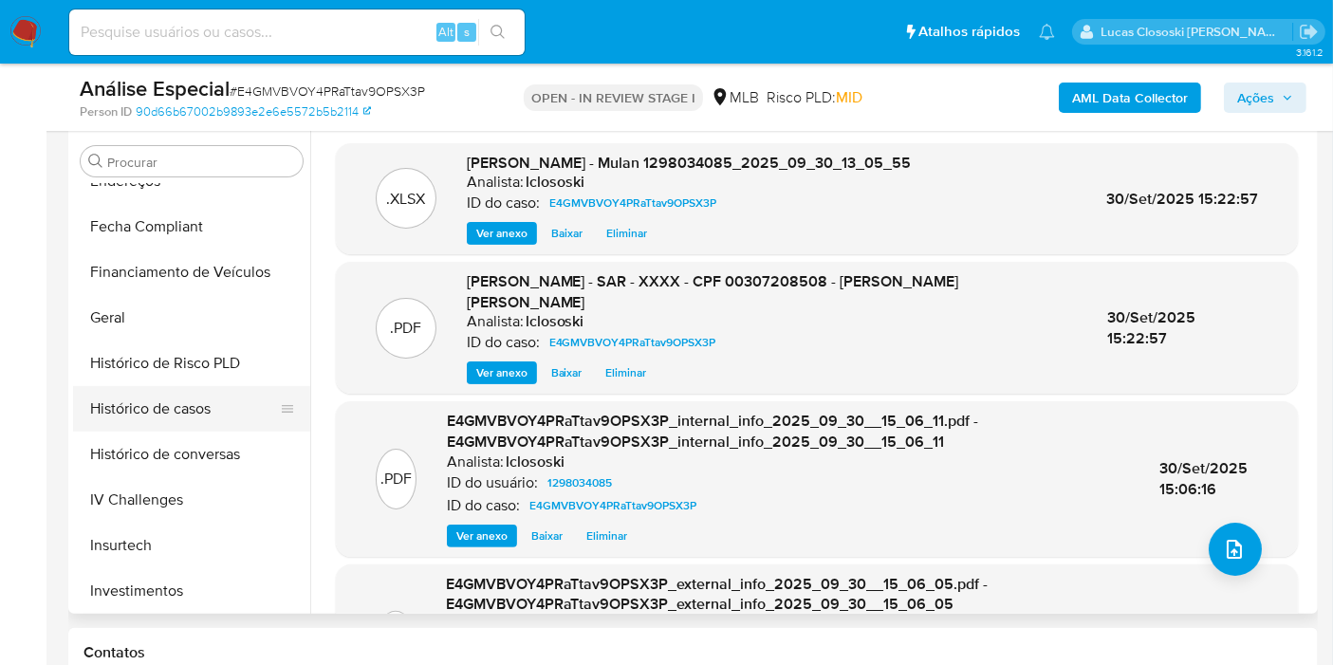
click at [172, 404] on button "Histórico de casos" at bounding box center [184, 409] width 222 height 46
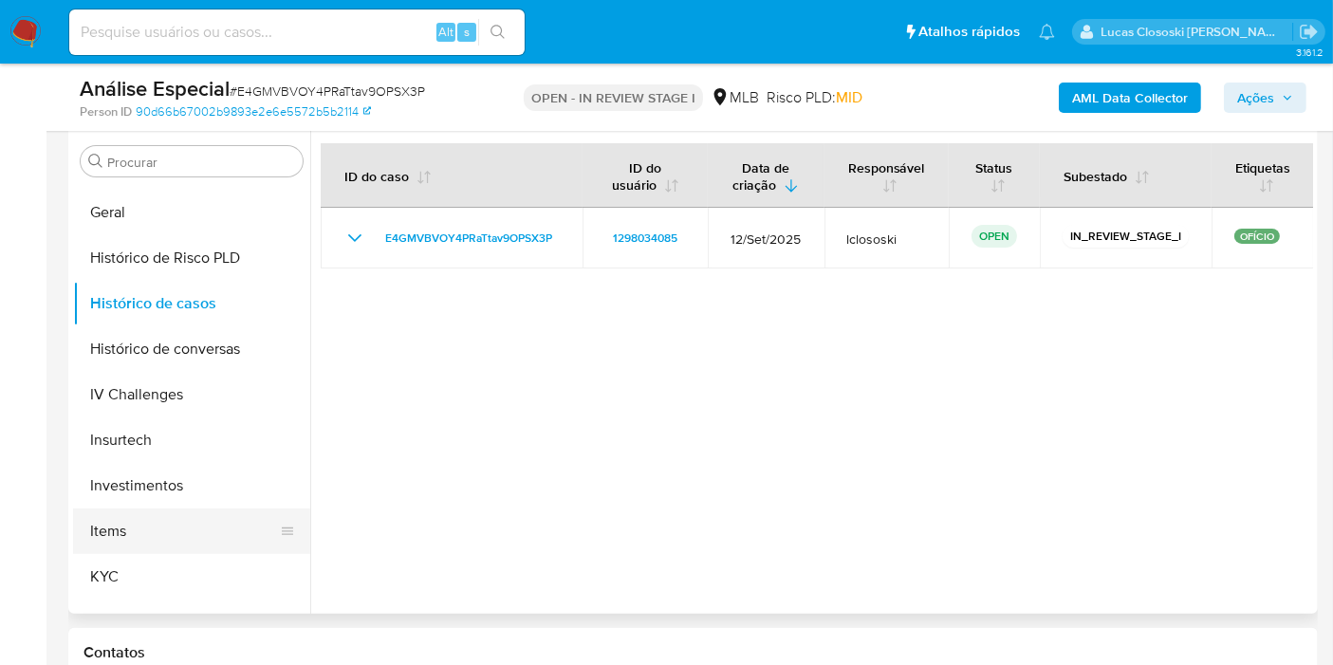
scroll to position [949, 0]
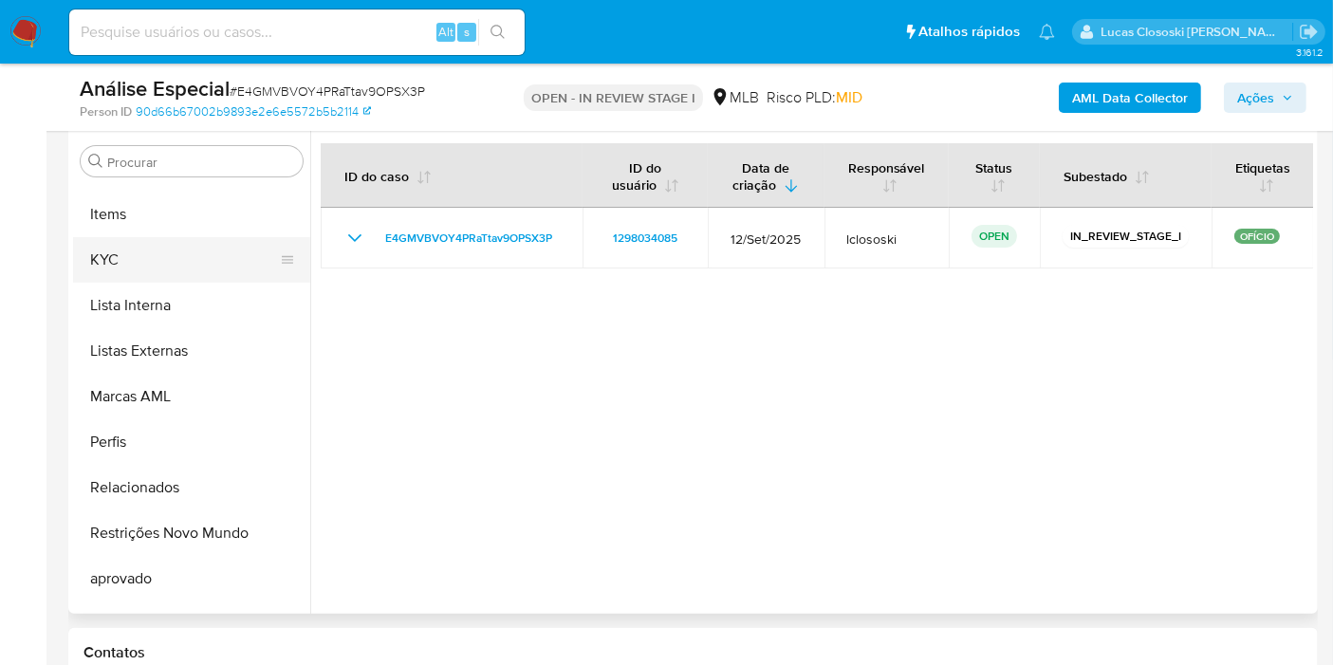
click at [106, 279] on button "KYC" at bounding box center [184, 260] width 222 height 46
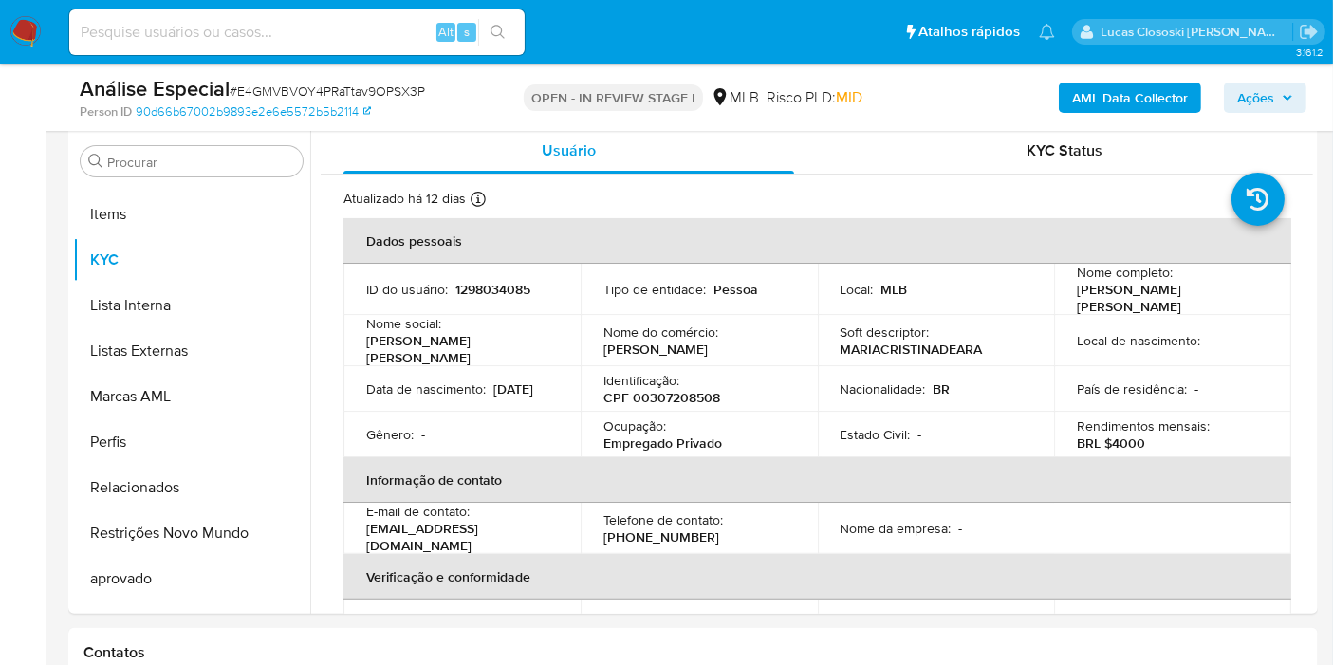
click at [1251, 104] on span "Ações" at bounding box center [1255, 98] width 37 height 30
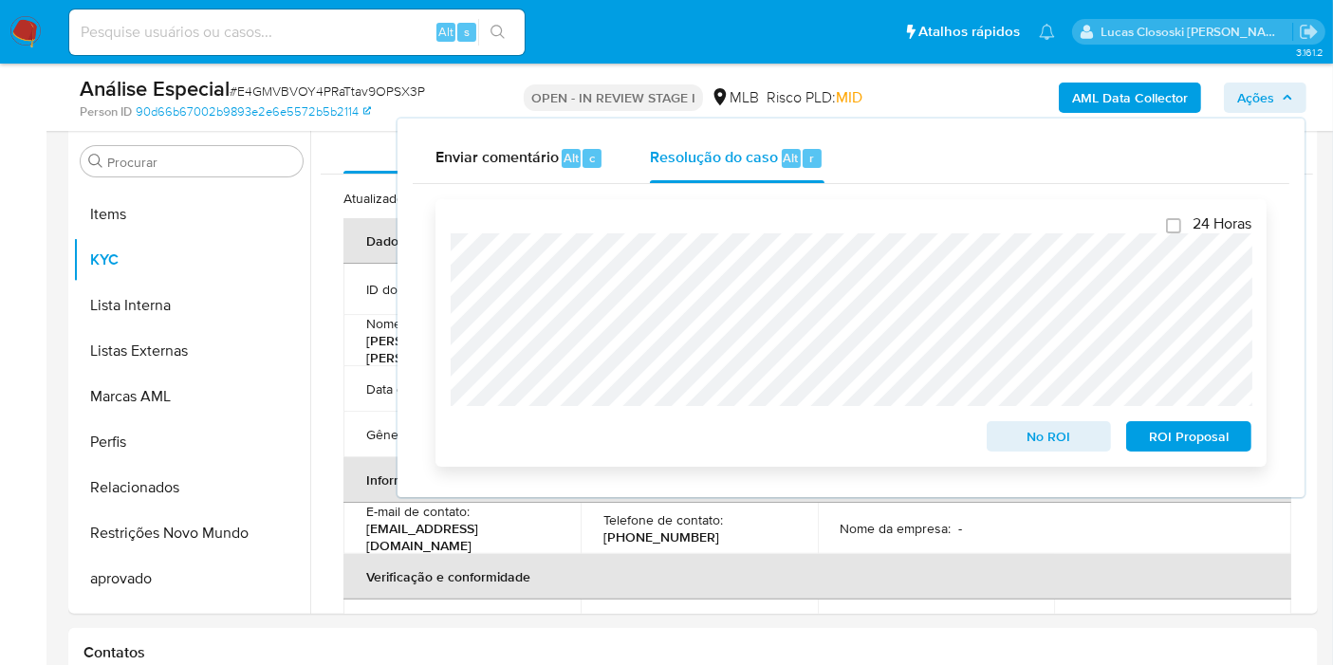
click at [1233, 415] on div "24 Horas No ROI ROI Proposal" at bounding box center [851, 332] width 801 height 237
click at [1230, 424] on button "ROI Proposal" at bounding box center [1188, 436] width 125 height 30
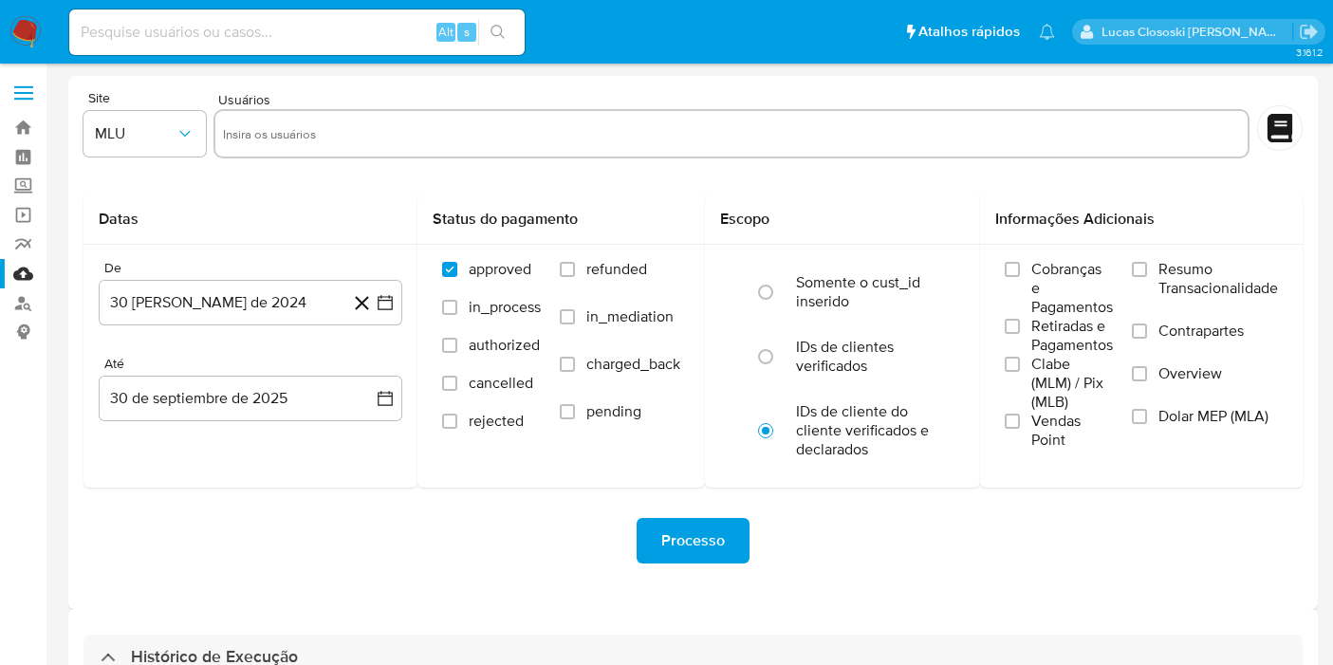
select select "10"
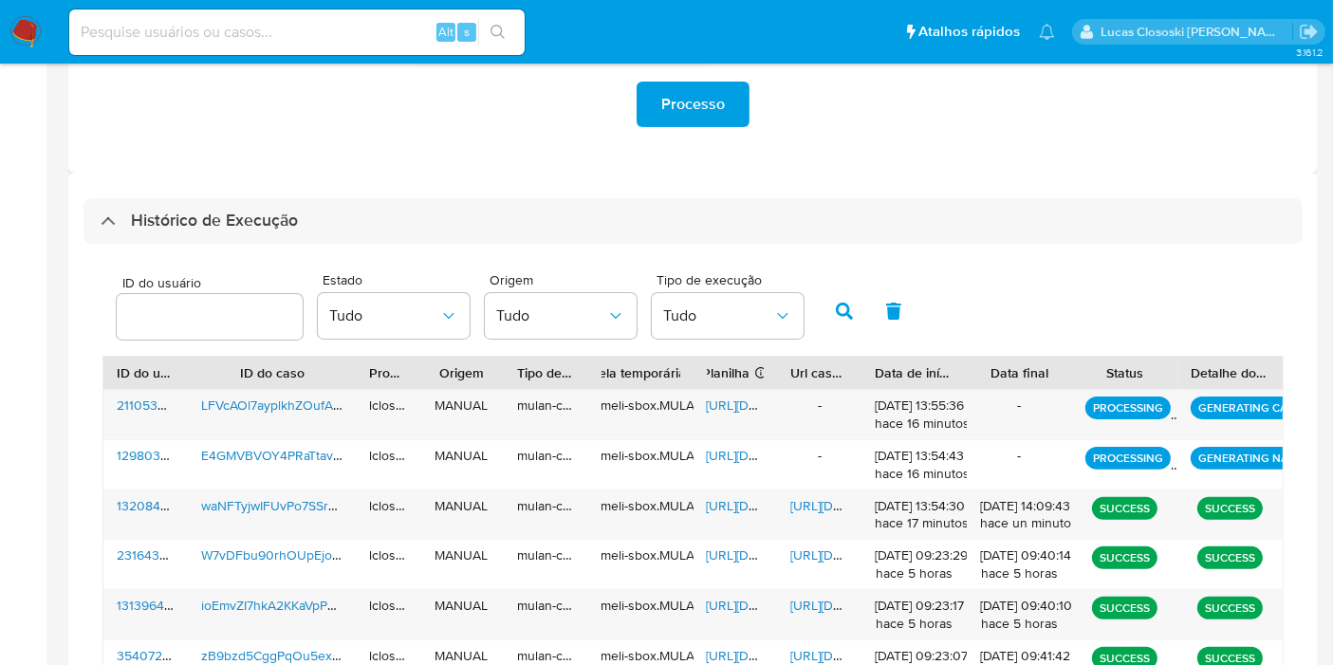
click at [649, 222] on div "Histórico de Execução" at bounding box center [692, 221] width 1219 height 46
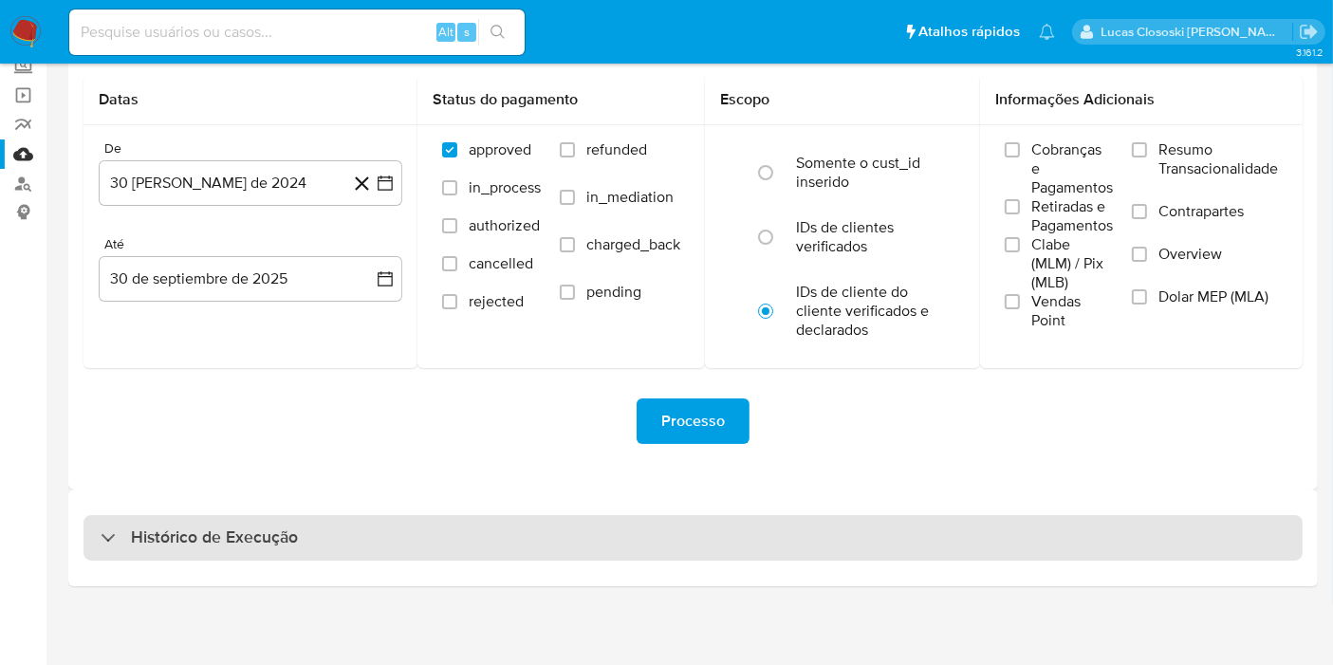
click at [601, 551] on div "Histórico de Execução" at bounding box center [692, 538] width 1219 height 46
select select "10"
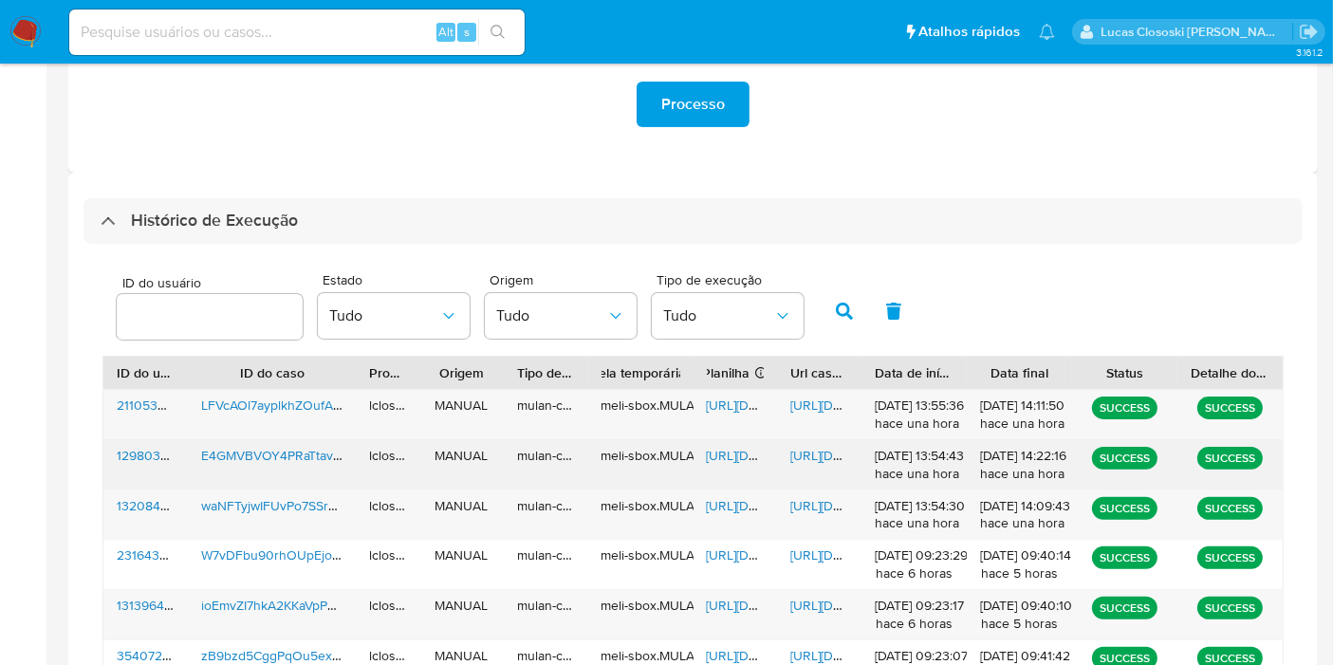
drag, startPoint x: 696, startPoint y: 446, endPoint x: 712, endPoint y: 462, distance: 22.8
click at [699, 446] on div "https://docs.google.com/spreadsheets/d/1TTpYrvJQSjvia8EaTtGTi0oBvp3zPBCCfv_fl7b…" at bounding box center [735, 464] width 84 height 49
click at [712, 462] on span "https://docs.google.com/spreadsheets/d/1TTpYrvJQSjvia8EaTtGTi0oBvp3zPBCCfv_fl7b…" at bounding box center [772, 455] width 131 height 19
click at [832, 446] on span "https://docs.google.com/document/d/1hAscWTw815iYCmAH2uWO_SgbyiSqN0pBp4slFaWDXz0…" at bounding box center [855, 455] width 131 height 19
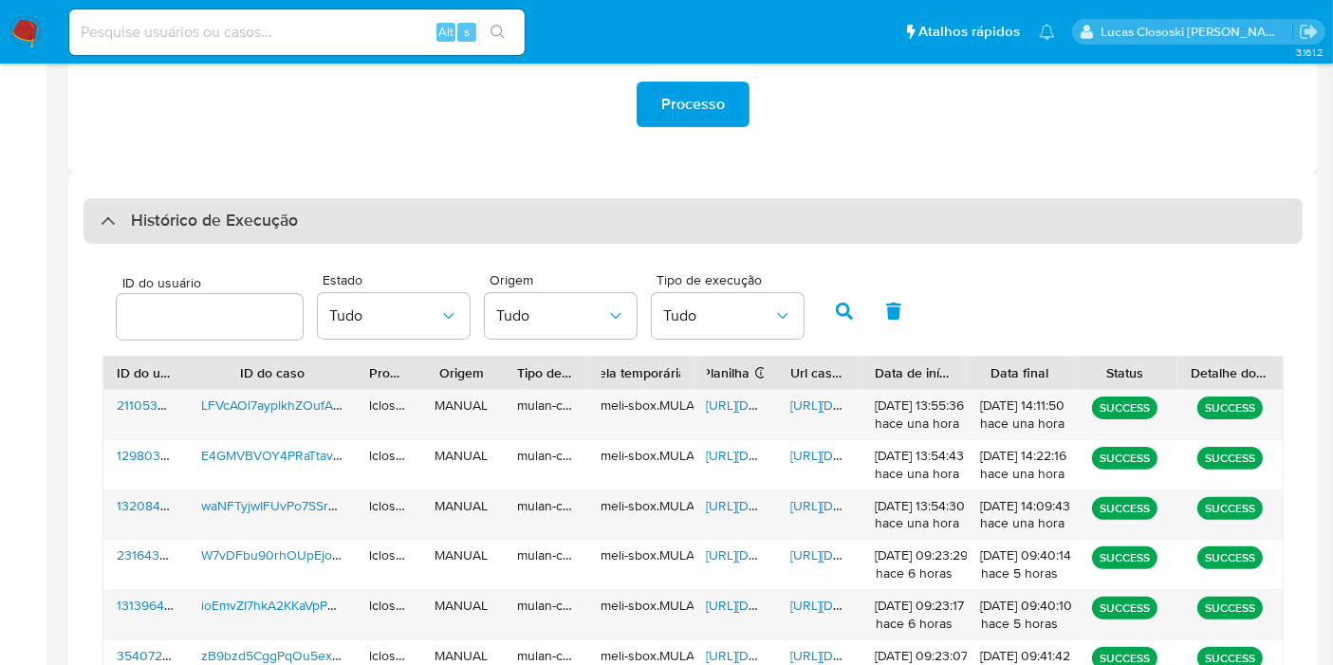
click at [455, 199] on div "Histórico de Execução" at bounding box center [692, 221] width 1219 height 46
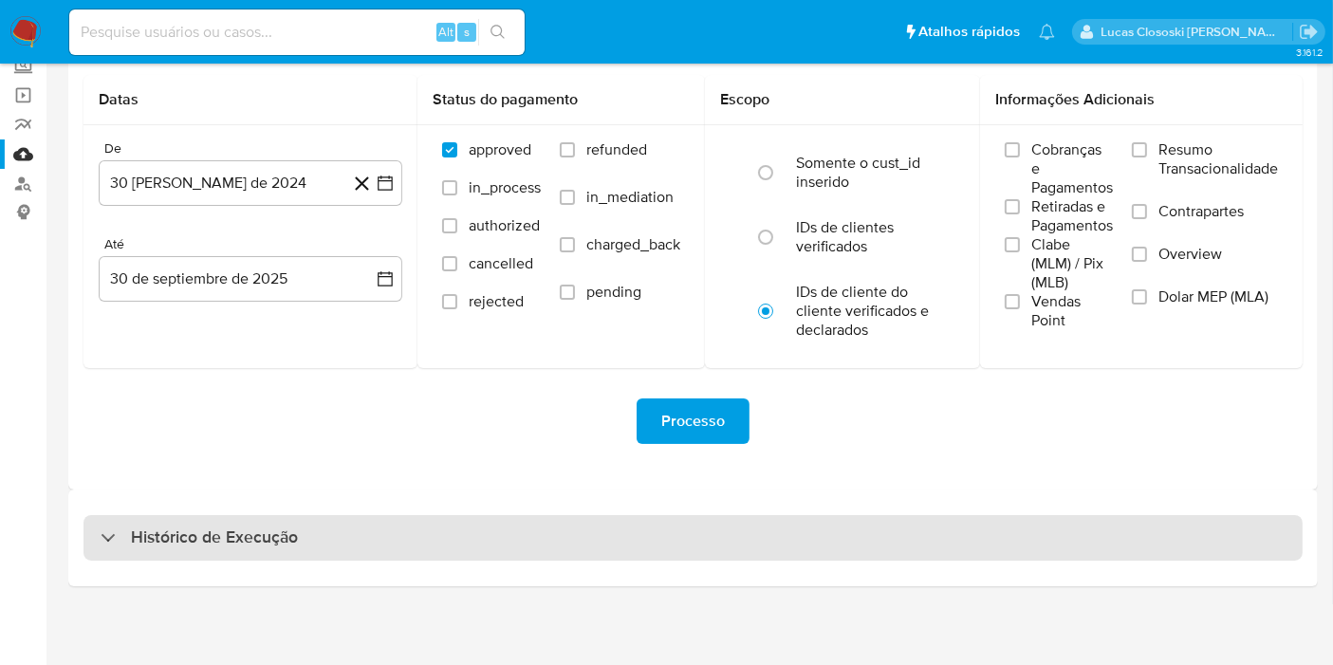
click at [422, 515] on div "Histórico de Execução" at bounding box center [692, 538] width 1219 height 46
select select "10"
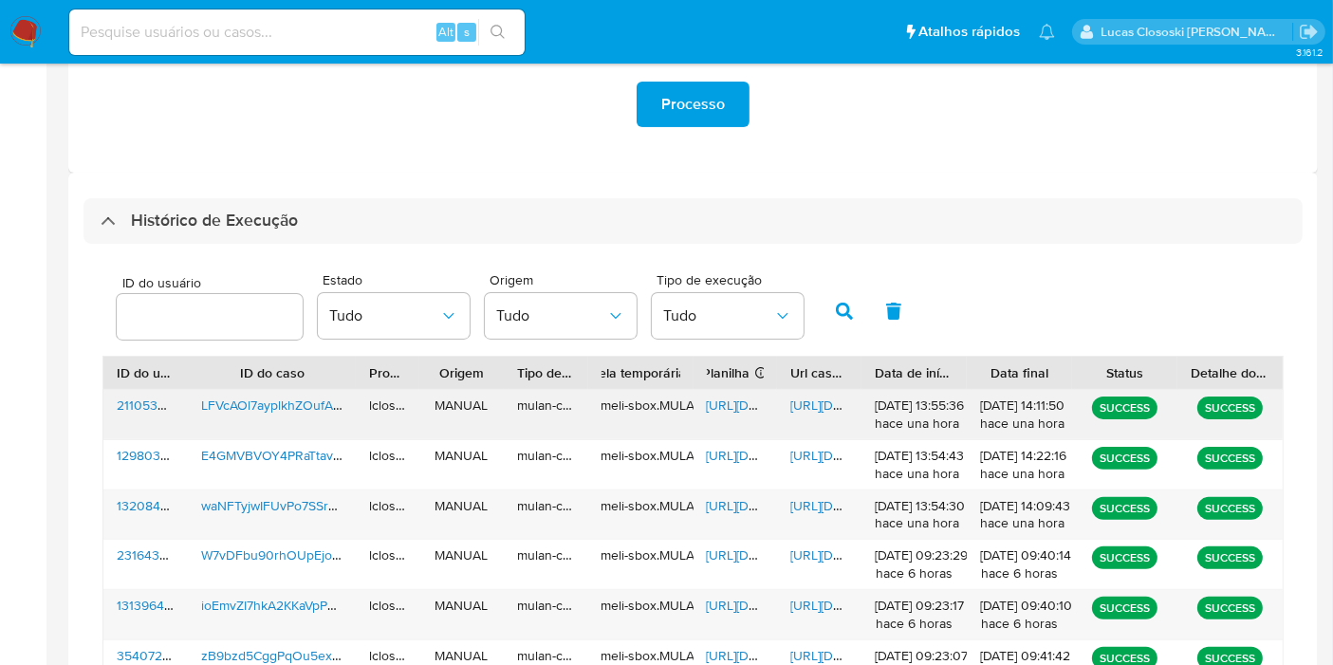
click at [747, 401] on span "https://docs.google.com/spreadsheets/d/17YtqeoSkTlbiUY0VtCuXKjo4X4EkpSCkAx1XZaF…" at bounding box center [772, 405] width 131 height 19
click at [803, 396] on span "https://docs.google.com/document/d/1GGv7Iia8FA5PxFhw_4dy-8TKO3WKGbNTRdm1oYaAZyA…" at bounding box center [855, 405] width 131 height 19
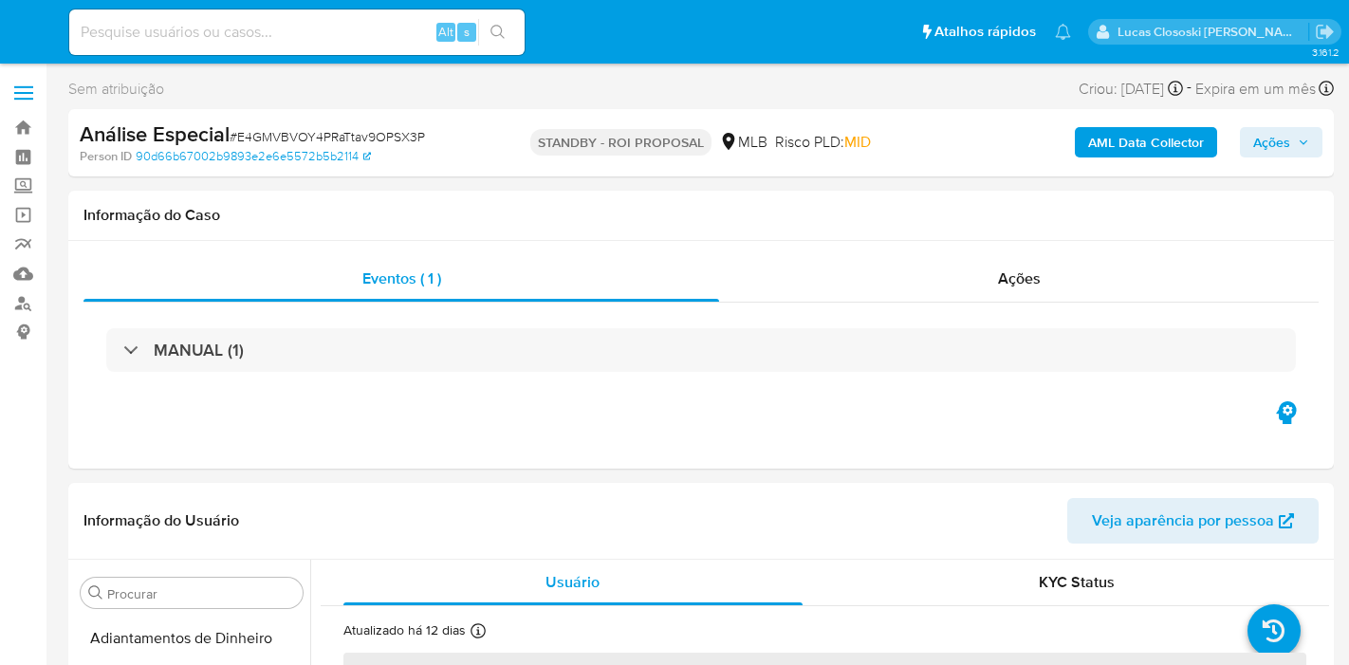
select select "10"
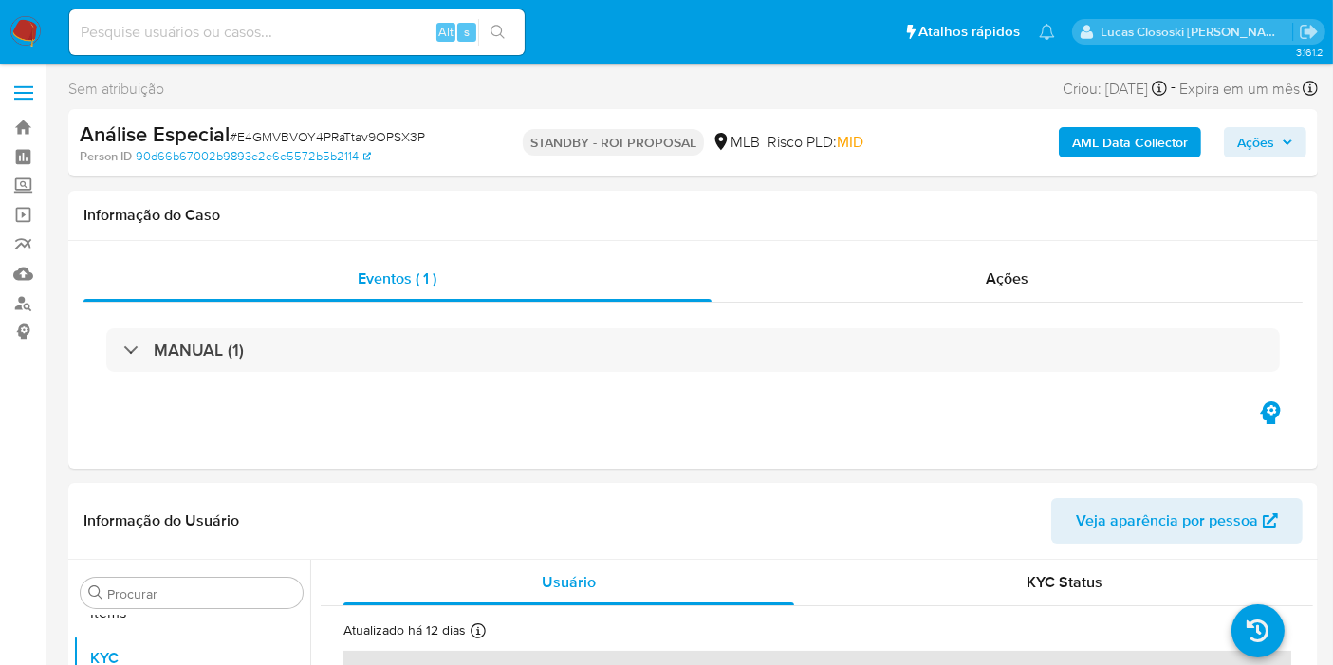
scroll to position [983, 0]
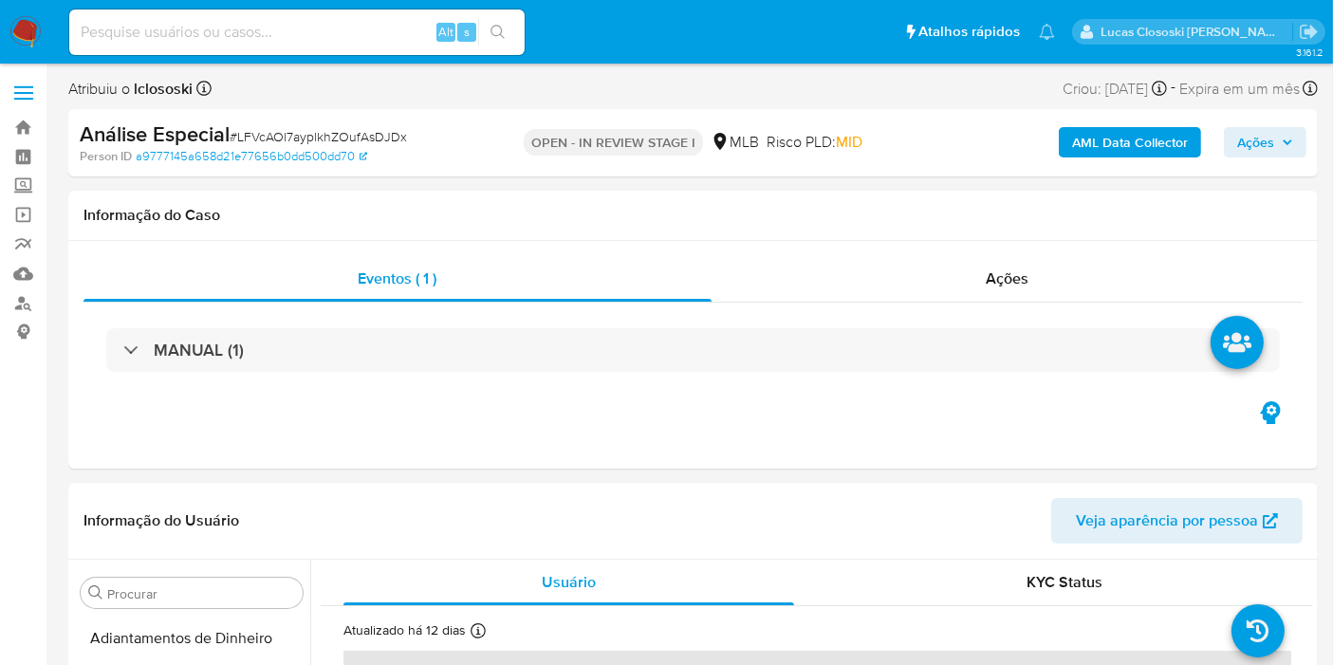
scroll to position [983, 0]
click at [473, 142] on div "Análise Especial # LFVcAOl7ayplkhZOufAsDJDx" at bounding box center [281, 134] width 402 height 28
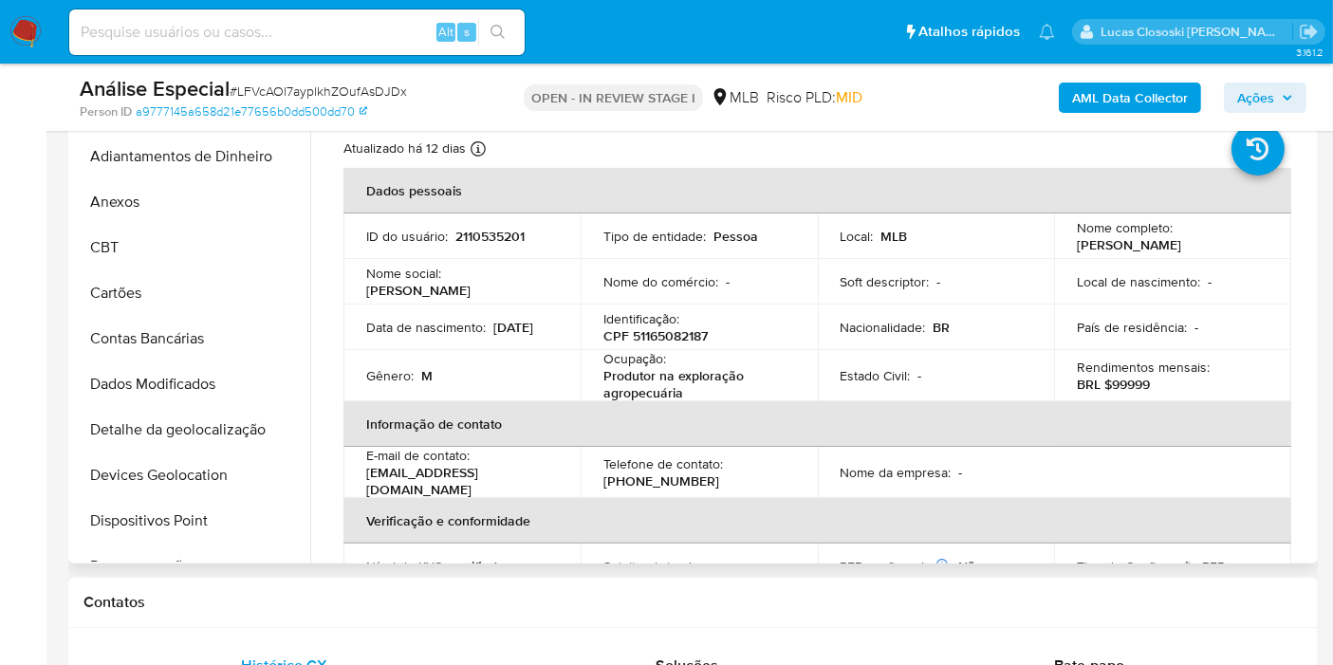
scroll to position [316, 0]
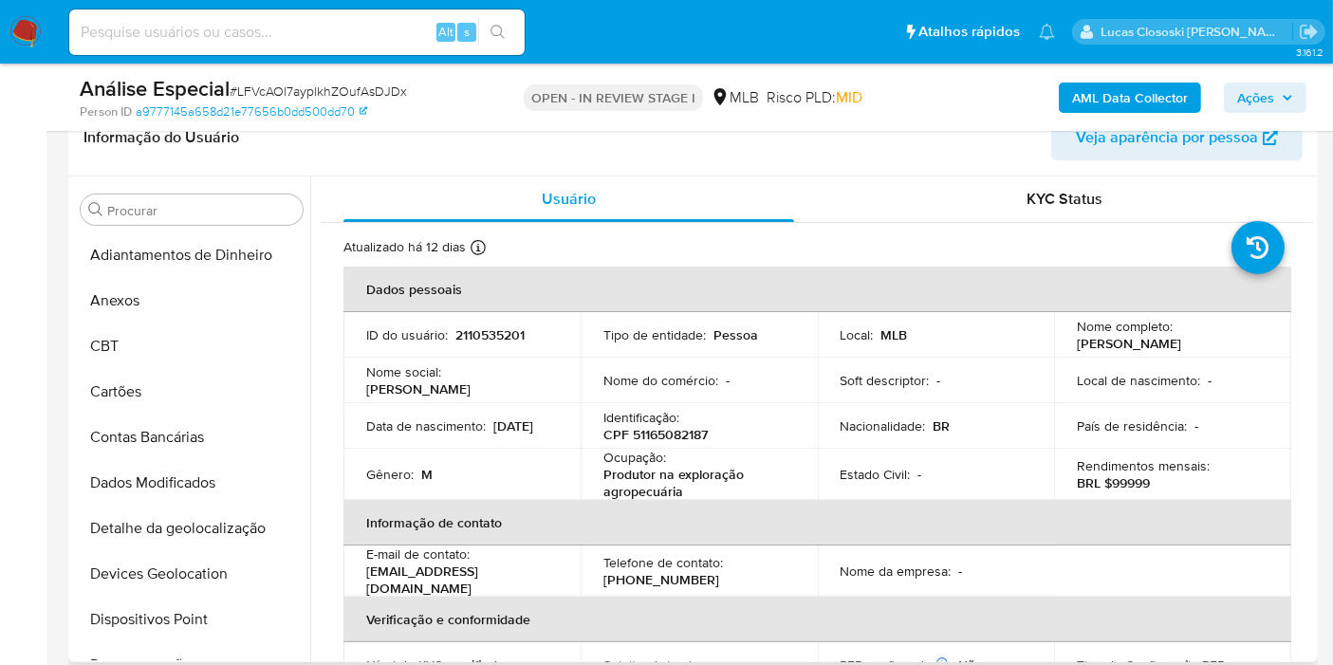
click at [672, 442] on p "CPF 51165082187" at bounding box center [655, 434] width 104 height 17
copy p "51165082187"
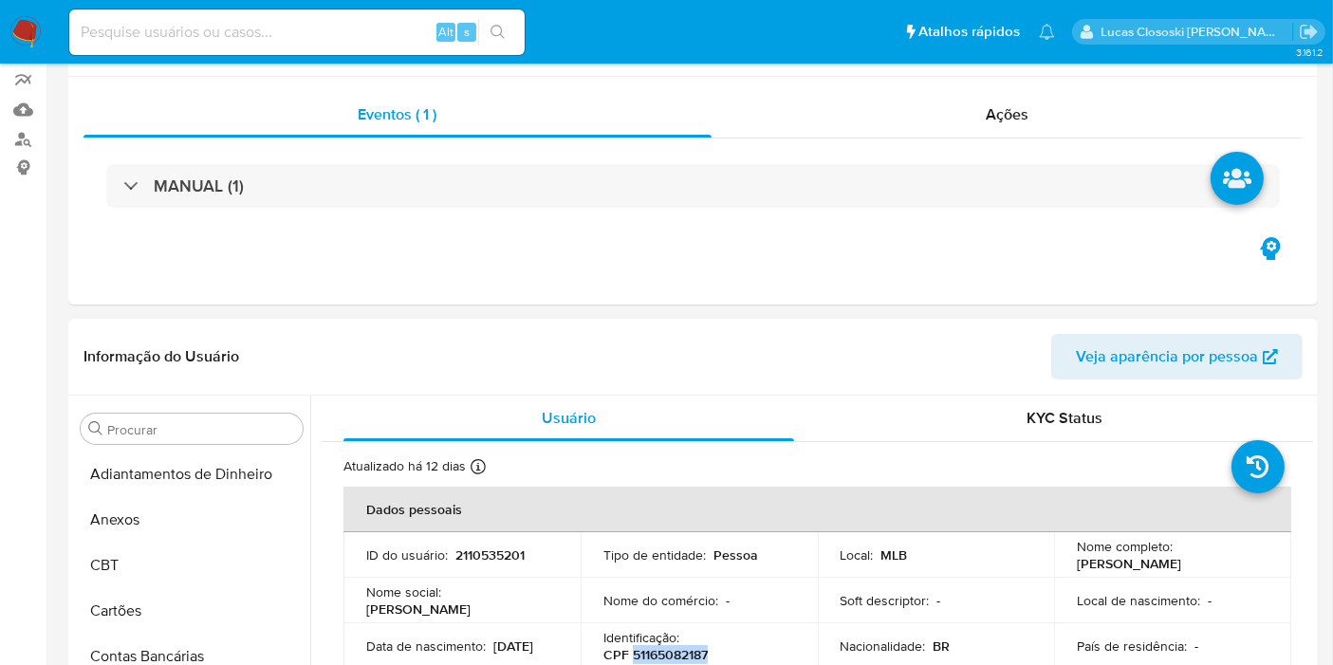
scroll to position [421, 0]
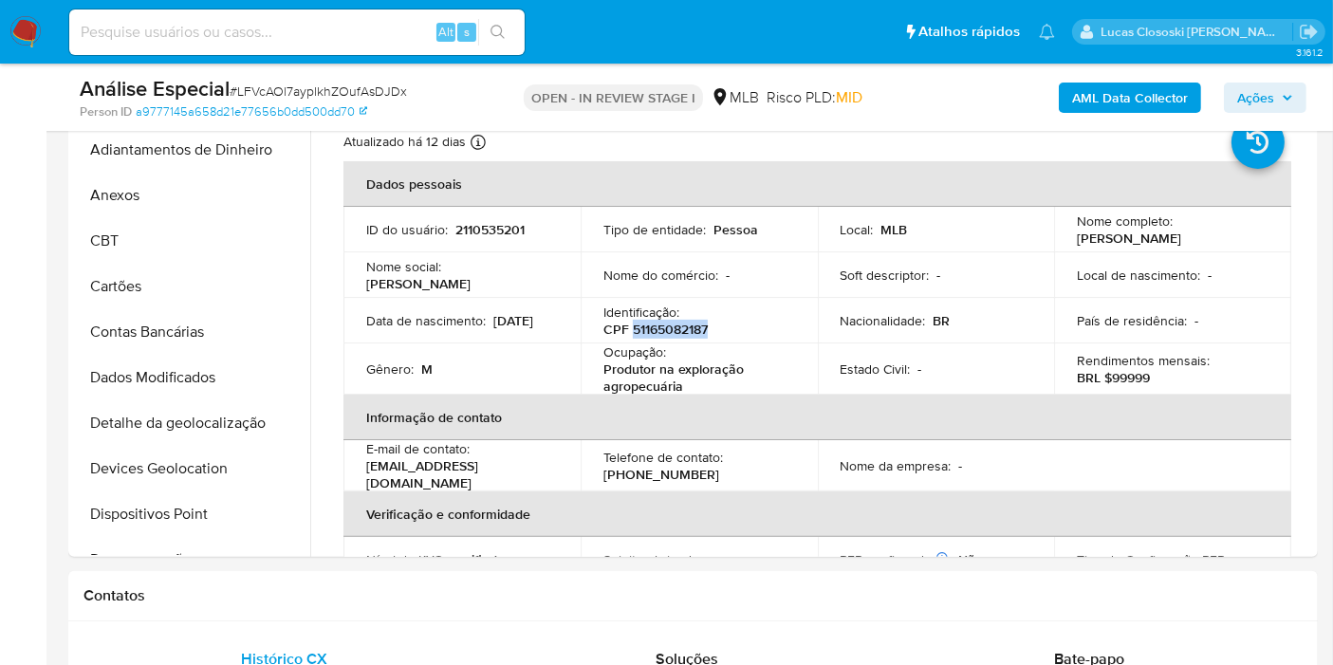
copy p "51165082187"
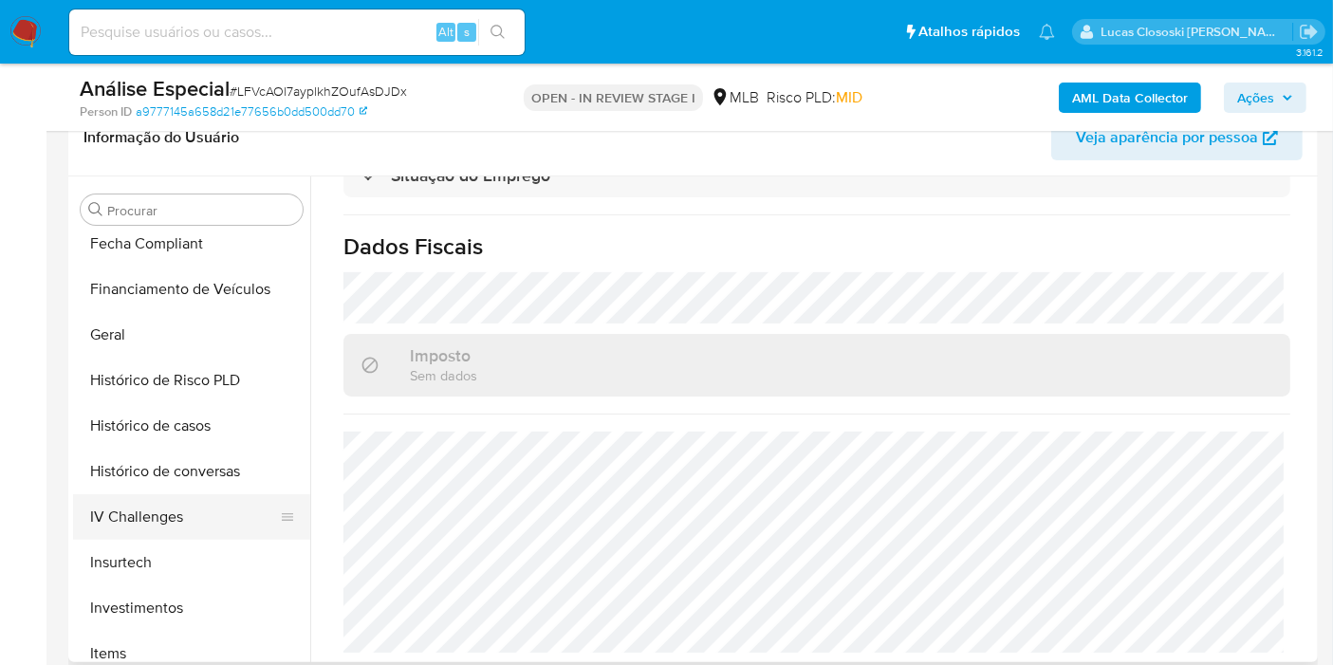
scroll to position [632, 0]
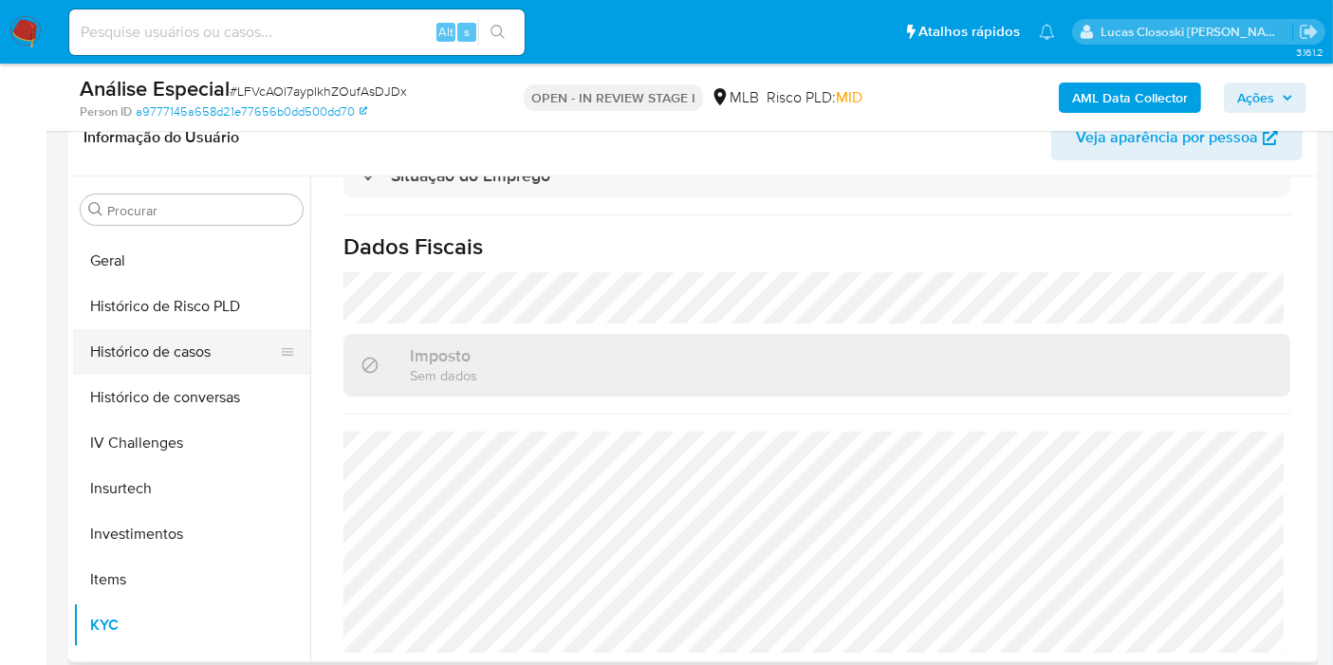
click at [181, 339] on button "Histórico de casos" at bounding box center [184, 352] width 222 height 46
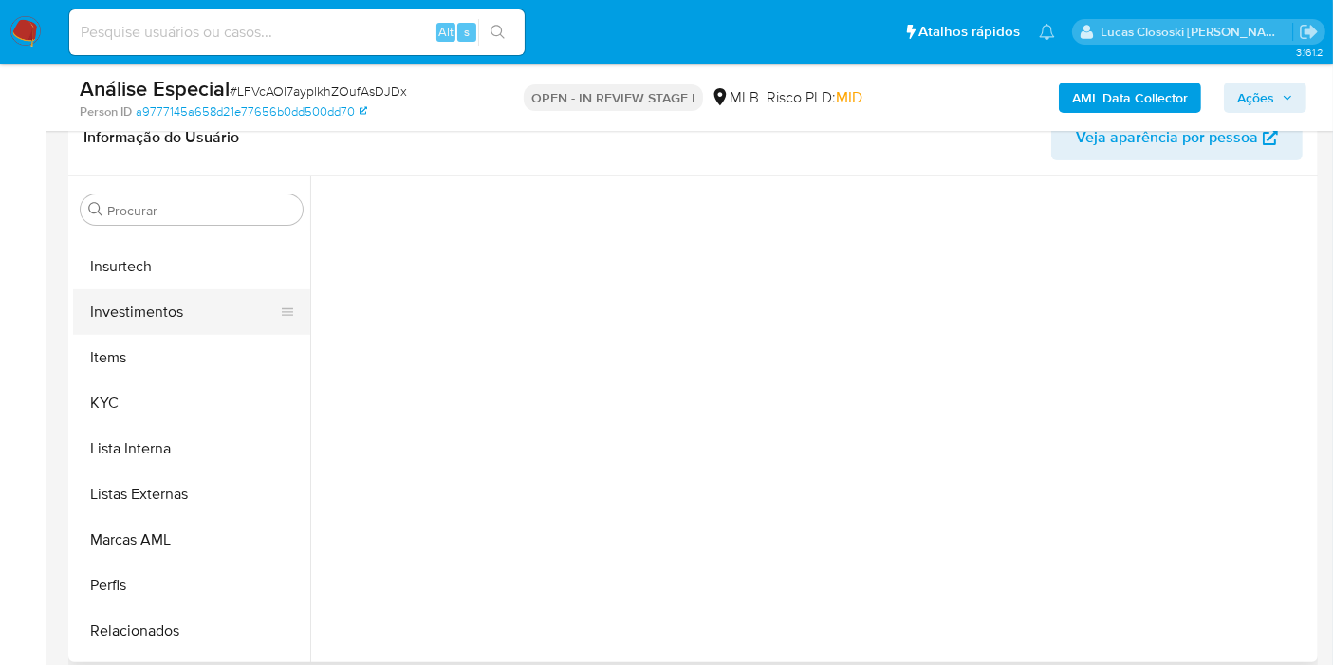
scroll to position [737, 0]
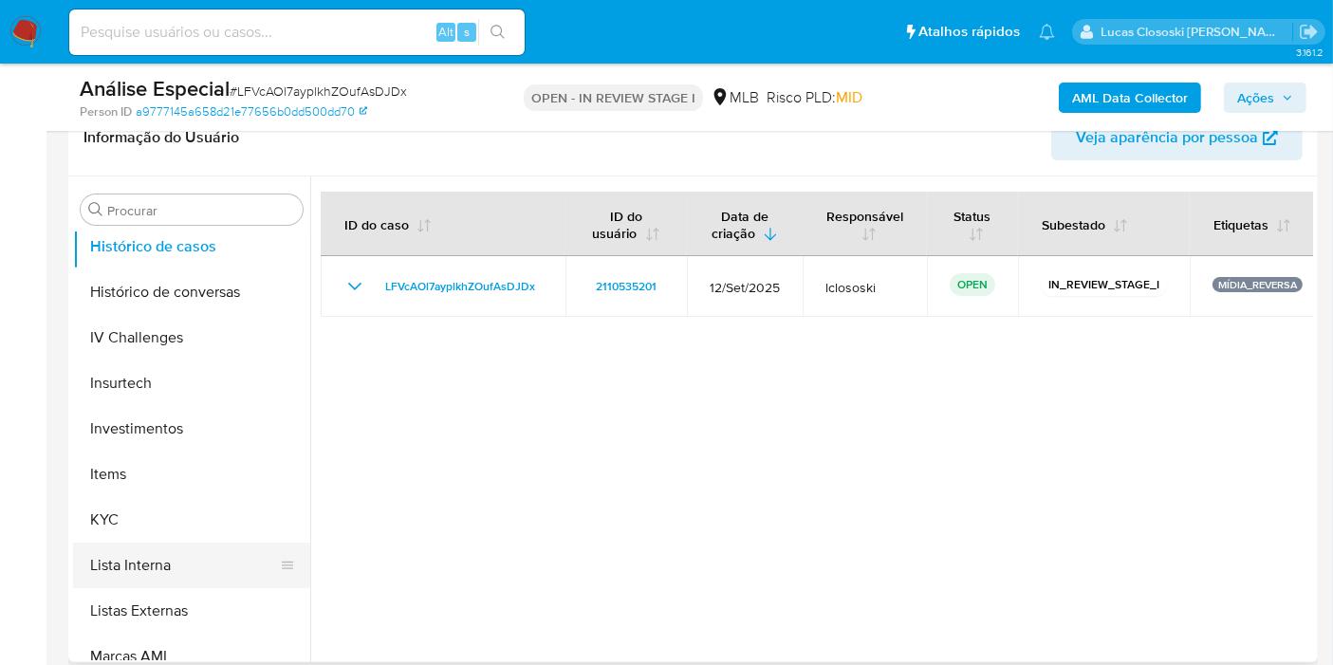
click at [170, 580] on button "Lista Interna" at bounding box center [184, 566] width 222 height 46
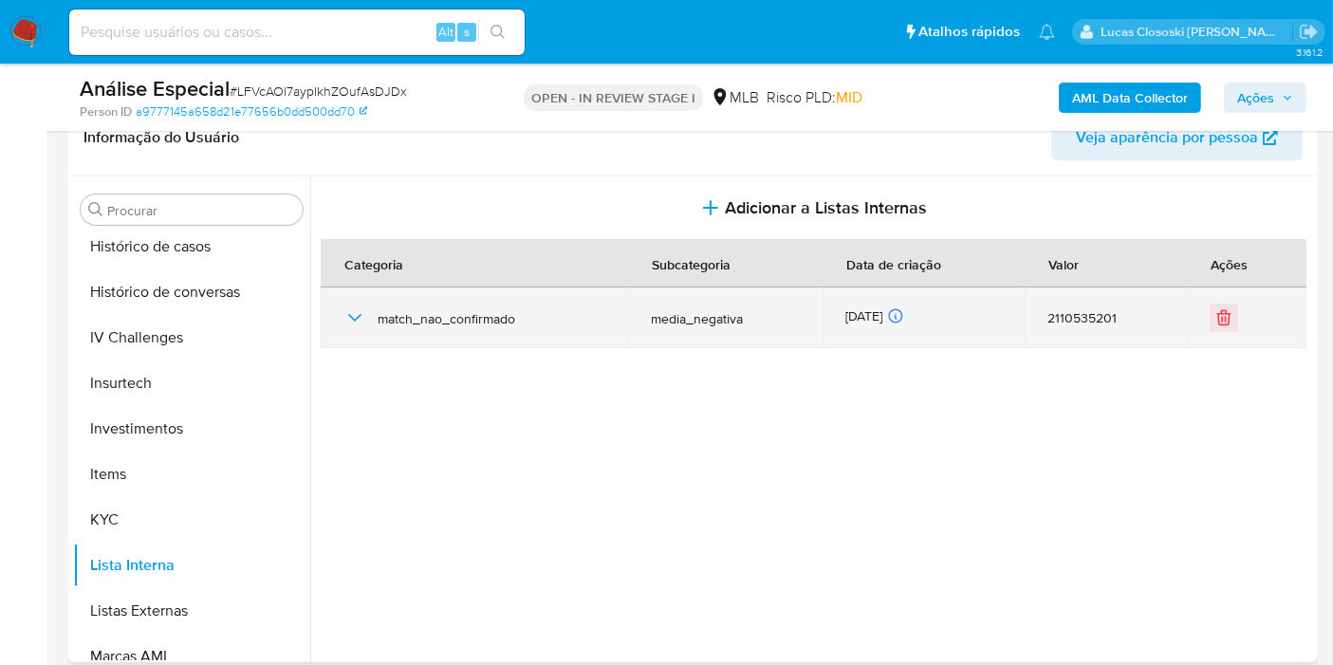
click at [360, 321] on icon "button" at bounding box center [354, 317] width 23 height 23
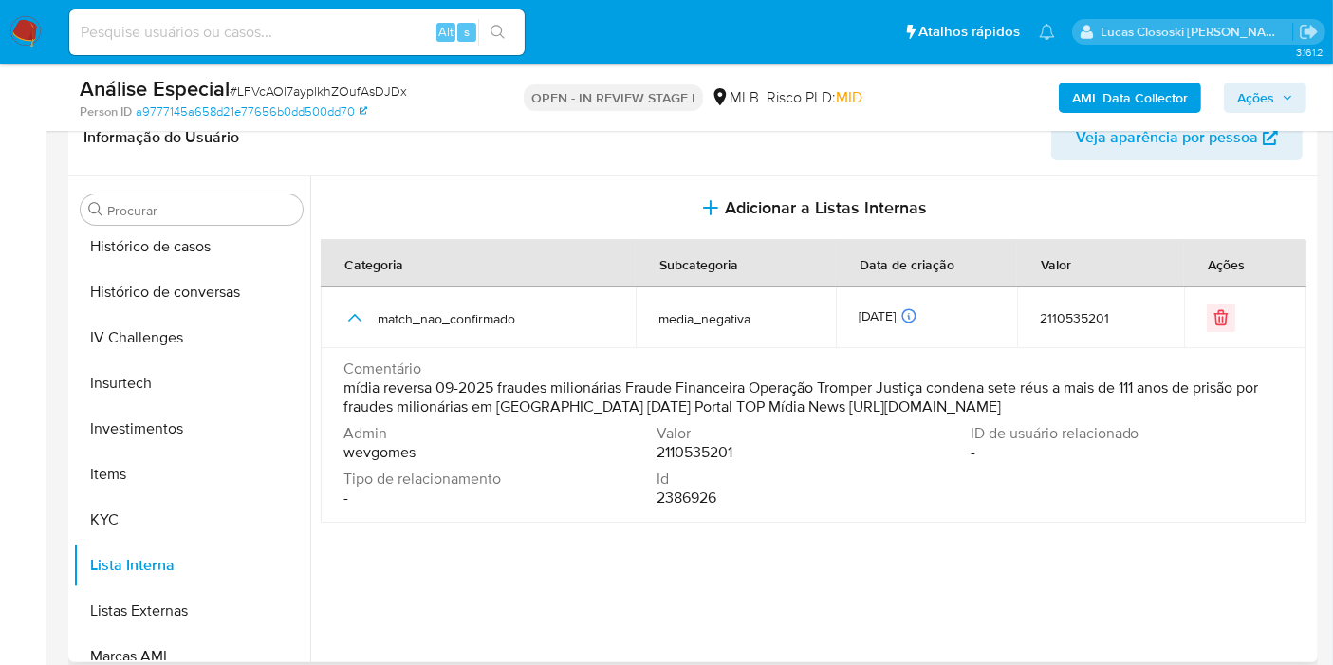
drag, startPoint x: 820, startPoint y: 404, endPoint x: 707, endPoint y: 423, distance: 115.4
click at [707, 416] on span "mídia reversa 09-2025 fraudes milionárias Fraude Financeira Operação Tromper Ju…" at bounding box center [811, 397] width 936 height 38
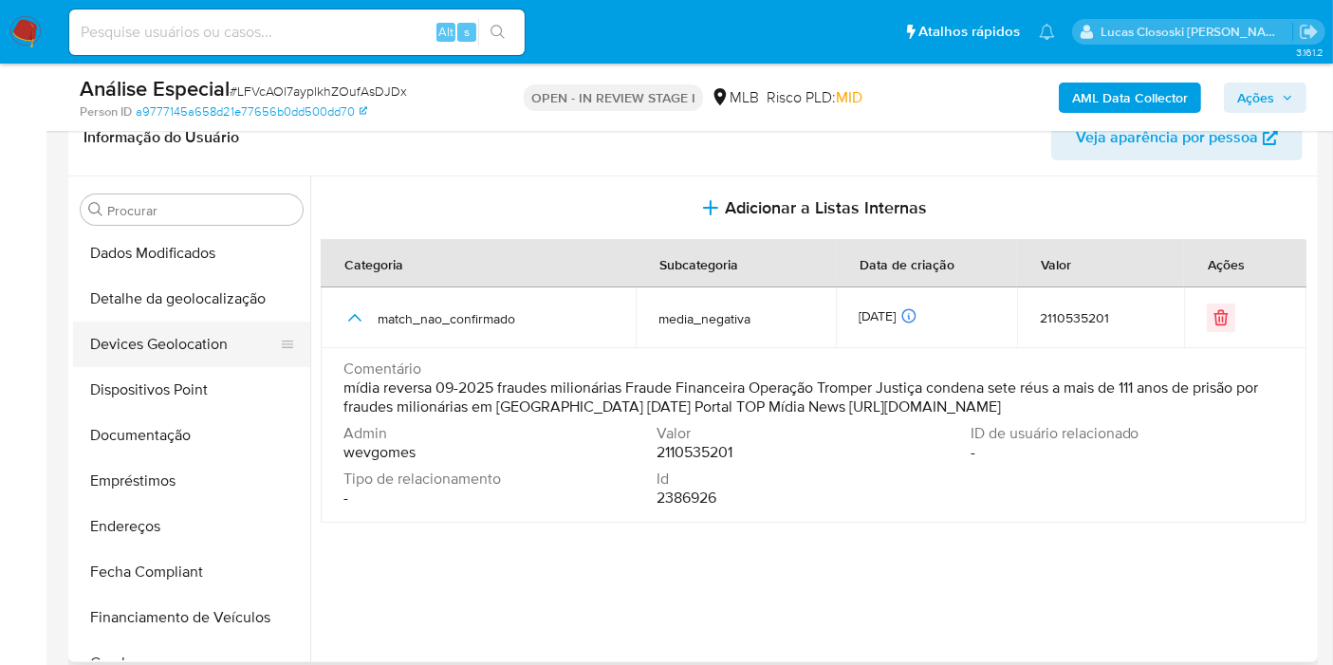
scroll to position [211, 0]
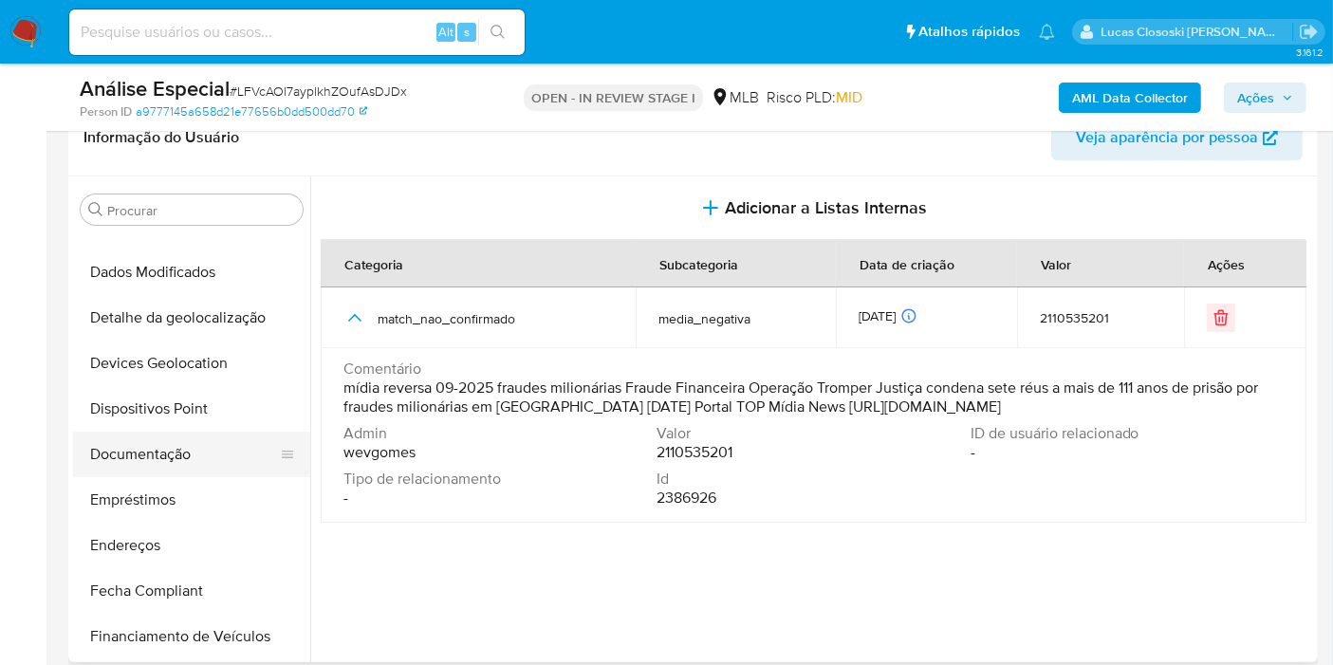
click at [165, 462] on button "Documentação" at bounding box center [184, 455] width 222 height 46
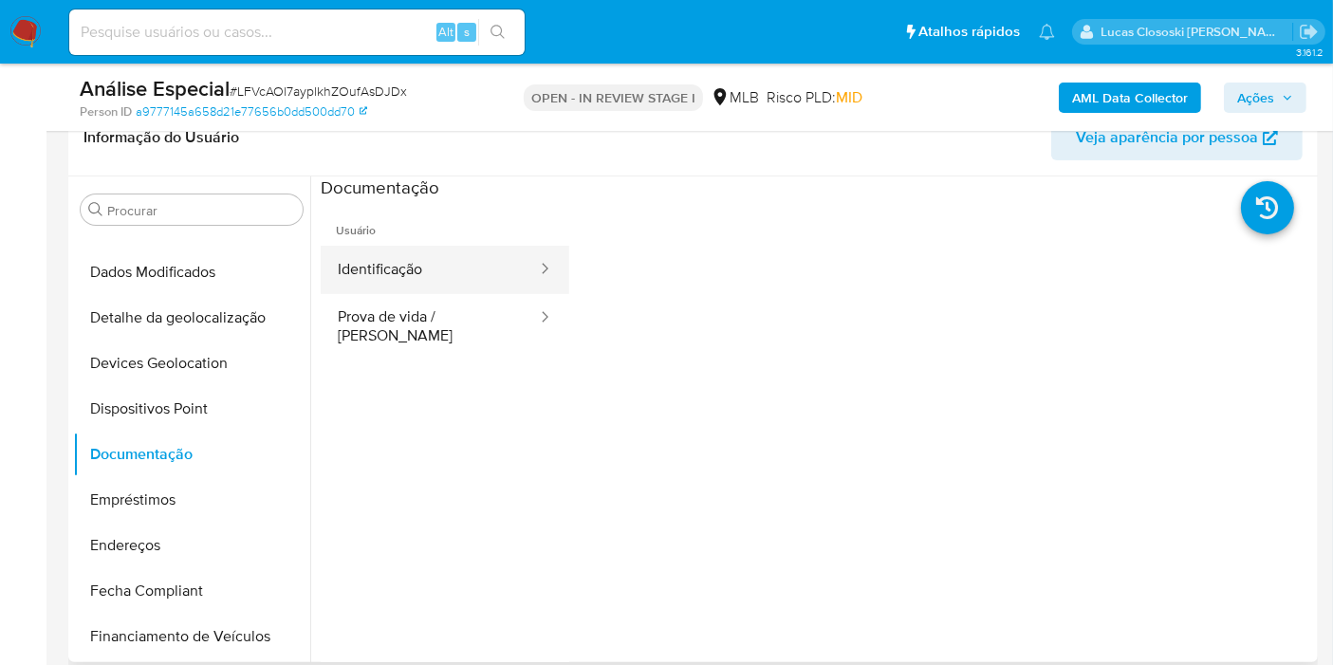
click at [409, 284] on button "Identificação" at bounding box center [430, 270] width 218 height 48
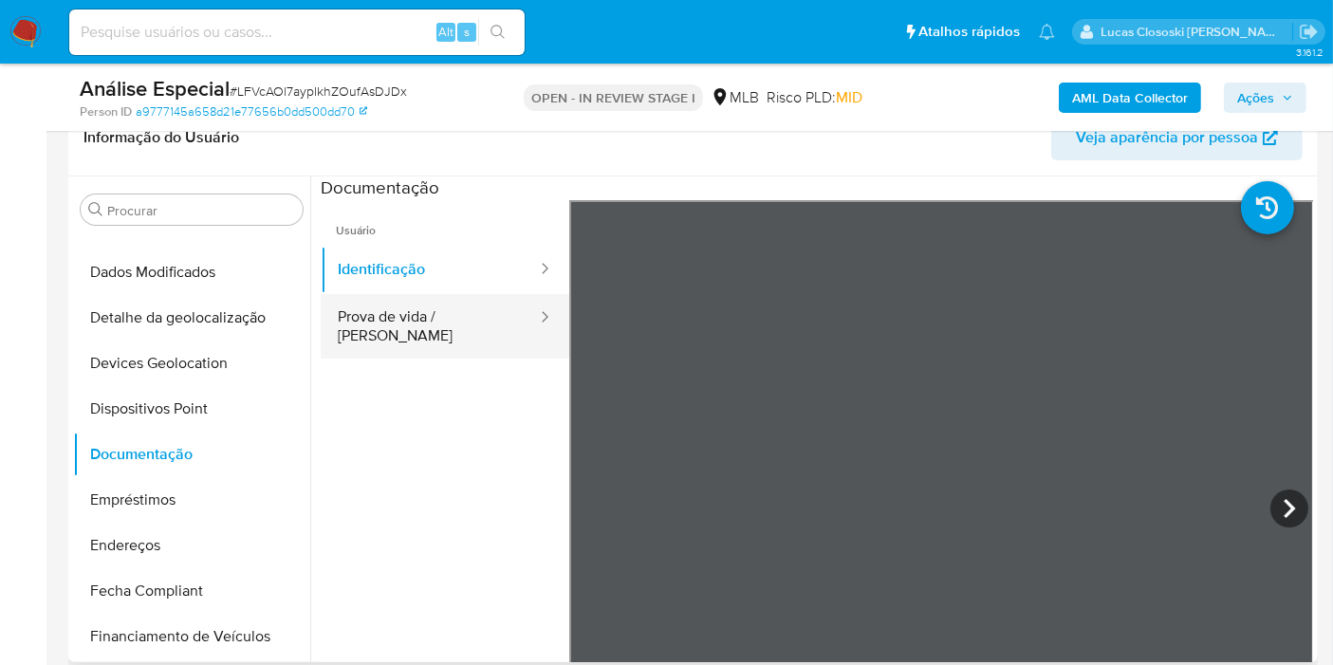
click at [396, 316] on button "Prova de vida / [PERSON_NAME]" at bounding box center [430, 326] width 218 height 64
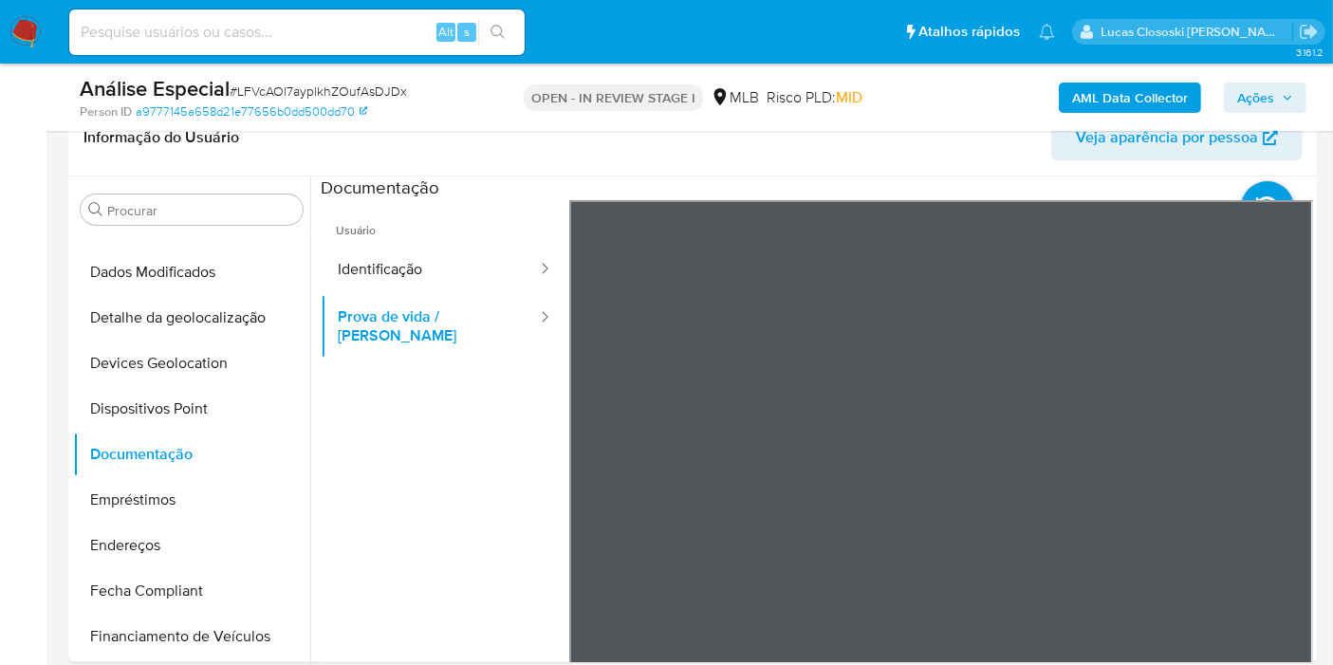
click at [1162, 91] on b "AML Data Collector" at bounding box center [1130, 98] width 116 height 30
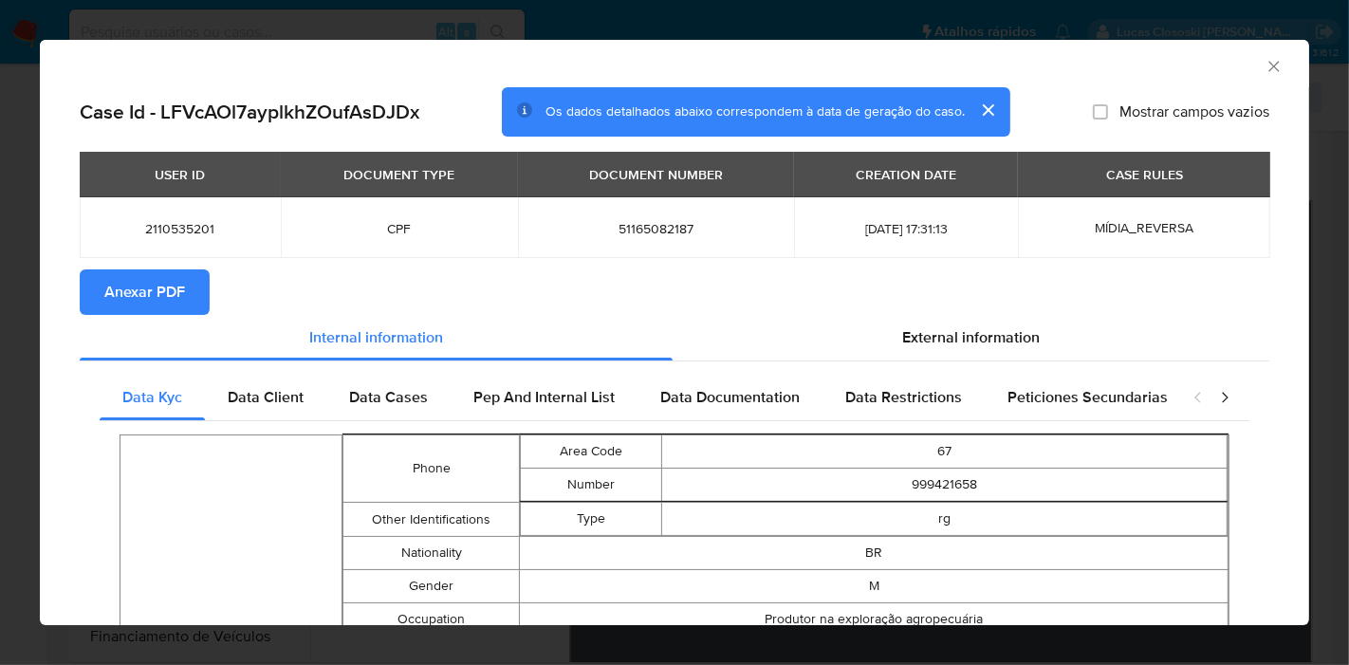
click at [204, 269] on button "Anexar PDF" at bounding box center [145, 292] width 130 height 46
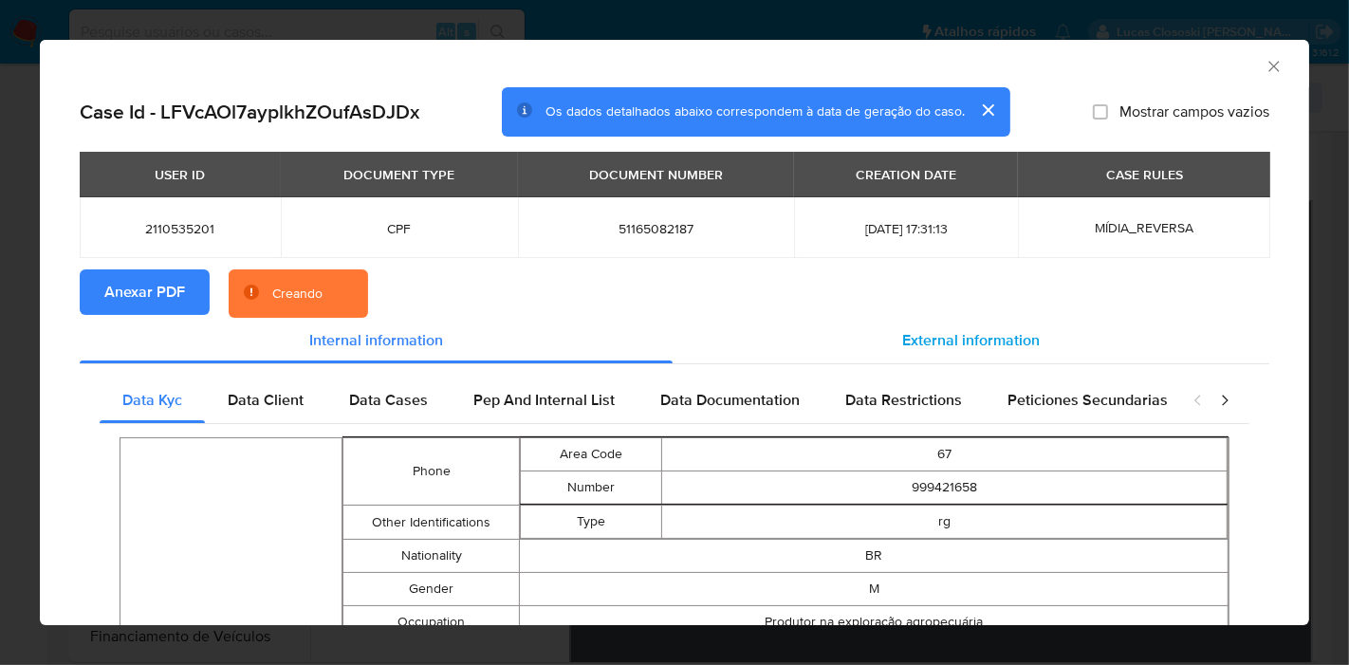
click at [986, 348] on span "External information" at bounding box center [971, 340] width 138 height 22
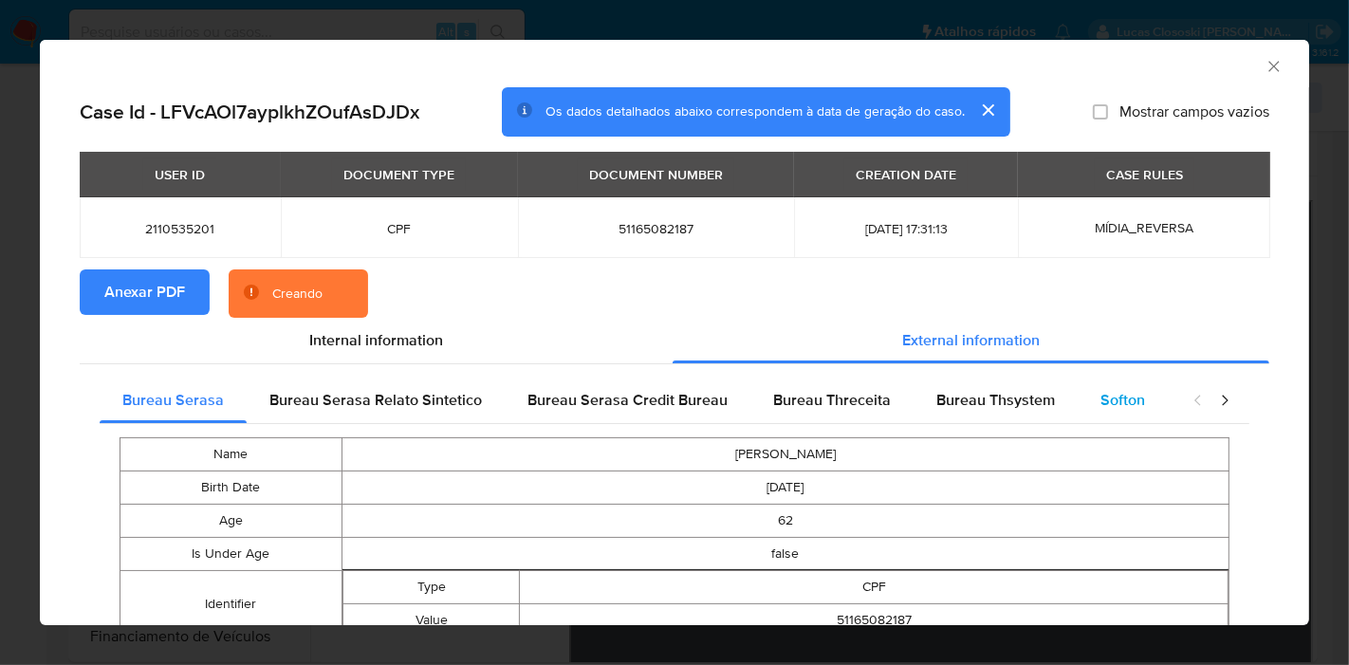
click at [1100, 394] on span "Softon" at bounding box center [1122, 400] width 45 height 22
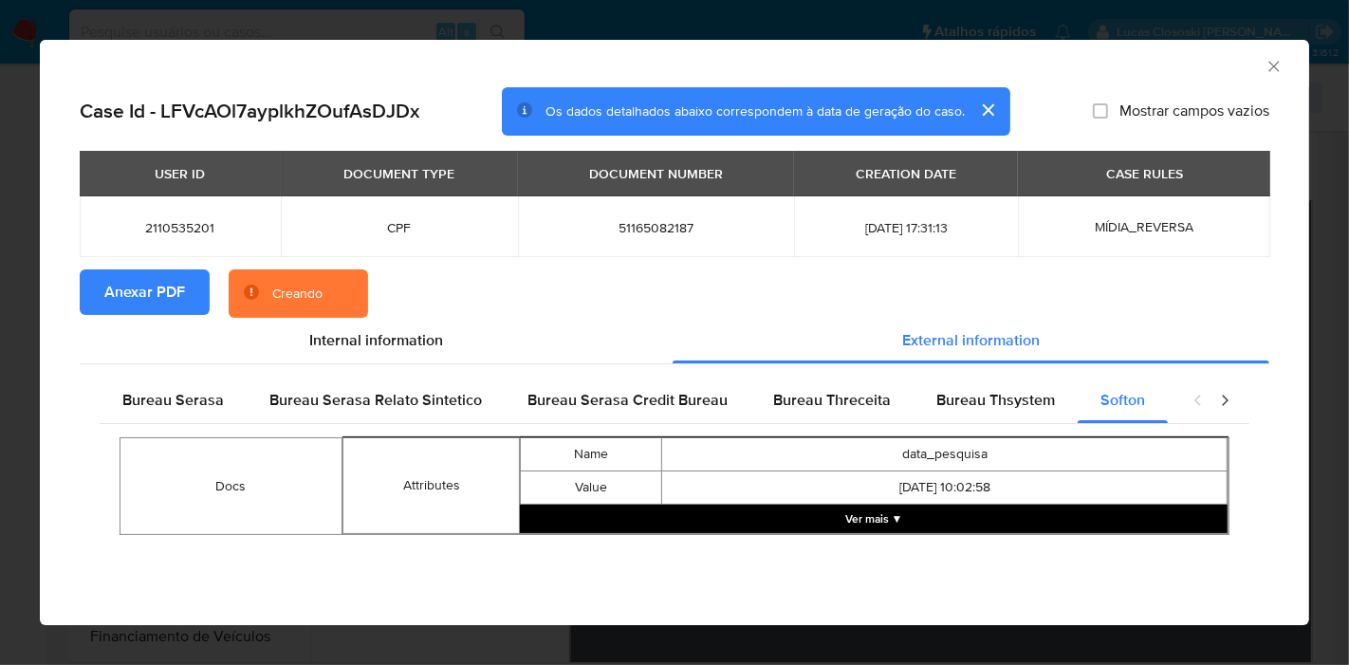
click at [1269, 67] on icon "Fechar a janela" at bounding box center [1273, 66] width 19 height 19
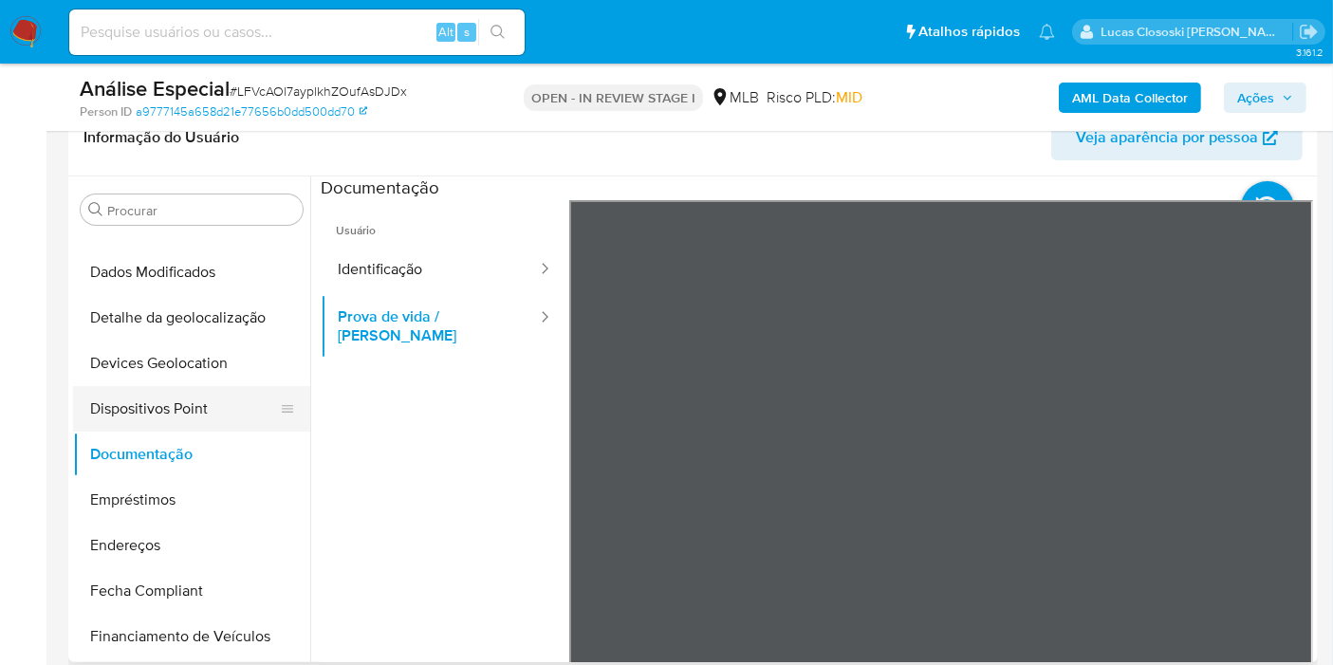
click at [146, 412] on button "Dispositivos Point" at bounding box center [184, 409] width 222 height 46
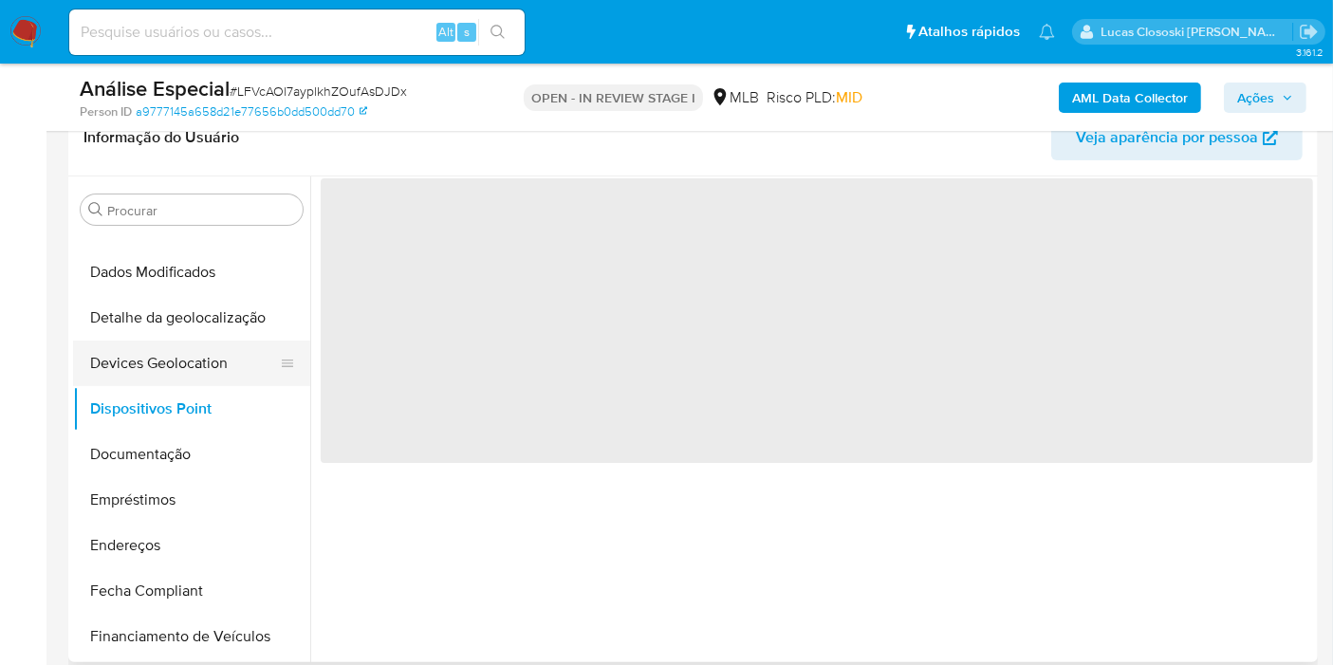
click at [165, 375] on button "Devices Geolocation" at bounding box center [184, 364] width 222 height 46
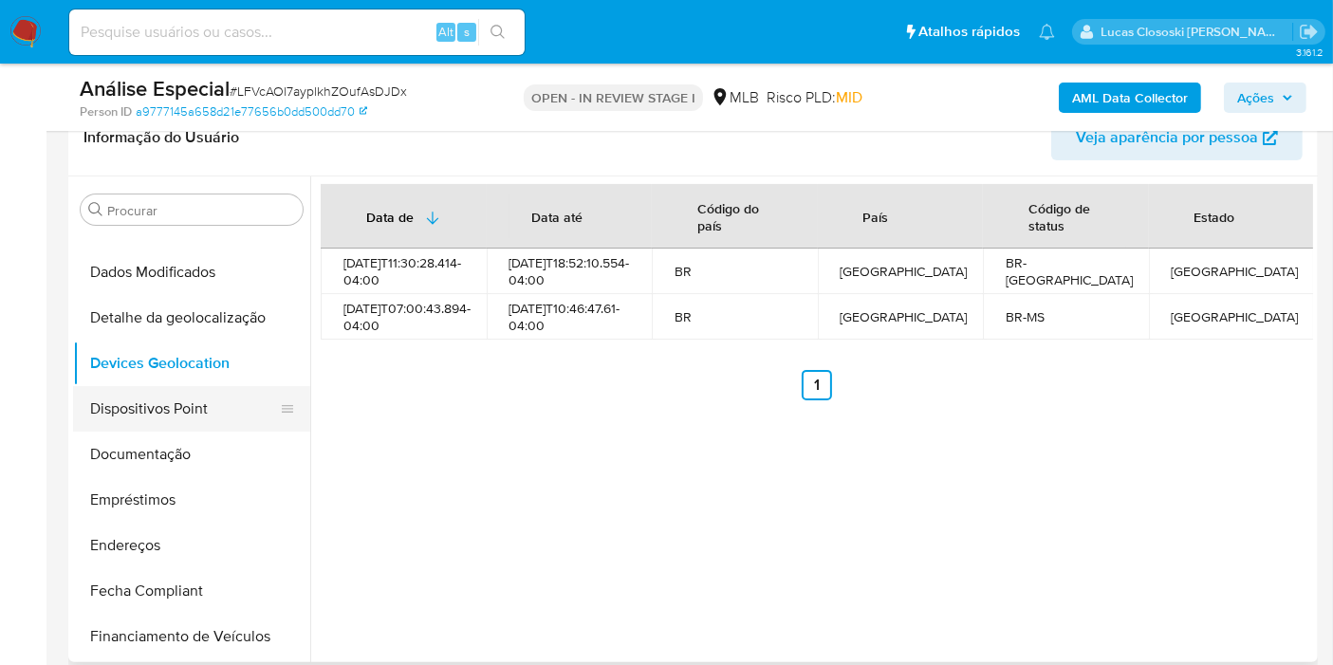
click at [178, 408] on button "Dispositivos Point" at bounding box center [184, 409] width 222 height 46
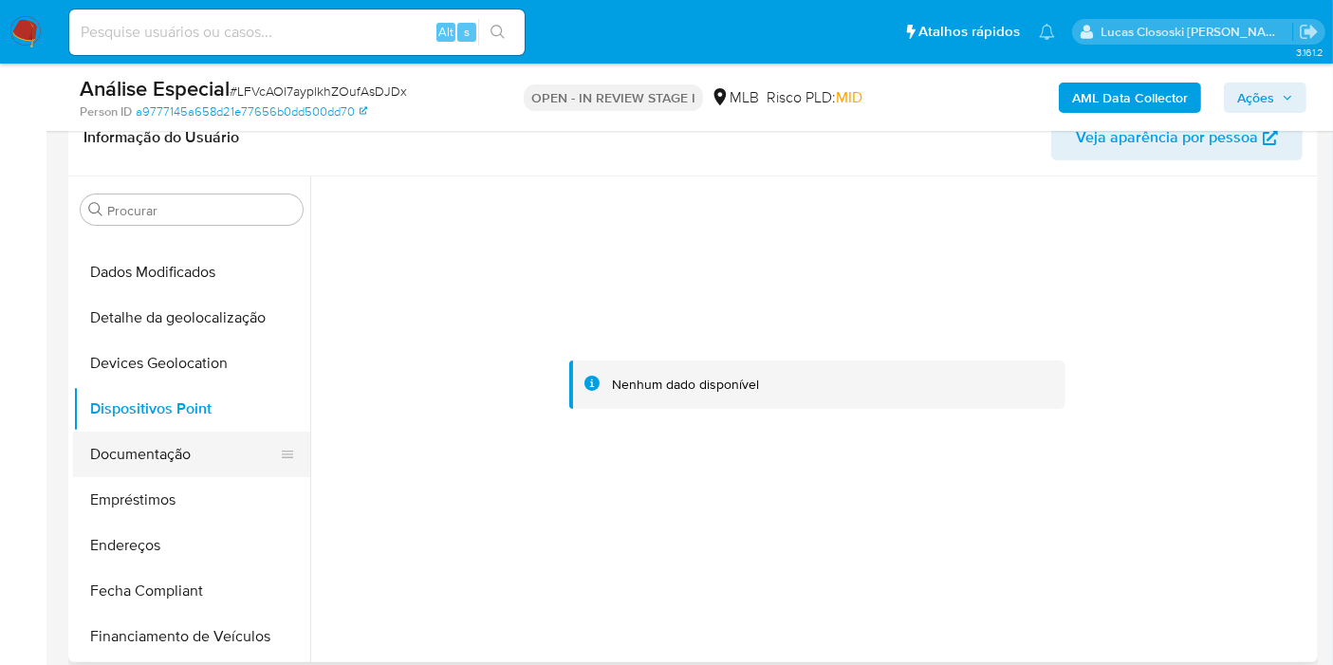
click at [191, 457] on button "Documentação" at bounding box center [184, 455] width 222 height 46
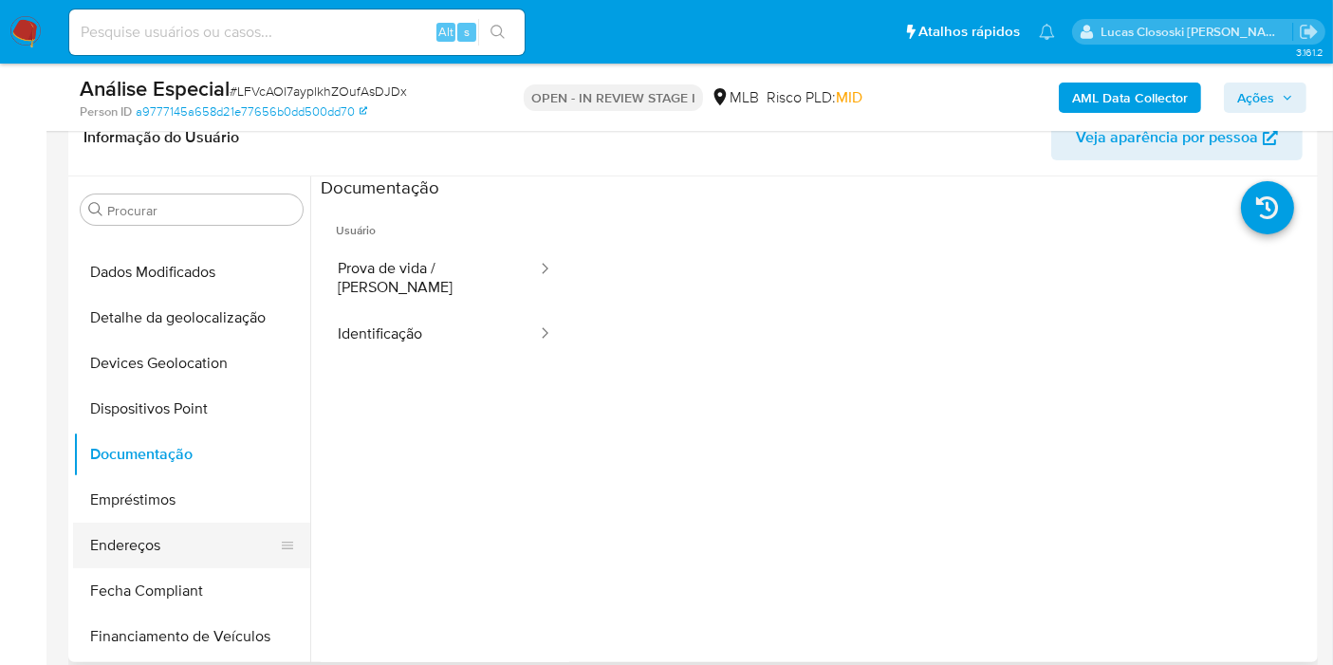
click at [181, 526] on button "Endereços" at bounding box center [184, 546] width 222 height 46
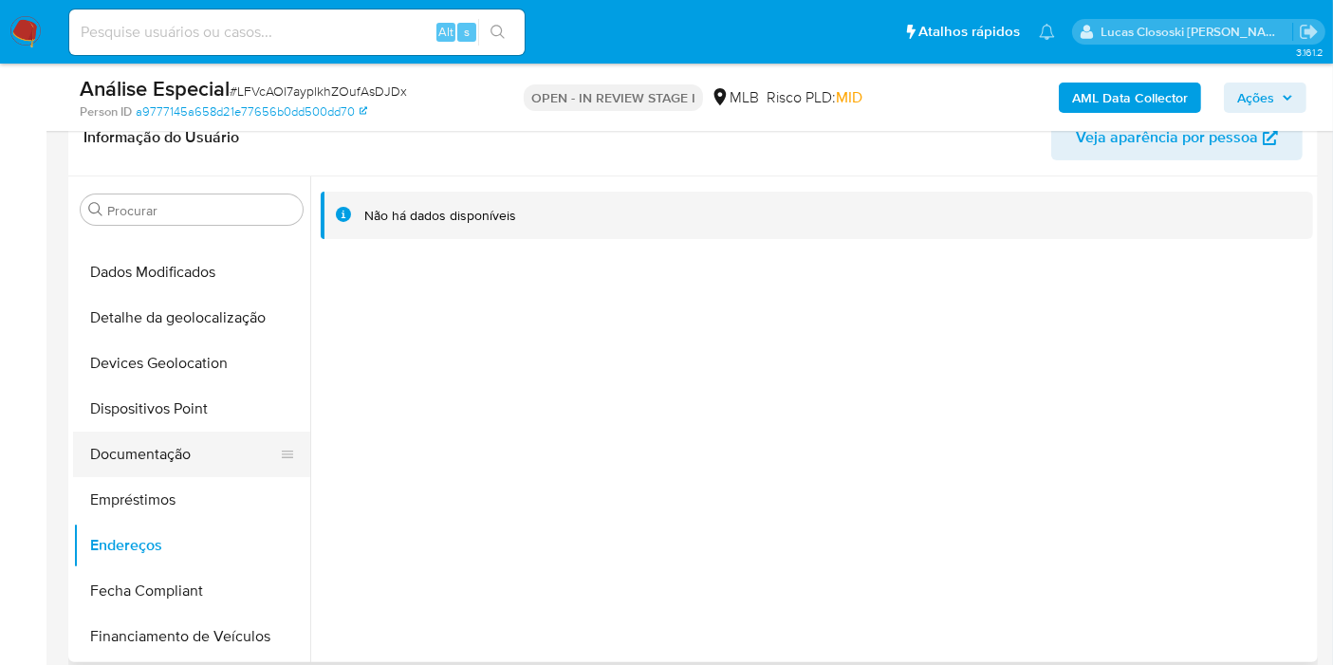
click at [187, 434] on button "Documentação" at bounding box center [184, 455] width 222 height 46
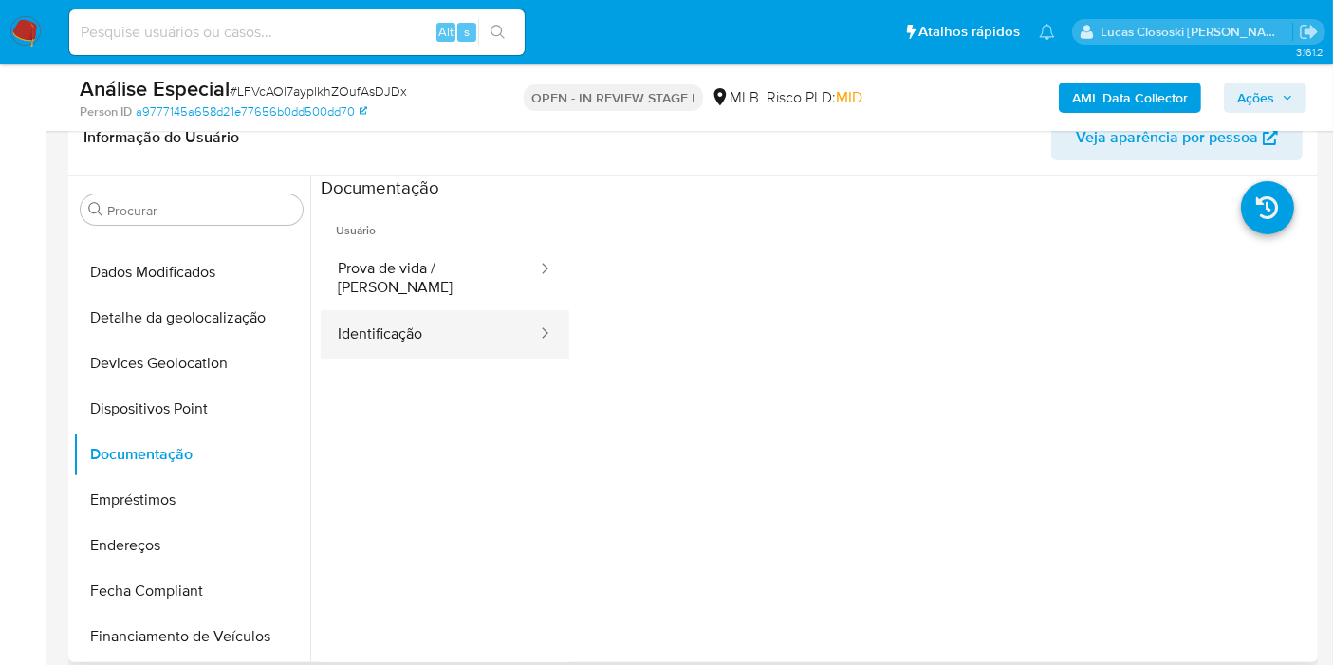
click at [415, 311] on button "Identificação" at bounding box center [430, 334] width 218 height 48
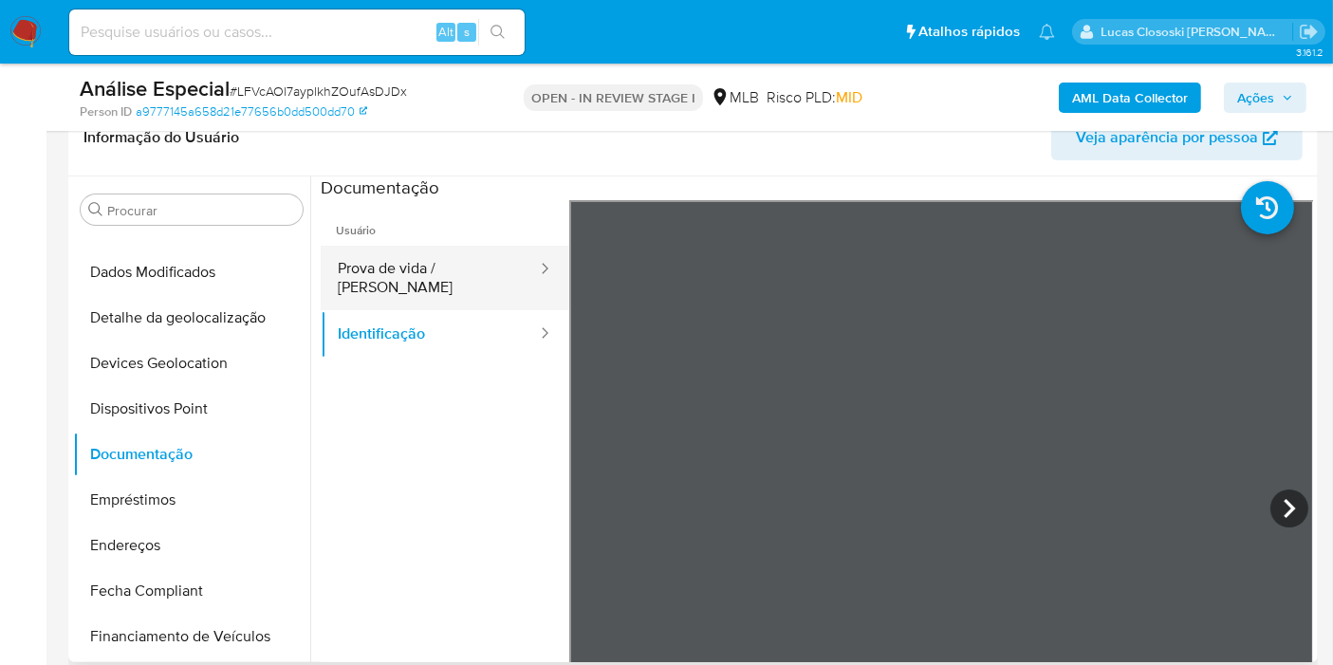
click at [415, 258] on button "Prova de vida / [PERSON_NAME]" at bounding box center [430, 278] width 218 height 64
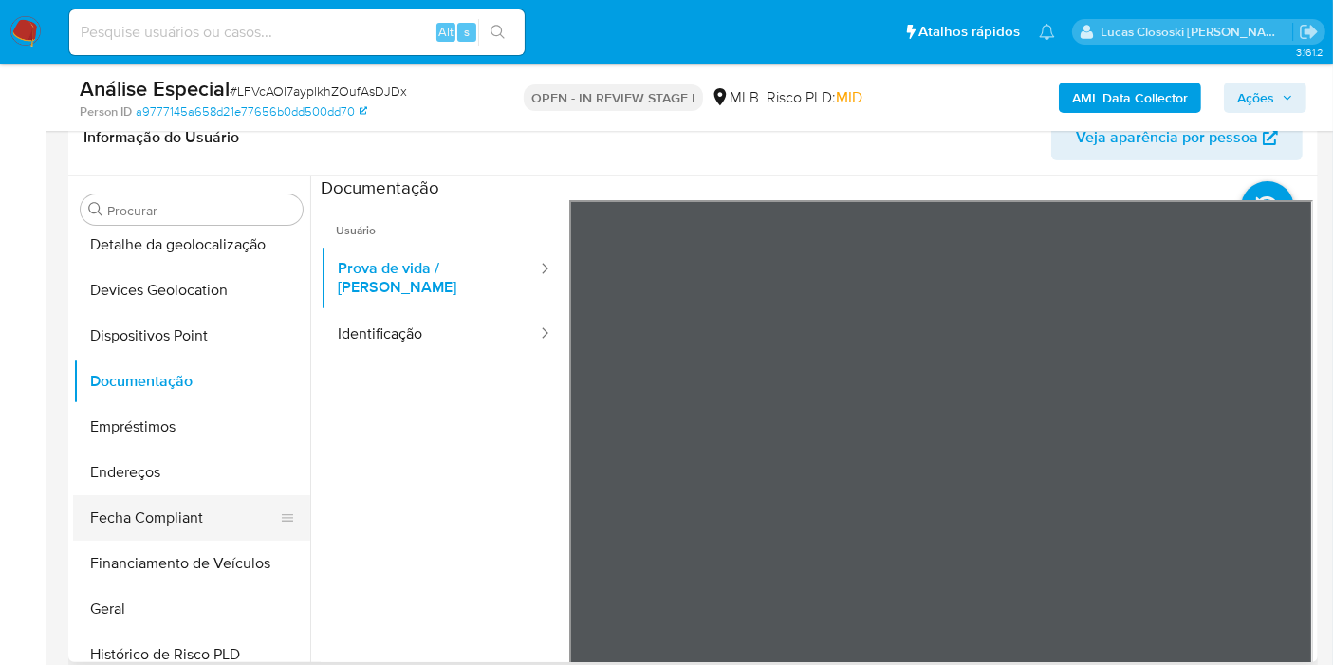
scroll to position [316, 0]
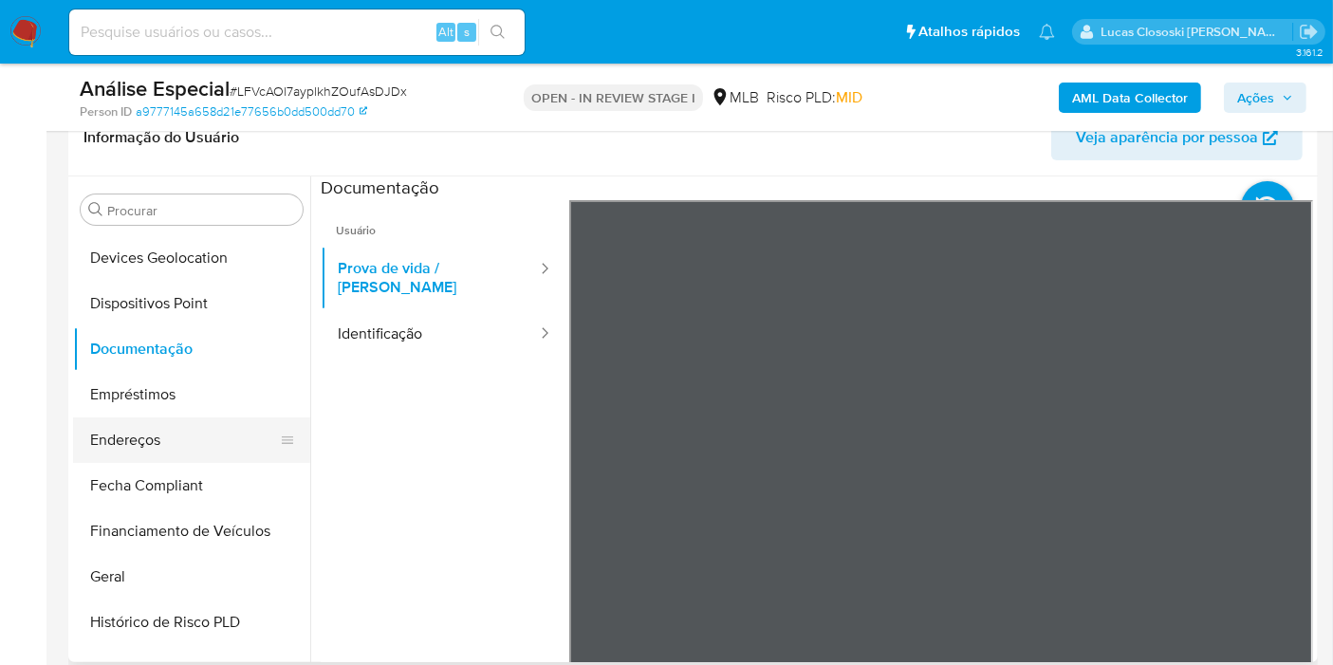
click at [149, 448] on button "Endereços" at bounding box center [184, 440] width 222 height 46
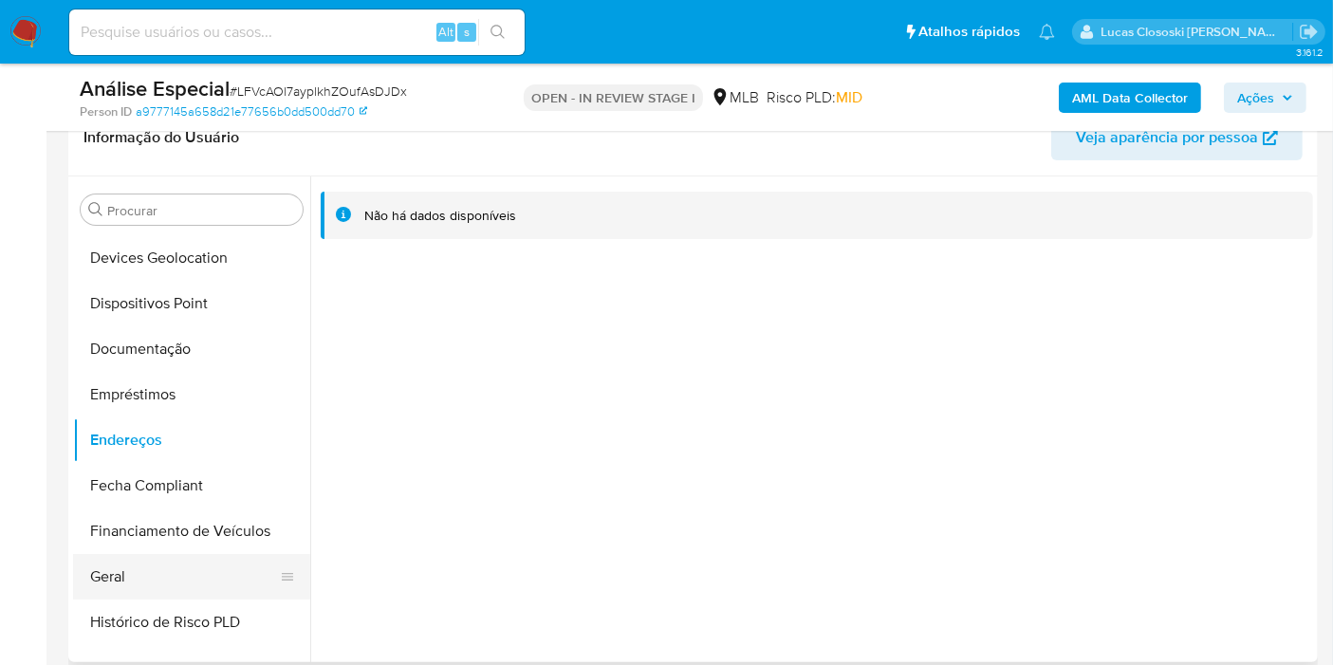
click at [197, 580] on button "Geral" at bounding box center [184, 577] width 222 height 46
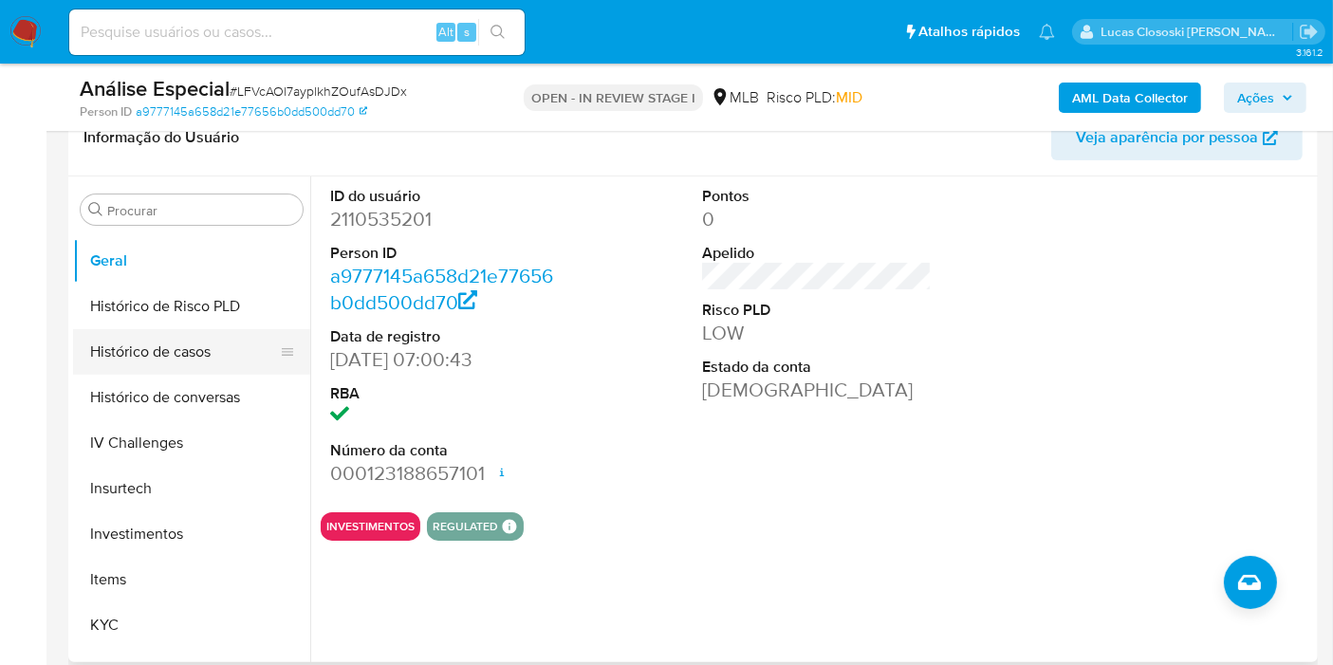
click at [188, 329] on button "Histórico de casos" at bounding box center [184, 352] width 222 height 46
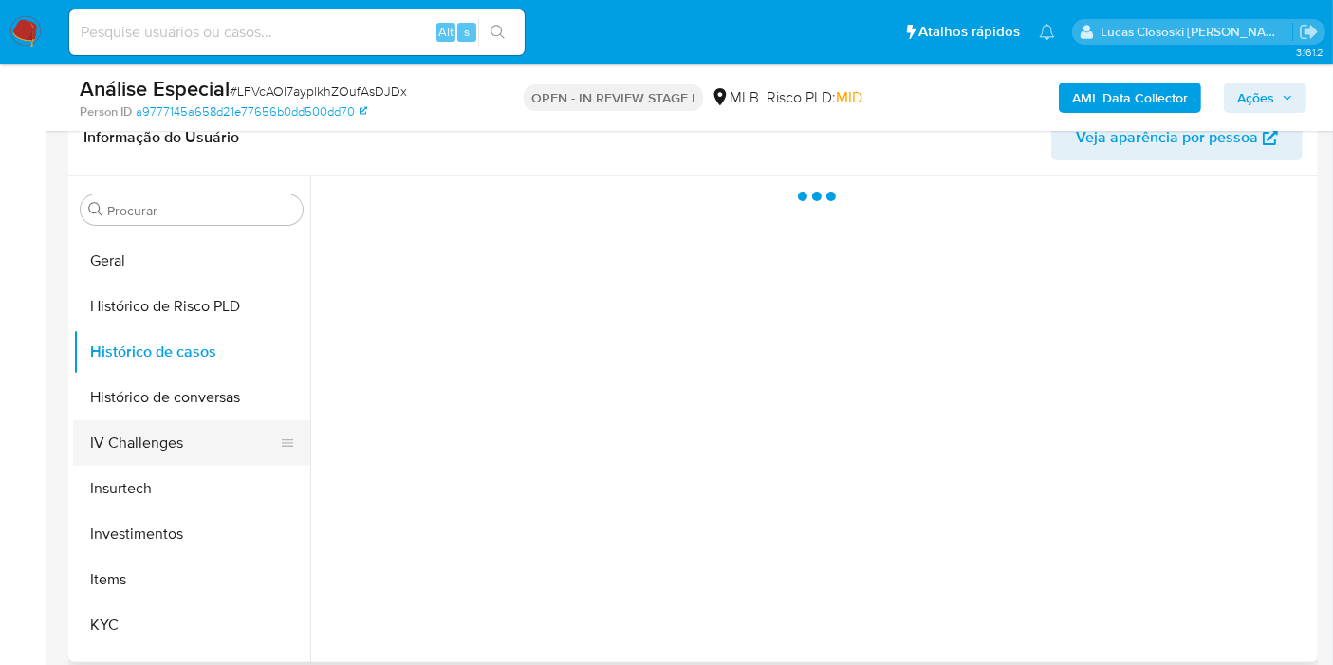
scroll to position [842, 0]
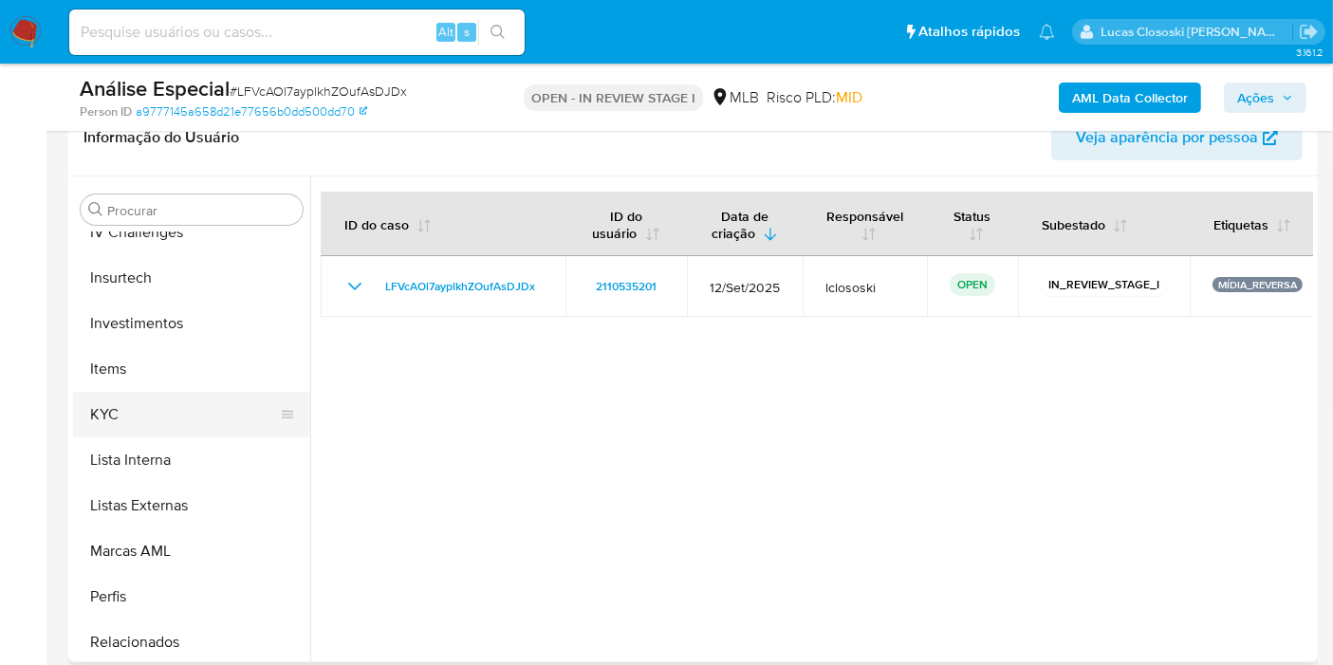
click at [175, 411] on button "KYC" at bounding box center [184, 415] width 222 height 46
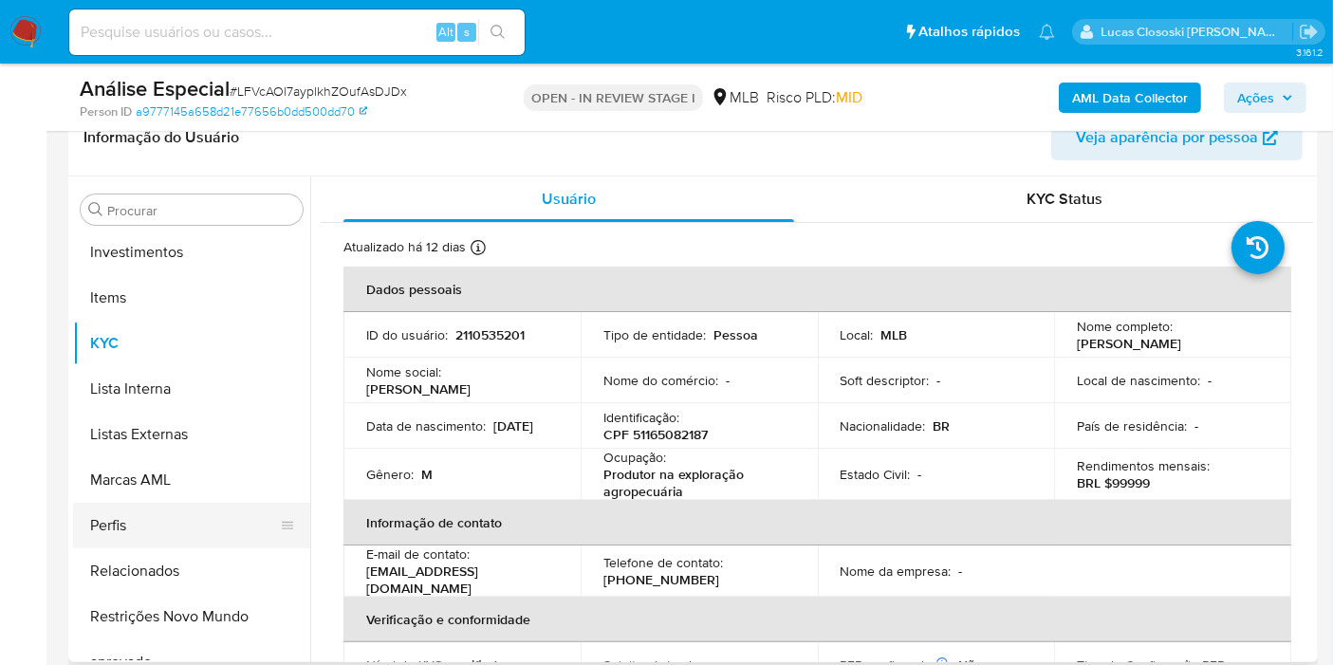
scroll to position [983, 0]
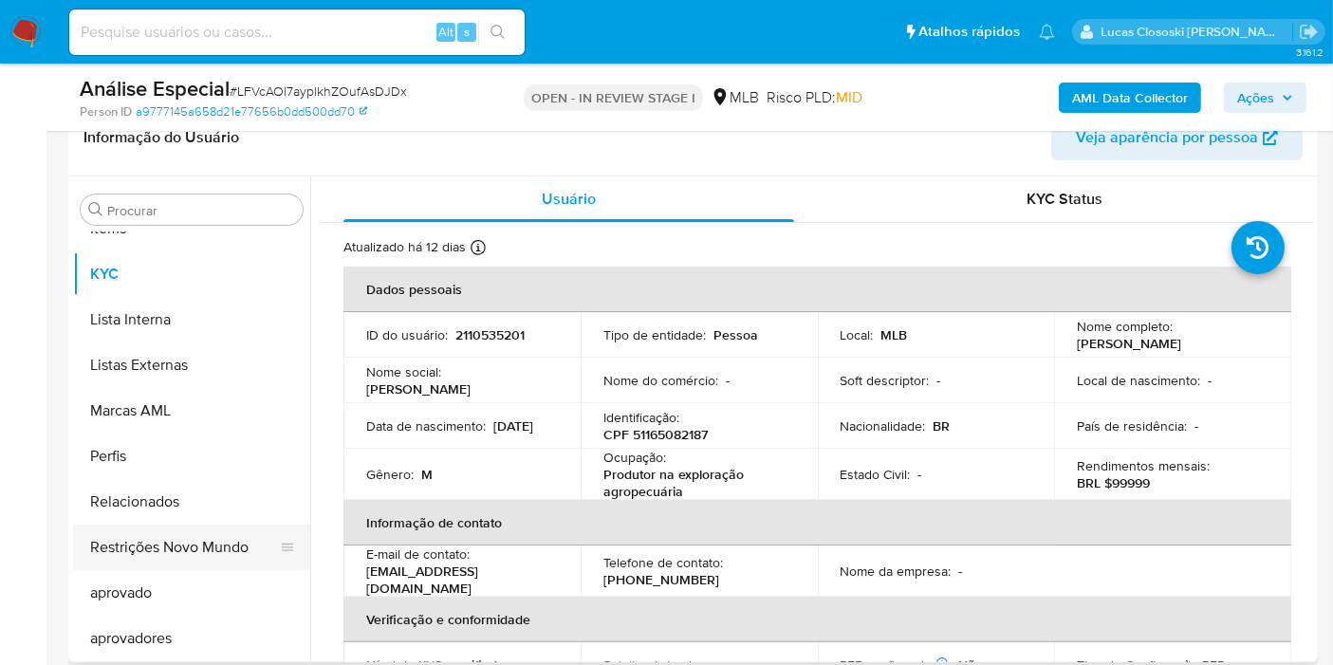
click at [234, 554] on button "Restrições Novo Mundo" at bounding box center [184, 548] width 222 height 46
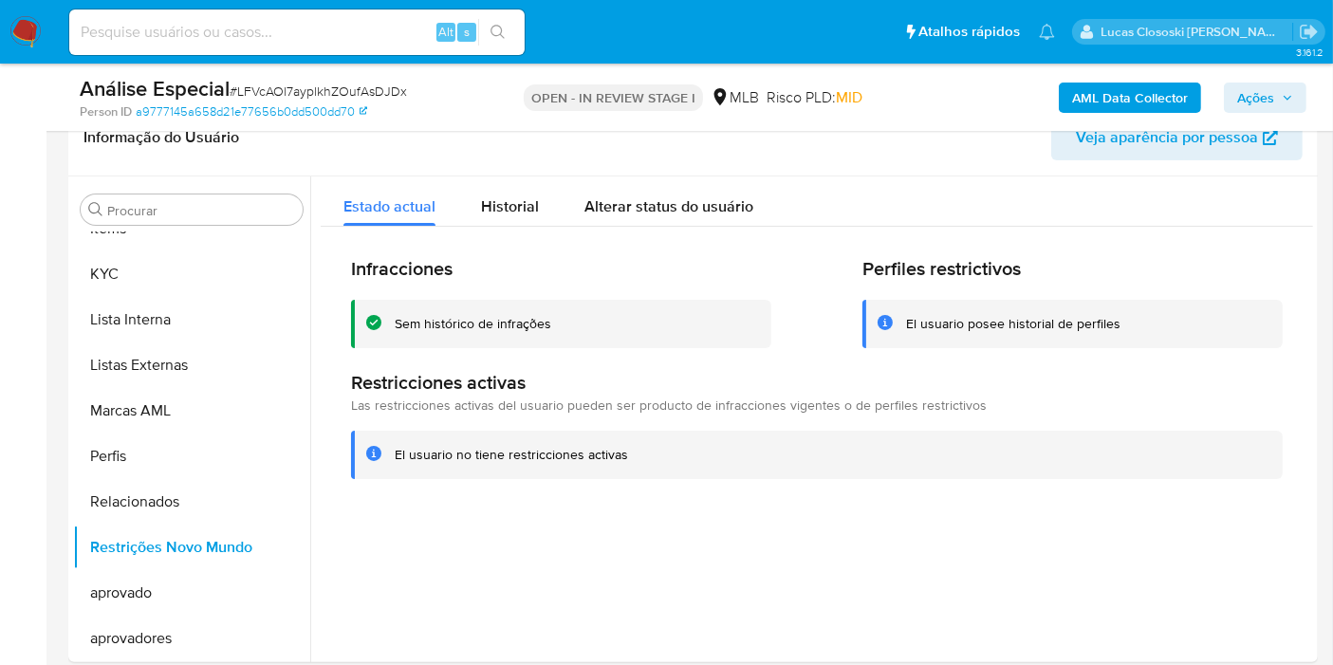
click at [314, 83] on span "# LFVcAOl7ayplkhZOufAsDJDx" at bounding box center [318, 91] width 177 height 19
copy span "LFVcAOl7ayplkhZOufAsDJDx"
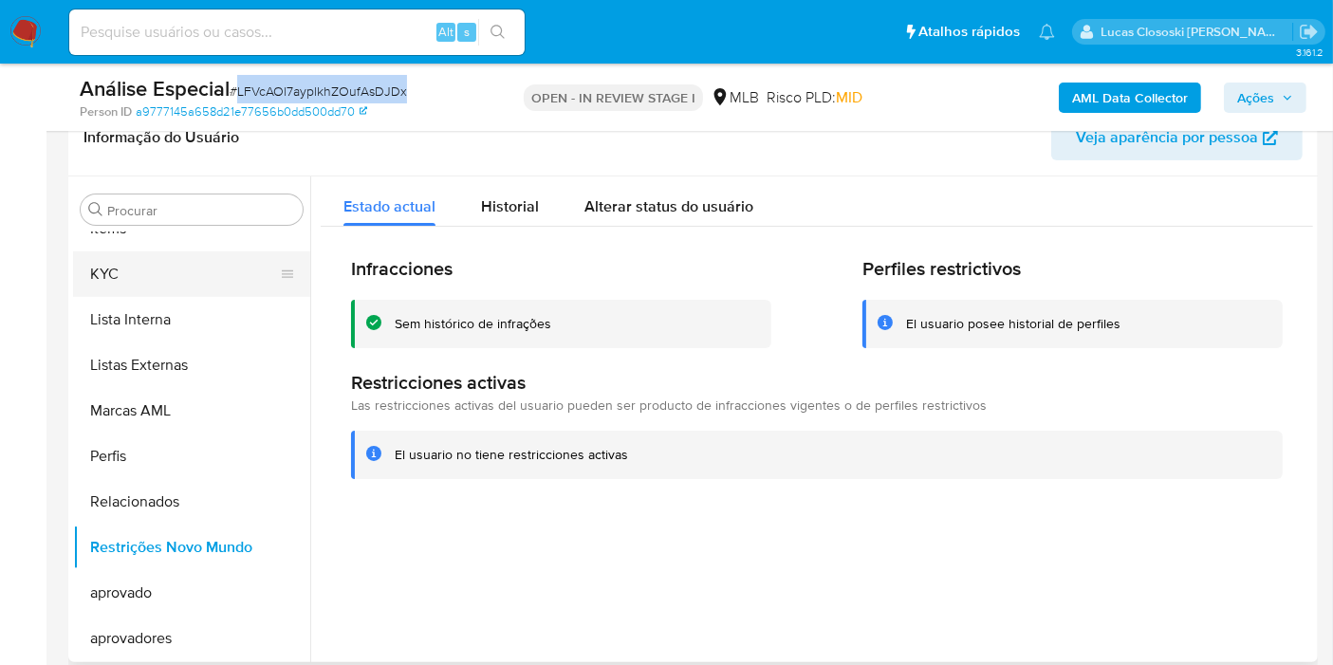
click at [169, 264] on button "KYC" at bounding box center [184, 274] width 222 height 46
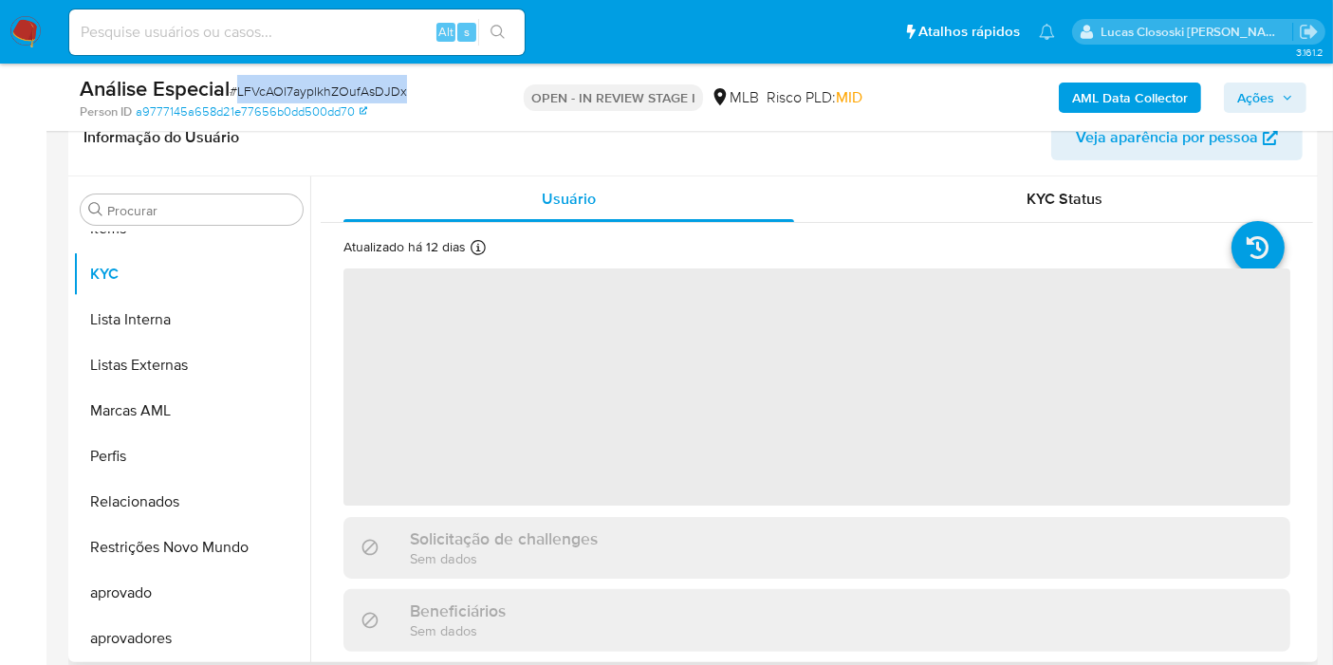
click at [429, 189] on div "Usuário" at bounding box center [568, 199] width 451 height 46
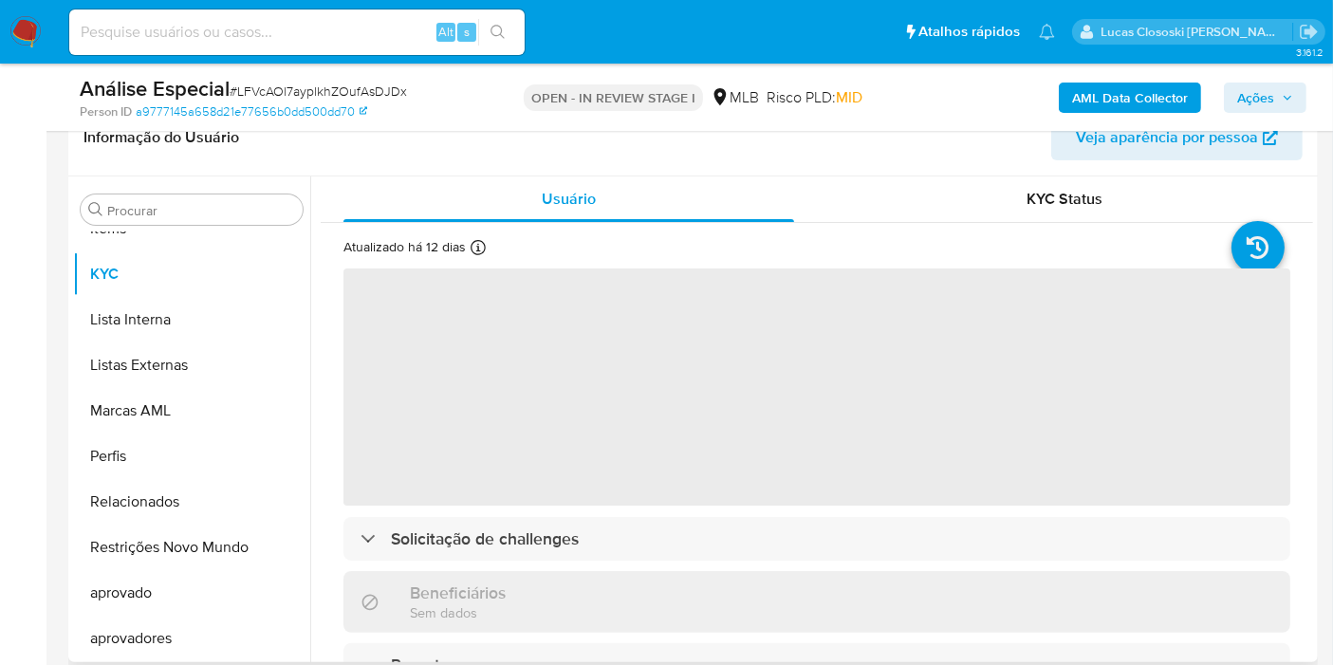
click at [513, 166] on div "Informação do Usuário Veja aparência por pessoa" at bounding box center [692, 138] width 1249 height 77
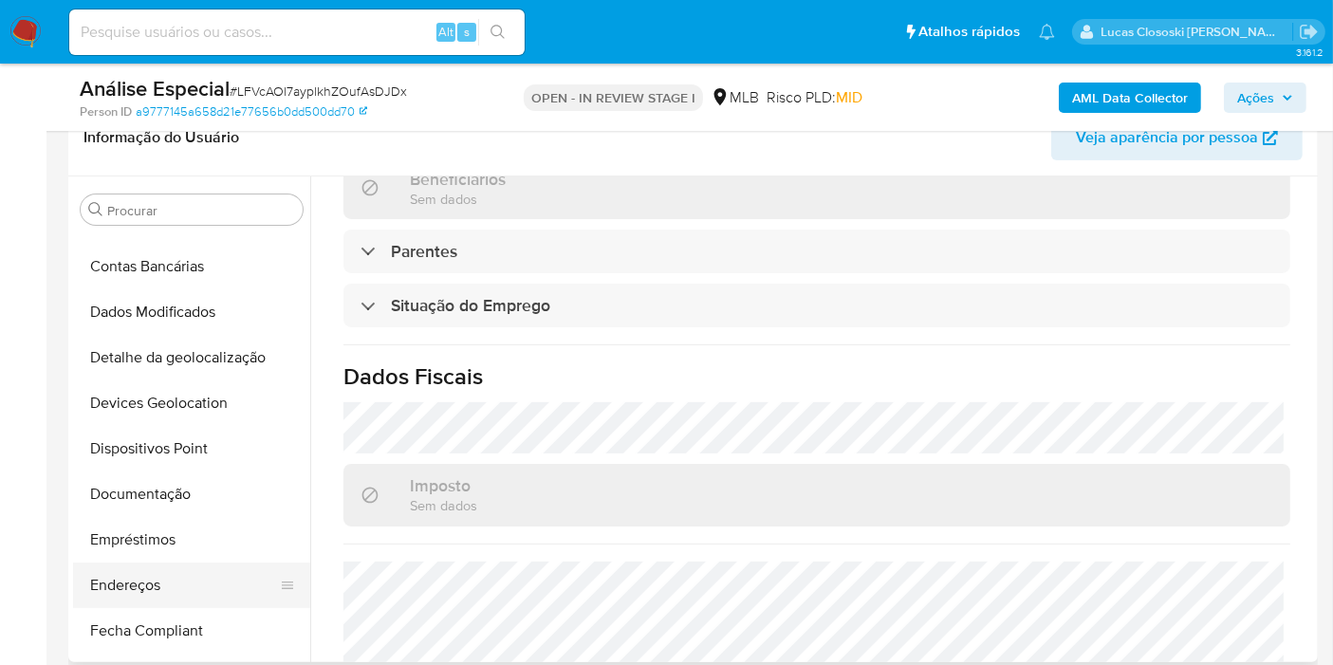
scroll to position [245, 0]
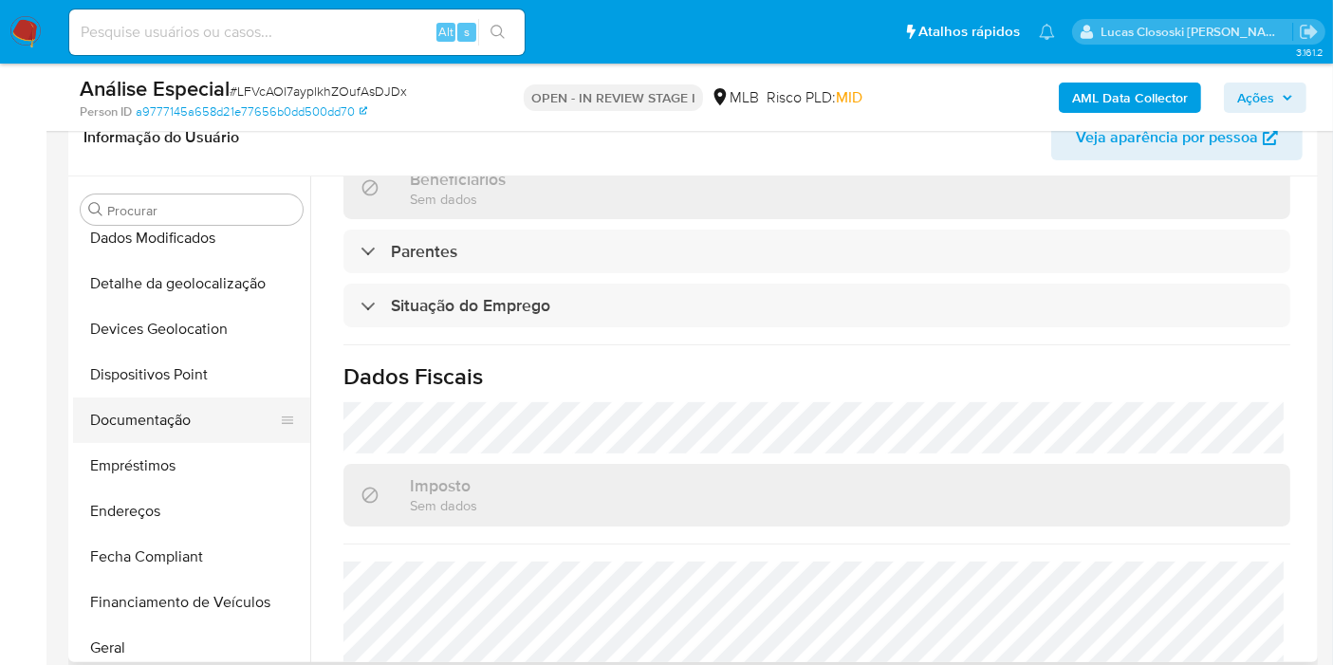
click at [192, 405] on button "Documentação" at bounding box center [184, 420] width 222 height 46
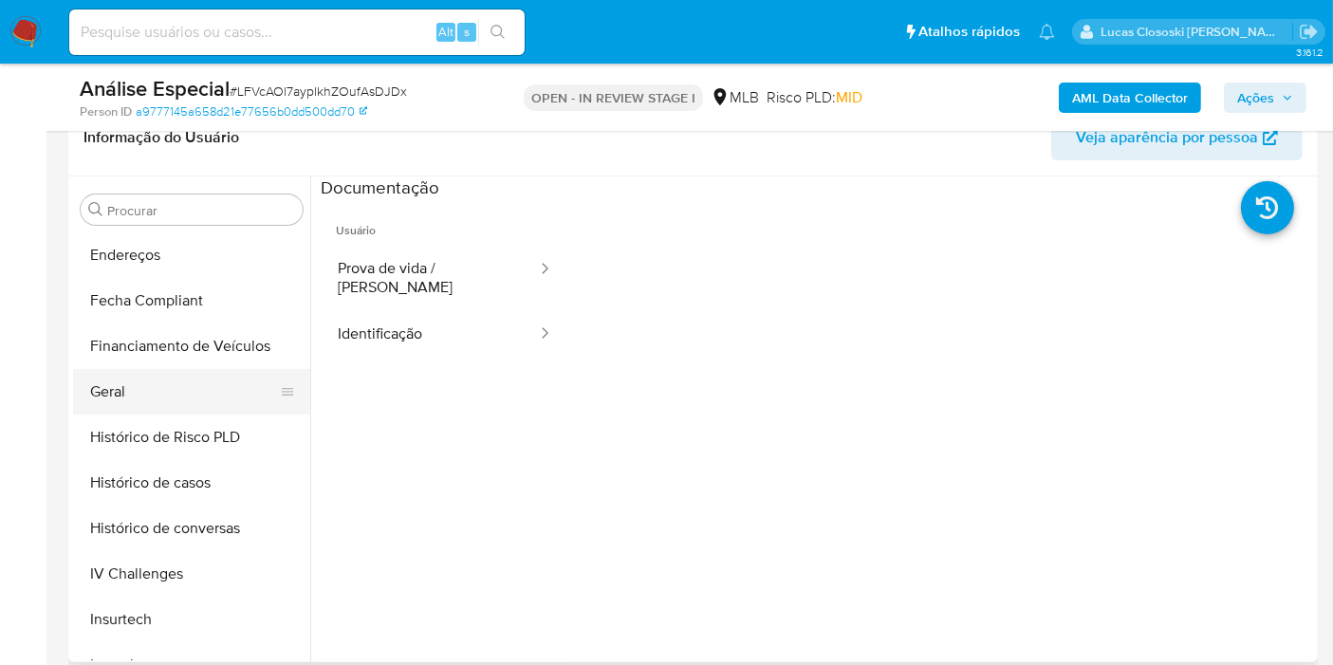
scroll to position [455, 0]
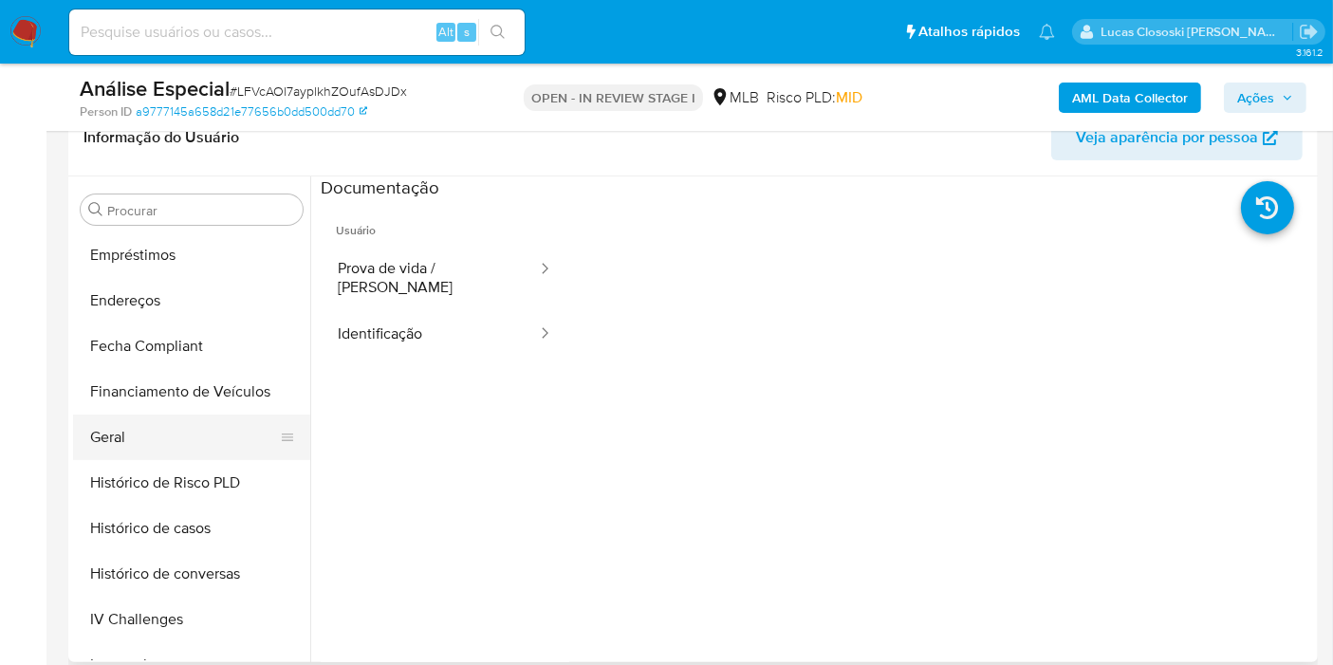
click at [138, 423] on button "Geral" at bounding box center [184, 438] width 222 height 46
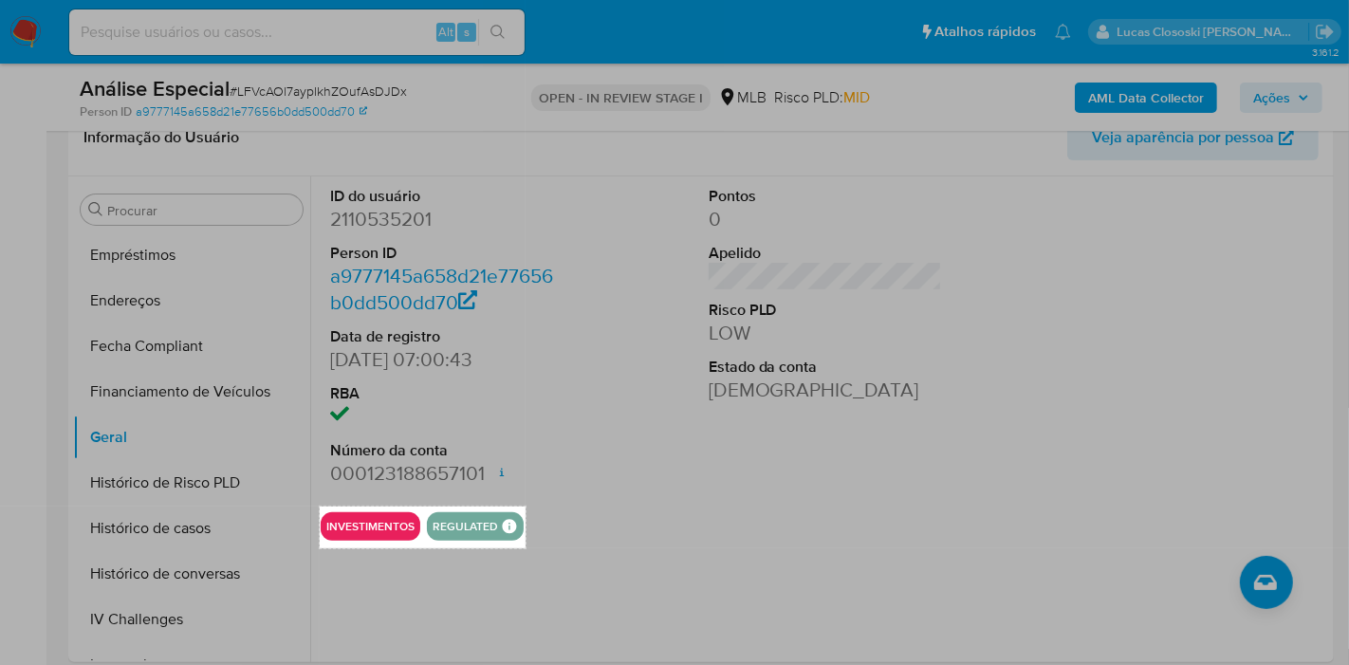
drag, startPoint x: 320, startPoint y: 506, endPoint x: 525, endPoint y: 548, distance: 210.2
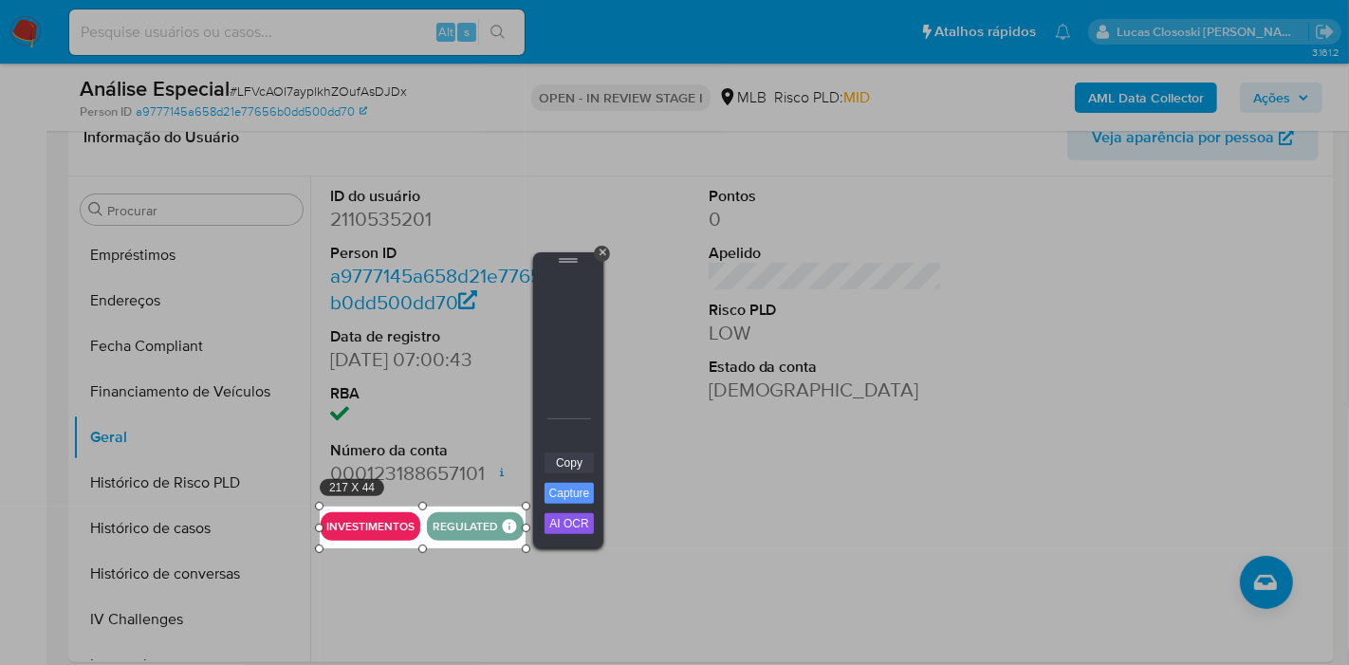
click at [582, 462] on link "Copy" at bounding box center [568, 462] width 49 height 21
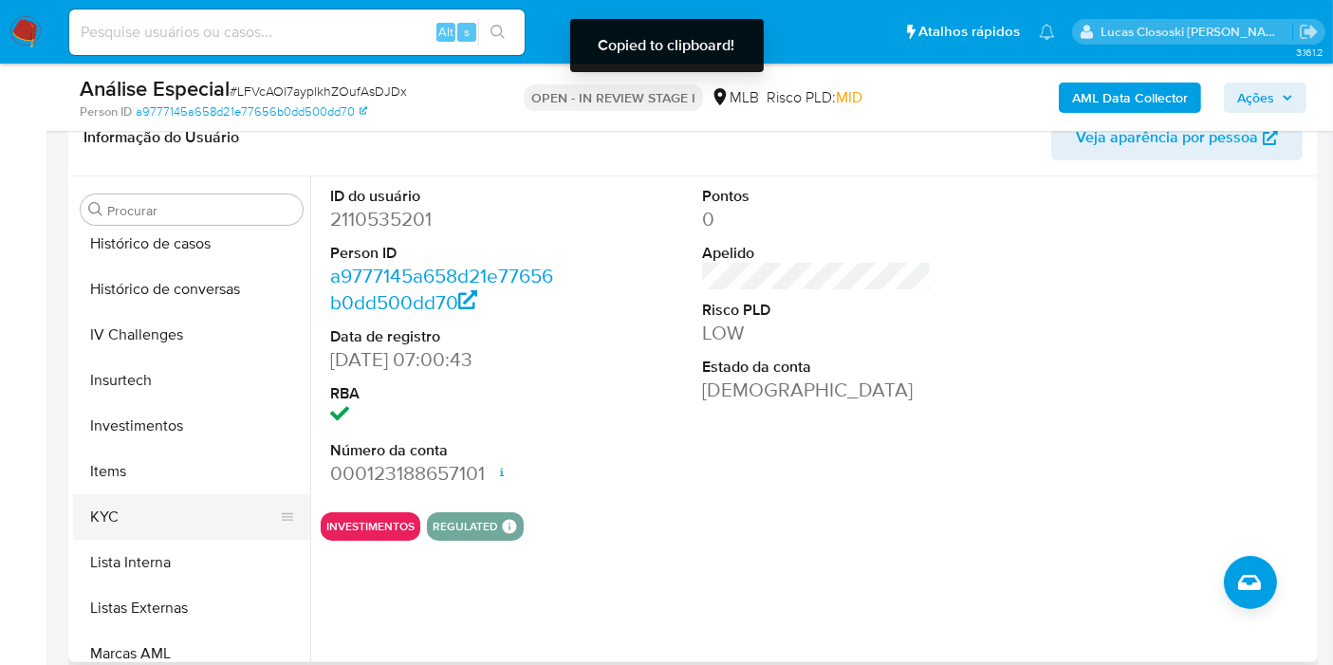
scroll to position [772, 0]
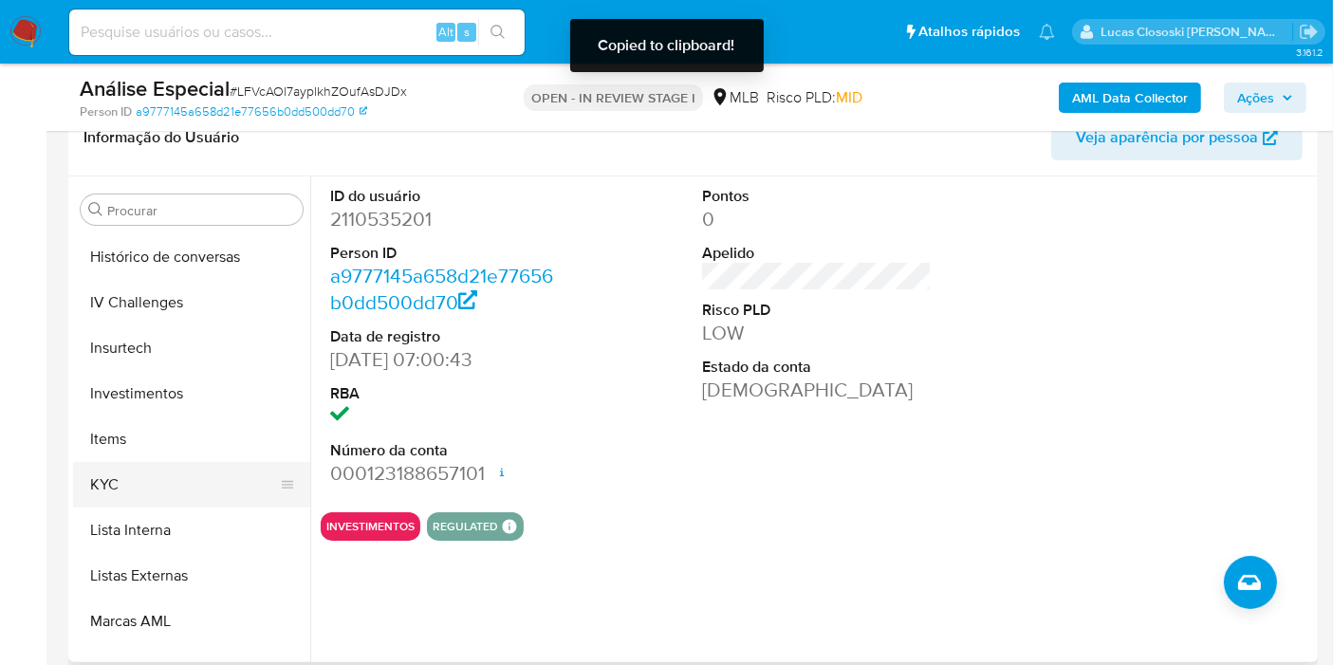
click at [133, 489] on button "KYC" at bounding box center [184, 485] width 222 height 46
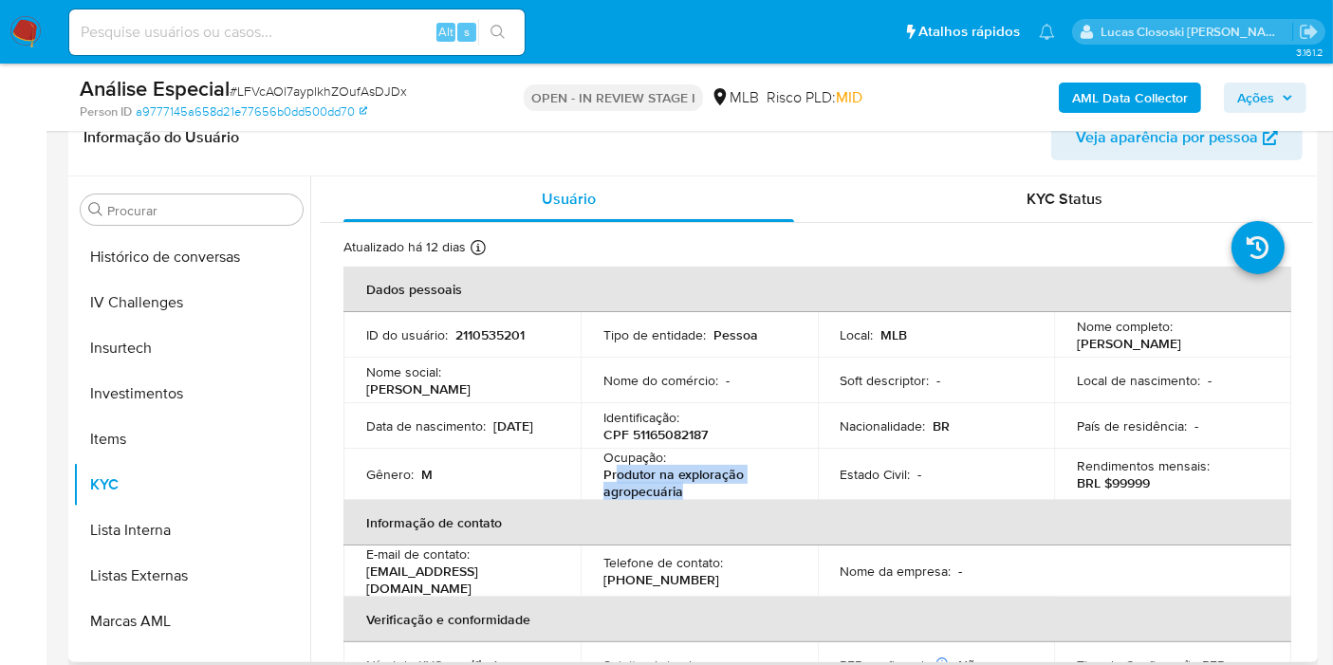
drag, startPoint x: 691, startPoint y: 484, endPoint x: 615, endPoint y: 470, distance: 78.0
click at [615, 470] on p "Produtor na exploração agropecuária" at bounding box center [695, 483] width 184 height 34
copy p "odutor na exploração agropecuária"
